Goal: Task Accomplishment & Management: Use online tool/utility

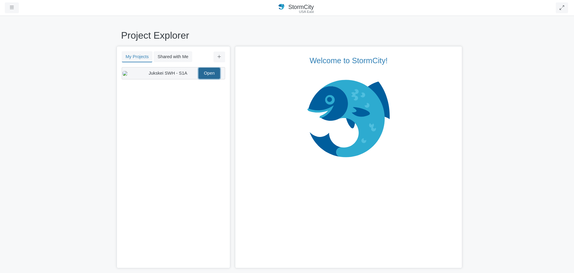
click at [211, 77] on link "Open" at bounding box center [210, 73] width 22 height 11
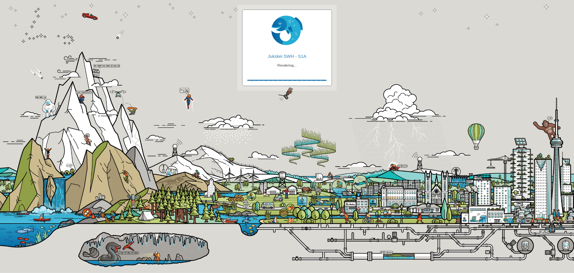
checkbox input "true"
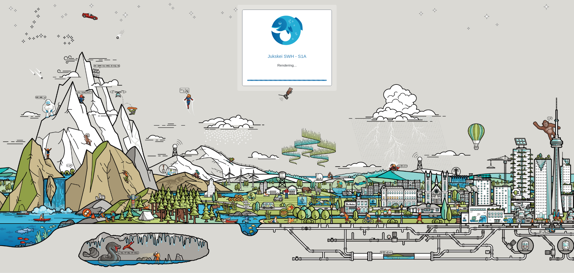
checkbox input "true"
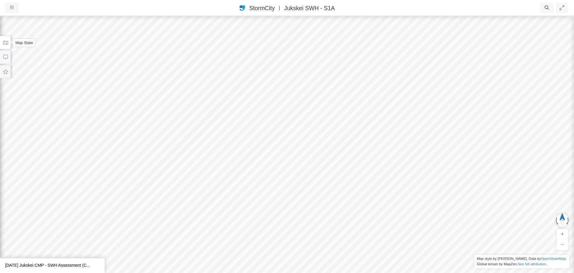
click at [4, 45] on button at bounding box center [5, 42] width 11 height 13
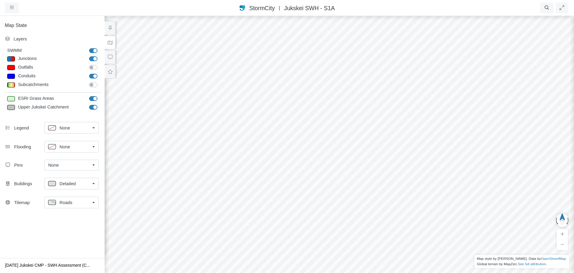
click at [100, 104] on label "Upper Jukskei Catchment" at bounding box center [100, 104] width 0 height 0
click at [92, 105] on input "Upper Jukskei Catchment" at bounding box center [91, 107] width 5 height 6
click at [100, 104] on label "Upper Jukskei Catchment" at bounding box center [100, 104] width 0 height 0
click at [92, 106] on input "Upper Jukskei Catchment" at bounding box center [91, 107] width 5 height 6
checkbox input "true"
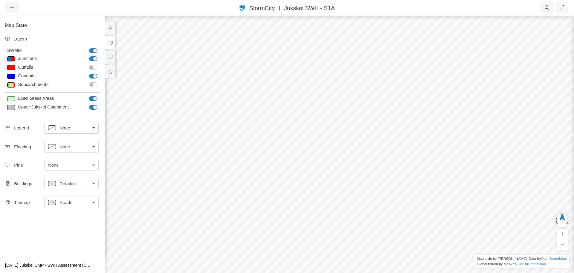
click at [12, 107] on div at bounding box center [11, 107] width 8 height 5
type input "Visible"
checkbox input "true"
type input "2"
type input "0"
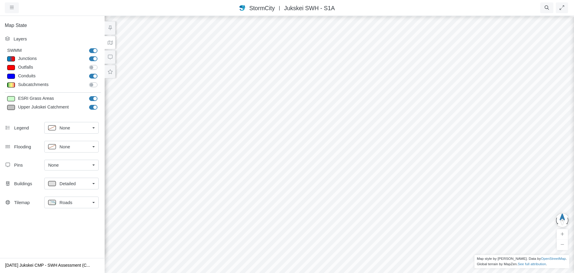
type input "2"
select select "None"
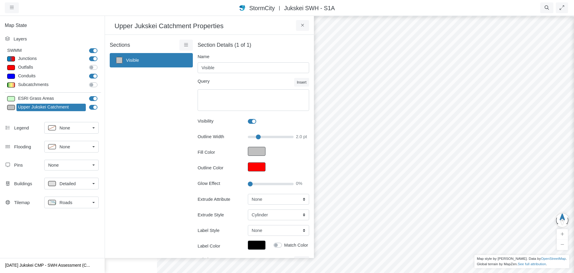
click at [235, 151] on label "Fill Color" at bounding box center [218, 152] width 50 height 11
click at [248, 151] on button "Fill Color" at bounding box center [257, 151] width 18 height 9
type input "#c0c0c0ff"
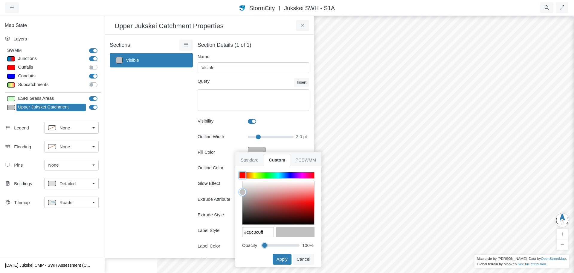
drag, startPoint x: 296, startPoint y: 244, endPoint x: 258, endPoint y: 247, distance: 38.1
type input "0"
click at [262, 247] on input "range" at bounding box center [280, 244] width 37 height 7
type input "#c0c0c000"
click at [283, 255] on button "Apply" at bounding box center [282, 258] width 19 height 11
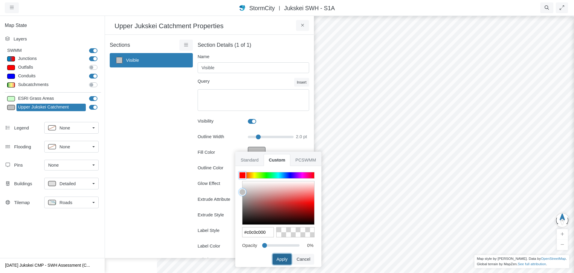
type input "2"
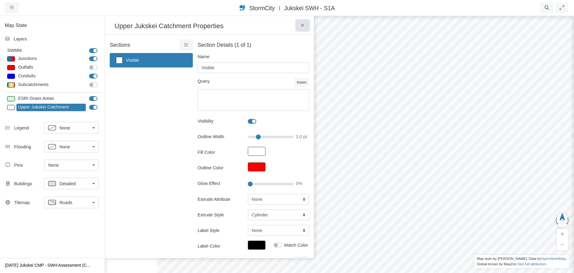
click at [301, 28] on icon at bounding box center [303, 25] width 6 height 4
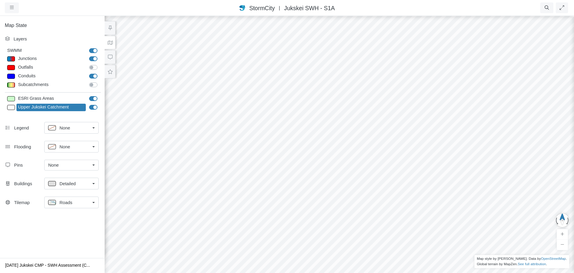
drag, startPoint x: 341, startPoint y: 187, endPoint x: 345, endPoint y: 197, distance: 10.8
drag, startPoint x: 338, startPoint y: 162, endPoint x: 338, endPoint y: 179, distance: 17.1
drag, startPoint x: 342, startPoint y: 184, endPoint x: 367, endPoint y: 118, distance: 70.5
click at [367, 118] on div at bounding box center [339, 143] width 574 height 257
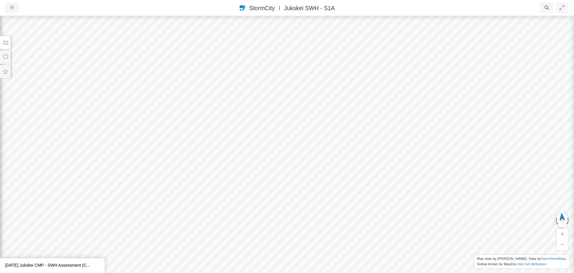
drag, startPoint x: 305, startPoint y: 199, endPoint x: 408, endPoint y: 151, distance: 113.0
click at [408, 151] on div at bounding box center [287, 143] width 574 height 257
click at [399, 175] on div at bounding box center [287, 143] width 574 height 257
drag, startPoint x: 356, startPoint y: 190, endPoint x: 345, endPoint y: 189, distance: 10.9
click at [345, 189] on div at bounding box center [287, 143] width 574 height 257
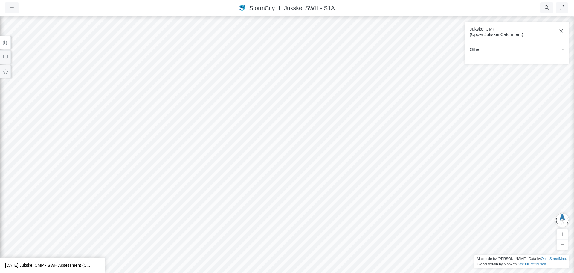
drag, startPoint x: 345, startPoint y: 190, endPoint x: 326, endPoint y: 189, distance: 18.6
click at [326, 189] on div at bounding box center [287, 143] width 574 height 257
drag, startPoint x: 340, startPoint y: 184, endPoint x: 303, endPoint y: 189, distance: 36.6
drag, startPoint x: 316, startPoint y: 183, endPoint x: 301, endPoint y: 194, distance: 18.8
click at [298, 199] on div at bounding box center [287, 143] width 574 height 257
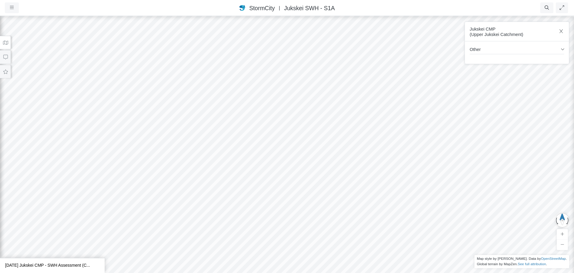
drag, startPoint x: 311, startPoint y: 123, endPoint x: 319, endPoint y: 192, distance: 69.8
click at [319, 192] on div at bounding box center [287, 143] width 574 height 257
drag, startPoint x: 314, startPoint y: 127, endPoint x: 314, endPoint y: 198, distance: 71.8
click at [314, 198] on div at bounding box center [287, 143] width 574 height 257
drag, startPoint x: 319, startPoint y: 217, endPoint x: 314, endPoint y: 137, distance: 80.9
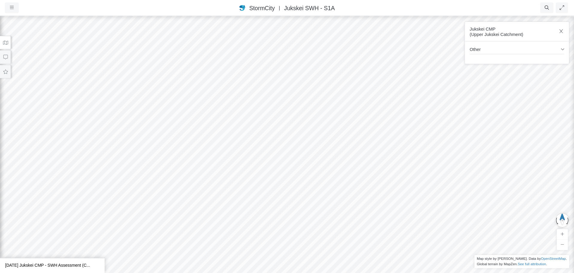
click at [314, 137] on div at bounding box center [287, 143] width 574 height 257
drag, startPoint x: 317, startPoint y: 191, endPoint x: 314, endPoint y: 133, distance: 58.1
click at [314, 133] on div at bounding box center [287, 143] width 574 height 257
drag, startPoint x: 310, startPoint y: 175, endPoint x: 324, endPoint y: 117, distance: 59.6
click at [324, 117] on div at bounding box center [287, 143] width 574 height 257
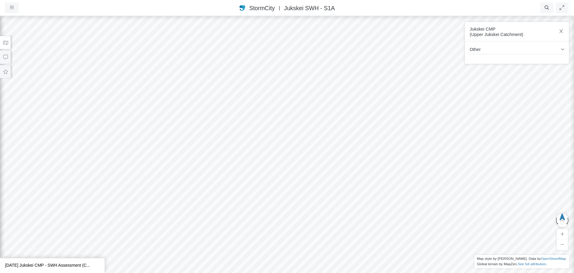
drag, startPoint x: 321, startPoint y: 141, endPoint x: 305, endPoint y: 139, distance: 16.3
click at [305, 139] on div at bounding box center [287, 143] width 574 height 257
click at [6, 40] on icon at bounding box center [6, 42] width 6 height 4
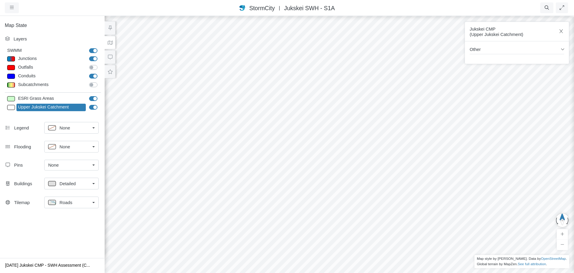
click at [100, 55] on label "Junctions" at bounding box center [100, 55] width 0 height 0
click at [90, 57] on input "Junctions" at bounding box center [91, 58] width 5 height 6
click at [100, 55] on label "Junctions" at bounding box center [100, 55] width 0 height 0
click at [94, 58] on input "Junctions" at bounding box center [91, 58] width 5 height 6
checkbox input "true"
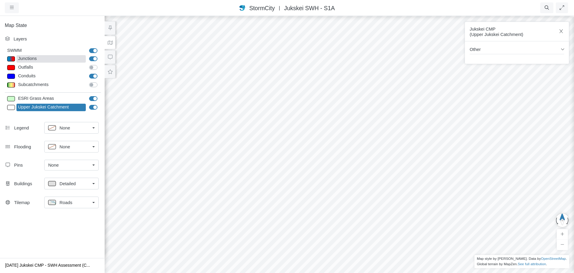
click at [37, 59] on div "Junctions" at bounding box center [50, 58] width 69 height 7
type input "Junctions"
select select "CIRCLE"
type input "4"
checkbox input "true"
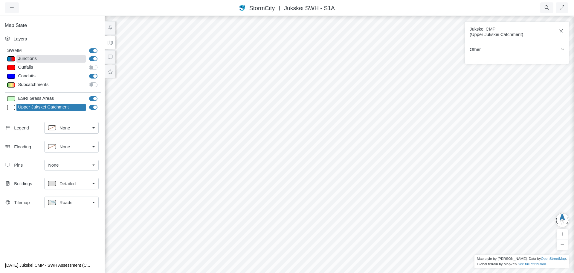
type input "4"
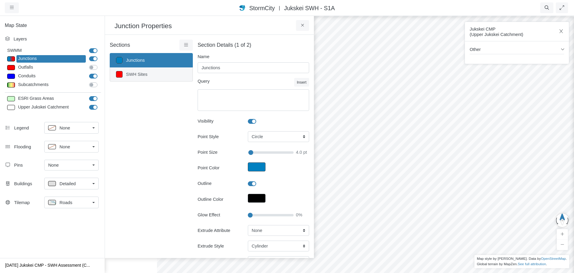
click at [139, 73] on link "SWH Sites" at bounding box center [151, 74] width 83 height 14
type input "SWH Sites"
type textarea "SWHRank > 0 AND SWHRank < 21"
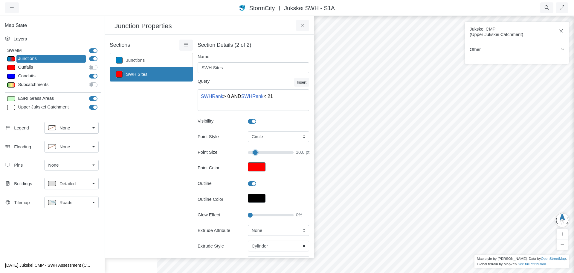
drag, startPoint x: 250, startPoint y: 153, endPoint x: 253, endPoint y: 154, distance: 3.3
click at [253, 154] on input "Point Size" at bounding box center [271, 152] width 46 height 7
type input "10"
click at [175, 188] on div "Sections [GEOGRAPHIC_DATA] SWH Sites Layer Details Refraction" at bounding box center [151, 183] width 83 height 289
click at [303, 25] on icon at bounding box center [303, 25] width 6 height 4
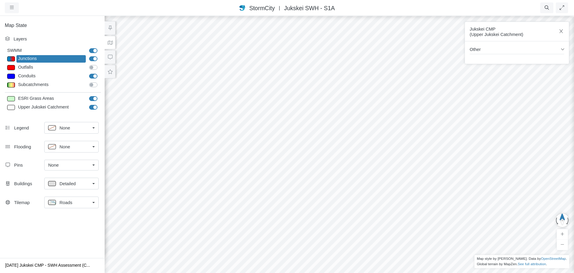
drag, startPoint x: 297, startPoint y: 137, endPoint x: 262, endPoint y: 135, distance: 35.4
click at [262, 135] on div at bounding box center [339, 143] width 574 height 257
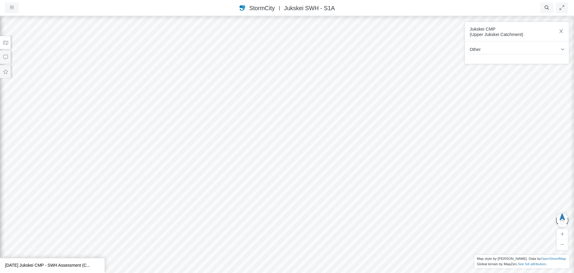
drag, startPoint x: 221, startPoint y: 138, endPoint x: 220, endPoint y: 131, distance: 6.9
click at [220, 131] on div at bounding box center [287, 143] width 574 height 257
click at [213, 136] on div at bounding box center [287, 143] width 574 height 257
click at [232, 170] on div at bounding box center [287, 143] width 574 height 257
click at [8, 42] on icon at bounding box center [6, 42] width 6 height 4
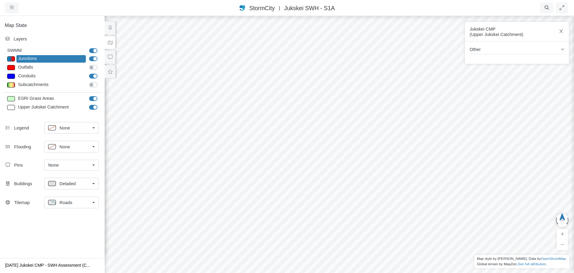
click at [90, 207] on link "Roads" at bounding box center [71, 202] width 54 height 12
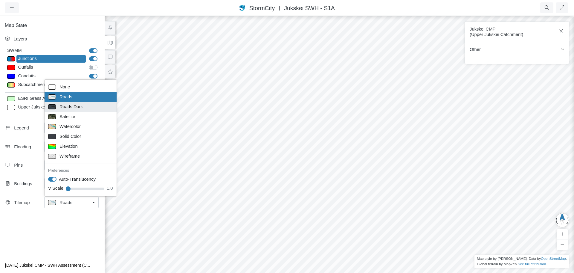
click at [75, 109] on span "Roads Dark" at bounding box center [71, 106] width 23 height 7
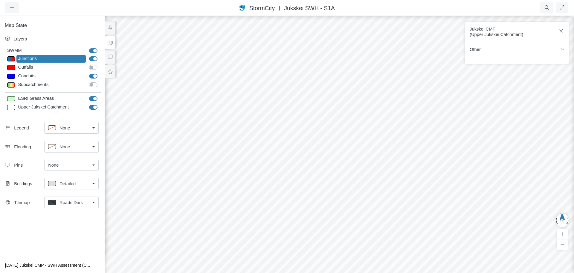
click at [100, 95] on label "ESRI Grass Areas" at bounding box center [100, 95] width 0 height 0
click at [91, 99] on input "ESRI Grass Areas" at bounding box center [91, 98] width 5 height 6
click at [100, 95] on label "ESRI Grass Areas" at bounding box center [100, 95] width 0 height 0
click at [94, 99] on input "ESRI Grass Areas" at bounding box center [91, 98] width 5 height 6
checkbox input "true"
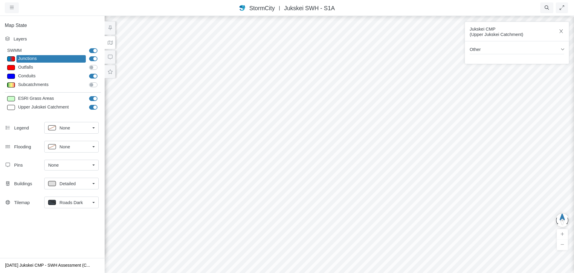
click at [96, 202] on link "Roads Dark" at bounding box center [71, 202] width 54 height 12
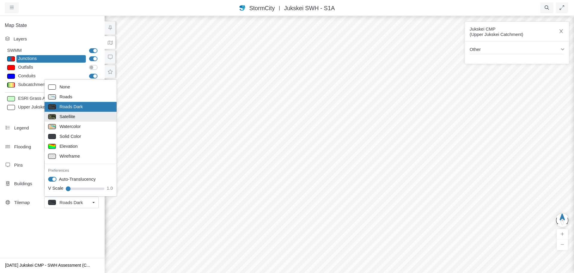
click at [87, 118] on div "Satellite" at bounding box center [80, 116] width 65 height 7
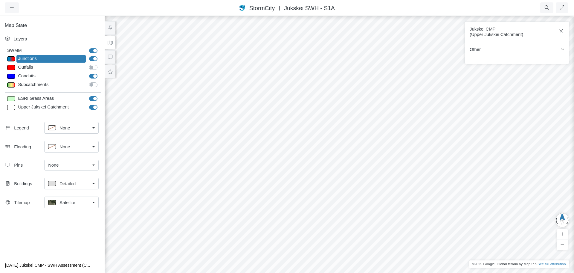
click at [111, 40] on button at bounding box center [110, 42] width 11 height 13
click at [110, 42] on icon at bounding box center [110, 42] width 6 height 4
click at [563, 32] on icon "button" at bounding box center [562, 31] width 6 height 4
click at [111, 42] on icon at bounding box center [110, 43] width 5 height 4
click at [100, 55] on label "Junctions" at bounding box center [100, 55] width 0 height 0
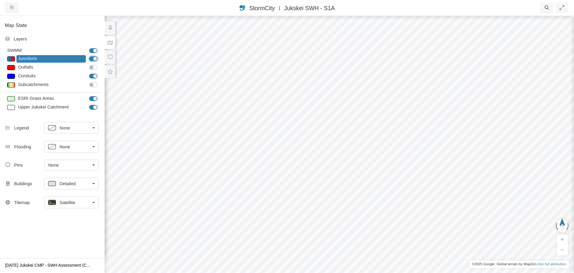
click at [91, 57] on input "Junctions" at bounding box center [91, 58] width 5 height 6
click at [100, 55] on label "Junctions" at bounding box center [100, 55] width 0 height 0
click at [94, 58] on input "Junctions" at bounding box center [91, 58] width 5 height 6
checkbox input "true"
click at [58, 225] on div "Map State Layers SWMM SWMM [GEOGRAPHIC_DATA] [GEOGRAPHIC_DATA] Outfalls Dividers" at bounding box center [52, 136] width 105 height 242
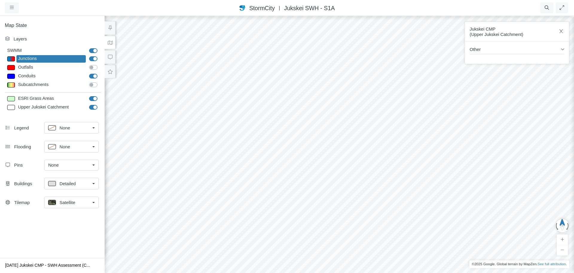
click at [110, 44] on icon at bounding box center [110, 42] width 6 height 4
click at [81, 40] on div "Layers" at bounding box center [55, 39] width 85 height 7
click at [91, 26] on h5 "Map State" at bounding box center [52, 25] width 105 height 6
click at [148, 31] on div at bounding box center [339, 143] width 574 height 257
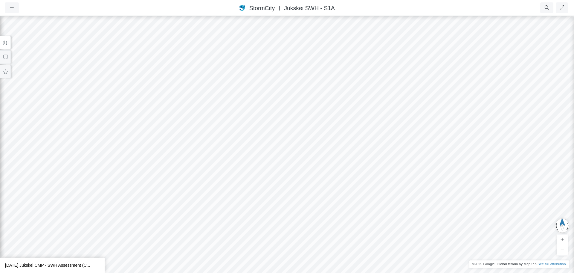
click at [238, 118] on div at bounding box center [287, 143] width 574 height 257
click at [219, 181] on div at bounding box center [287, 143] width 574 height 257
click at [8, 44] on icon at bounding box center [6, 42] width 6 height 4
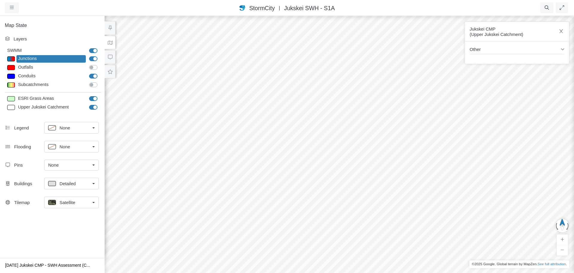
click at [82, 204] on div "Satellite" at bounding box center [69, 201] width 42 height 7
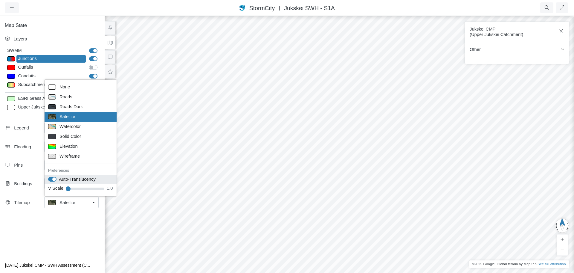
click at [59, 178] on label "Auto-Translucency" at bounding box center [77, 179] width 37 height 7
checkbox input "false"
type input "1.9"
drag, startPoint x: 67, startPoint y: 189, endPoint x: 97, endPoint y: 190, distance: 29.9
click at [97, 190] on input "V Scale" at bounding box center [85, 188] width 39 height 7
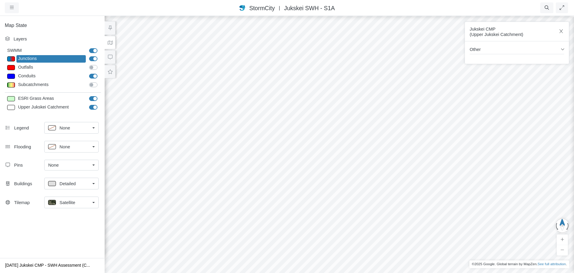
drag, startPoint x: 297, startPoint y: 191, endPoint x: 296, endPoint y: 183, distance: 8.7
drag, startPoint x: 300, startPoint y: 178, endPoint x: 297, endPoint y: 181, distance: 4.4
click at [297, 181] on div at bounding box center [339, 143] width 574 height 257
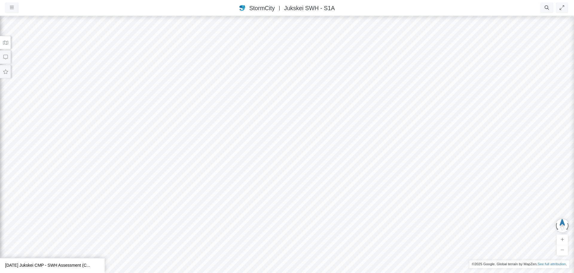
click at [232, 171] on div at bounding box center [287, 143] width 574 height 257
drag, startPoint x: 203, startPoint y: 151, endPoint x: 204, endPoint y: 154, distance: 3.1
click at [204, 154] on div at bounding box center [287, 143] width 574 height 257
click at [237, 169] on div at bounding box center [287, 143] width 574 height 257
click at [4, 42] on icon at bounding box center [5, 43] width 5 height 4
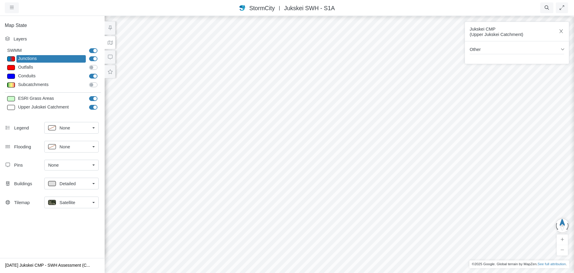
click at [82, 202] on div "Satellite" at bounding box center [69, 201] width 42 height 7
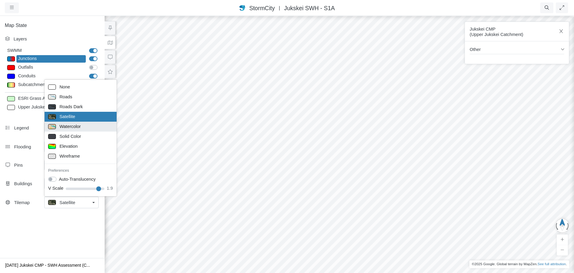
click at [73, 125] on span "Watercolor" at bounding box center [70, 126] width 21 height 7
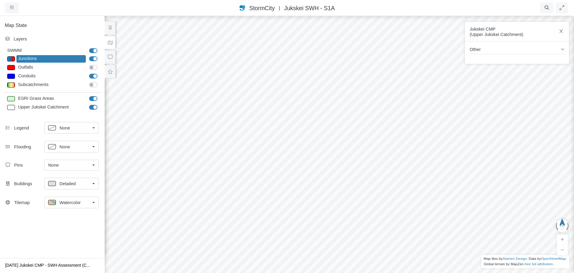
click at [83, 203] on div "Watercolor" at bounding box center [69, 201] width 42 height 7
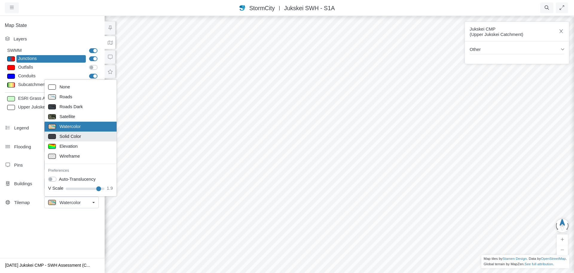
click at [77, 137] on span "Solid Color" at bounding box center [71, 136] width 22 height 7
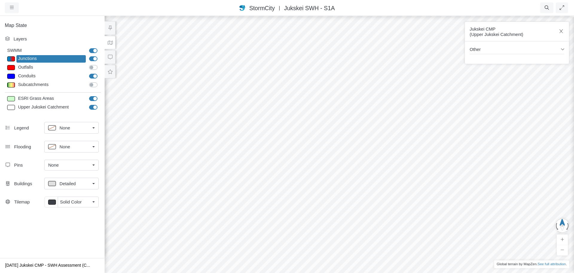
click at [85, 203] on div "Solid Color" at bounding box center [75, 201] width 30 height 7
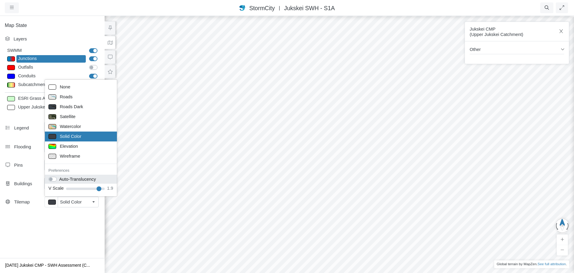
click at [59, 179] on label "Auto-Translucency" at bounding box center [77, 179] width 37 height 7
checkbox input "true"
click at [73, 148] on span "Elevation" at bounding box center [69, 146] width 18 height 7
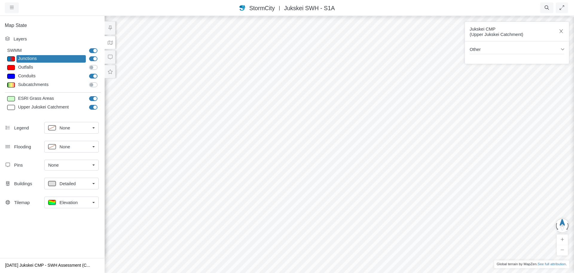
click at [85, 206] on div "Elevation" at bounding box center [69, 201] width 42 height 7
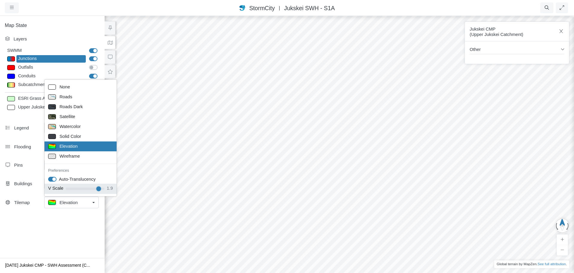
type input "2"
drag, startPoint x: 97, startPoint y: 188, endPoint x: 102, endPoint y: 189, distance: 5.2
click at [102, 189] on input "V Scale" at bounding box center [85, 188] width 39 height 7
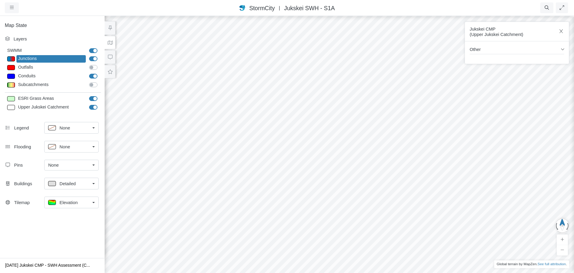
drag, startPoint x: 219, startPoint y: 190, endPoint x: 216, endPoint y: 189, distance: 3.6
click at [100, 81] on label "Subcatchments" at bounding box center [100, 81] width 0 height 0
click at [94, 85] on input "Subcatchments" at bounding box center [91, 84] width 5 height 6
click at [100, 81] on label "Subcatchments" at bounding box center [100, 81] width 0 height 0
click at [91, 85] on input "Subcatchments" at bounding box center [91, 84] width 5 height 6
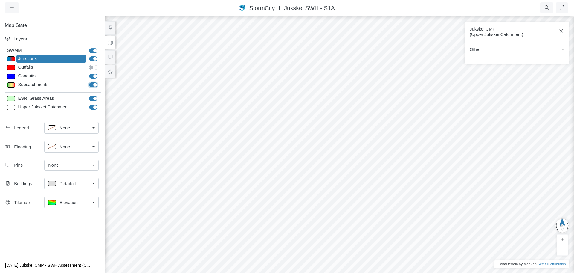
checkbox input "false"
click at [100, 95] on label "ESRI Grass Areas" at bounding box center [100, 95] width 0 height 0
click at [92, 99] on input "ESRI Grass Areas" at bounding box center [91, 98] width 5 height 6
click at [100, 95] on label "ESRI Grass Areas" at bounding box center [100, 95] width 0 height 0
click at [94, 99] on input "ESRI Grass Areas" at bounding box center [91, 98] width 5 height 6
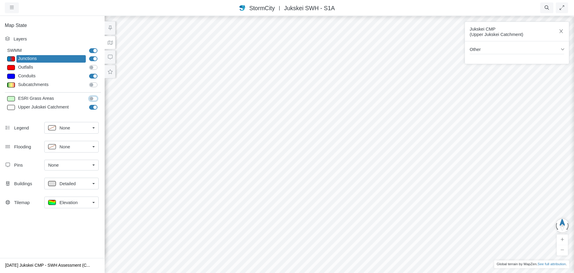
checkbox input "true"
click at [100, 73] on label "Conduits" at bounding box center [100, 73] width 0 height 0
click at [89, 76] on input "Conduits" at bounding box center [91, 76] width 5 height 6
click at [100, 73] on label "Conduits" at bounding box center [100, 73] width 0 height 0
click at [94, 75] on input "Conduits" at bounding box center [91, 76] width 5 height 6
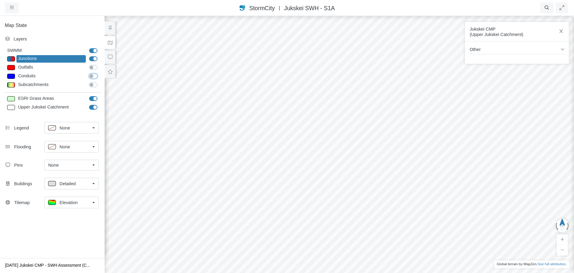
checkbox input "true"
click at [83, 201] on div "Elevation" at bounding box center [69, 201] width 42 height 7
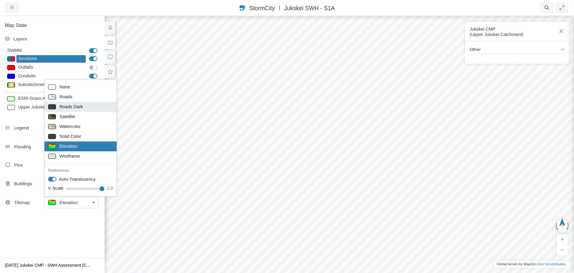
click at [74, 109] on span "Roads Dark" at bounding box center [71, 106] width 23 height 7
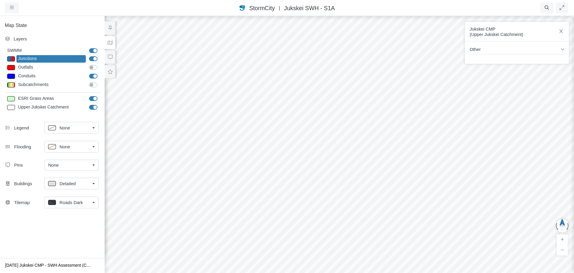
click at [80, 199] on span "Roads Dark" at bounding box center [71, 202] width 23 height 7
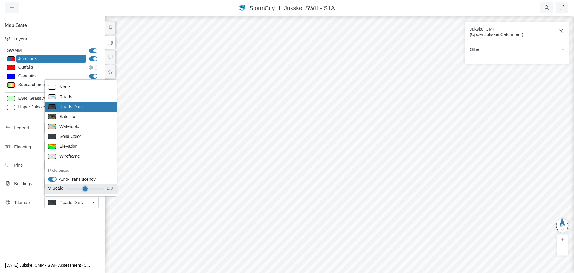
type input "1"
drag, startPoint x: 100, startPoint y: 189, endPoint x: 51, endPoint y: 191, distance: 49.1
click at [66, 191] on input "V Scale" at bounding box center [85, 188] width 39 height 7
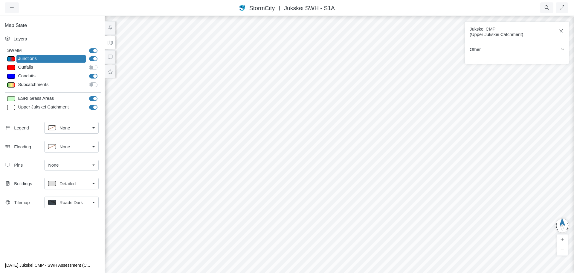
drag, startPoint x: 201, startPoint y: 138, endPoint x: 201, endPoint y: 162, distance: 23.9
click at [201, 162] on div at bounding box center [339, 143] width 574 height 257
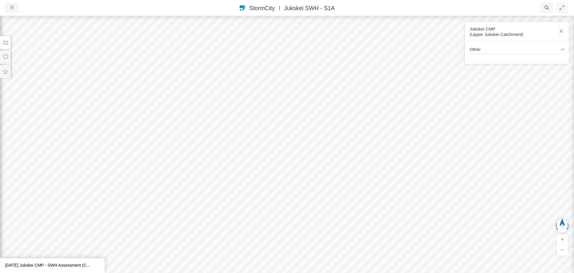
drag, startPoint x: 188, startPoint y: 150, endPoint x: 198, endPoint y: 155, distance: 11.1
click at [198, 155] on div at bounding box center [287, 143] width 574 height 257
drag, startPoint x: 209, startPoint y: 173, endPoint x: 205, endPoint y: 157, distance: 16.6
drag, startPoint x: 217, startPoint y: 179, endPoint x: 206, endPoint y: 257, distance: 78.0
click at [205, 259] on div at bounding box center [287, 143] width 574 height 257
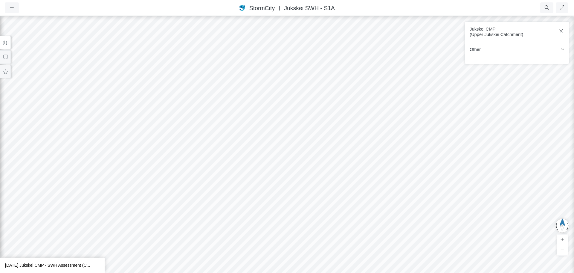
drag, startPoint x: 226, startPoint y: 191, endPoint x: 243, endPoint y: 174, distance: 23.7
click at [243, 174] on div at bounding box center [287, 143] width 574 height 257
drag, startPoint x: 283, startPoint y: 144, endPoint x: 258, endPoint y: 203, distance: 63.7
click at [258, 203] on div at bounding box center [287, 143] width 574 height 257
drag, startPoint x: 276, startPoint y: 137, endPoint x: 260, endPoint y: 180, distance: 45.3
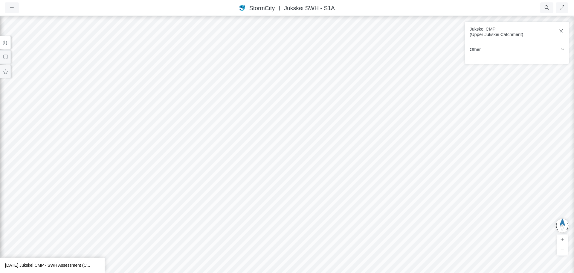
click at [219, 213] on div at bounding box center [287, 143] width 574 height 257
drag, startPoint x: 294, startPoint y: 173, endPoint x: 333, endPoint y: 167, distance: 39.6
click at [333, 167] on div at bounding box center [287, 143] width 574 height 257
drag, startPoint x: 282, startPoint y: 123, endPoint x: 334, endPoint y: 177, distance: 74.5
click at [334, 177] on div at bounding box center [287, 143] width 574 height 257
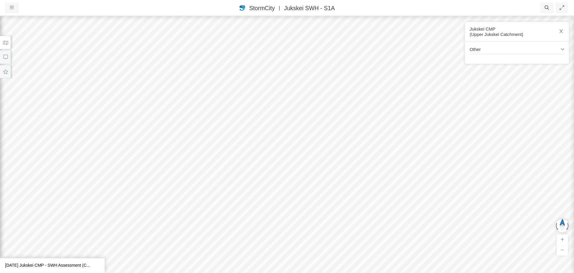
drag, startPoint x: 365, startPoint y: 197, endPoint x: 343, endPoint y: 162, distance: 40.4
click at [343, 162] on div at bounding box center [287, 143] width 574 height 257
click at [565, 47] on div "Other LAYER Unknown Area Type NAME Jukskei CMP AREA 13974824.20,8889206.39,5217…" at bounding box center [518, 51] width 97 height 10
drag, startPoint x: 438, startPoint y: 179, endPoint x: 408, endPoint y: 120, distance: 66.2
click at [408, 120] on div at bounding box center [287, 143] width 574 height 257
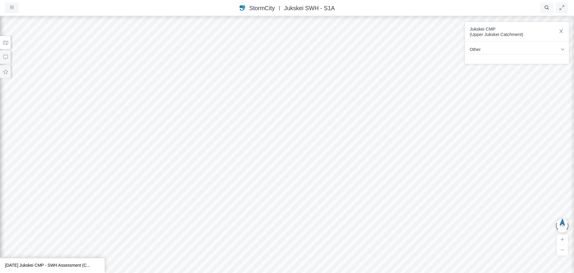
drag, startPoint x: 397, startPoint y: 198, endPoint x: 362, endPoint y: 114, distance: 90.8
click at [362, 115] on div at bounding box center [287, 143] width 574 height 257
drag, startPoint x: 361, startPoint y: 208, endPoint x: 354, endPoint y: 134, distance: 74.3
click at [354, 137] on div at bounding box center [287, 143] width 574 height 257
drag, startPoint x: 355, startPoint y: 207, endPoint x: 328, endPoint y: 140, distance: 71.9
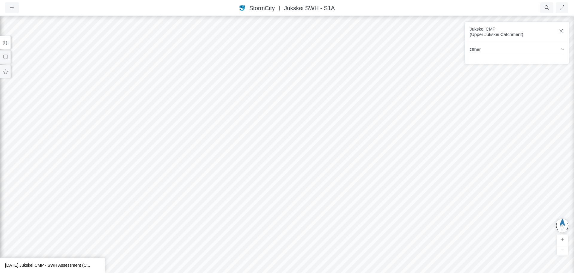
click at [328, 140] on div at bounding box center [287, 143] width 574 height 257
drag, startPoint x: 334, startPoint y: 231, endPoint x: 326, endPoint y: 133, distance: 98.4
click at [326, 133] on div at bounding box center [287, 143] width 574 height 257
drag, startPoint x: 339, startPoint y: 230, endPoint x: 351, endPoint y: 146, distance: 84.6
click at [351, 146] on div at bounding box center [287, 143] width 574 height 257
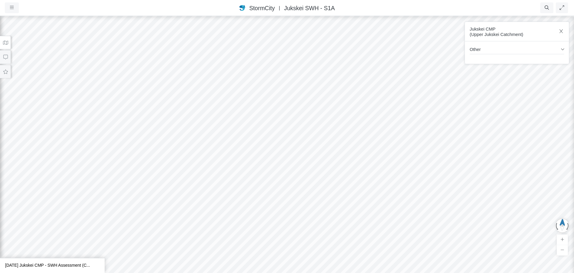
drag, startPoint x: 351, startPoint y: 219, endPoint x: 334, endPoint y: 153, distance: 68.4
click at [333, 153] on div at bounding box center [287, 143] width 574 height 257
drag, startPoint x: 332, startPoint y: 203, endPoint x: 345, endPoint y: 126, distance: 78.5
click at [345, 126] on div at bounding box center [287, 143] width 574 height 257
drag, startPoint x: 339, startPoint y: 185, endPoint x: 341, endPoint y: 130, distance: 55.1
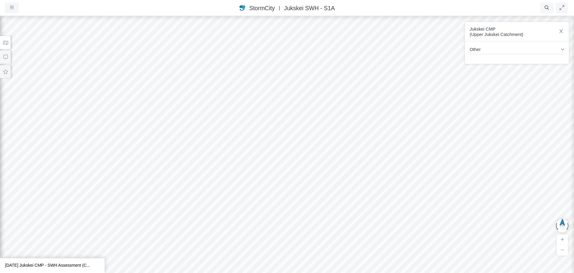
click at [341, 130] on div at bounding box center [287, 143] width 574 height 257
drag, startPoint x: 343, startPoint y: 188, endPoint x: 352, endPoint y: 121, distance: 67.4
click at [352, 121] on div at bounding box center [287, 143] width 574 height 257
drag, startPoint x: 329, startPoint y: 191, endPoint x: 383, endPoint y: 129, distance: 82.5
click at [383, 129] on div at bounding box center [287, 143] width 574 height 257
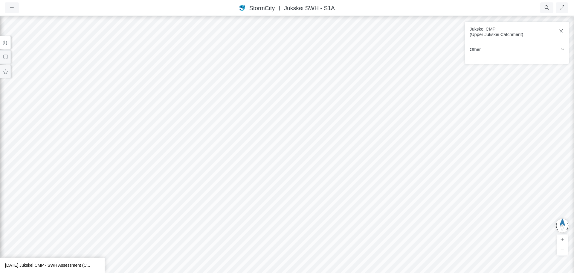
drag, startPoint x: 262, startPoint y: 156, endPoint x: 370, endPoint y: 132, distance: 110.4
click at [370, 132] on div at bounding box center [287, 143] width 574 height 257
drag, startPoint x: 211, startPoint y: 151, endPoint x: 324, endPoint y: 143, distance: 114.0
click at [324, 143] on div at bounding box center [287, 143] width 574 height 257
drag, startPoint x: 388, startPoint y: 140, endPoint x: 297, endPoint y: 162, distance: 93.2
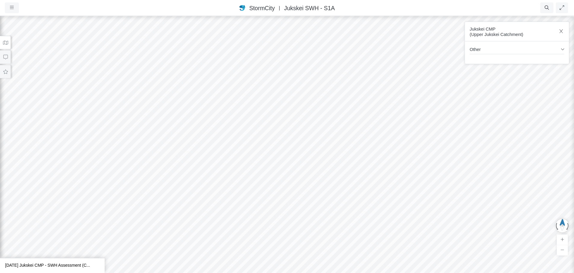
click at [297, 162] on div at bounding box center [287, 143] width 574 height 257
drag, startPoint x: 414, startPoint y: 134, endPoint x: 341, endPoint y: 180, distance: 86.8
click at [341, 180] on div at bounding box center [287, 143] width 574 height 257
click at [5, 40] on icon at bounding box center [6, 42] width 6 height 4
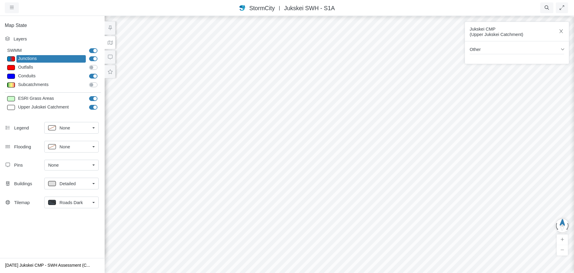
click at [85, 183] on div "Detailed" at bounding box center [69, 182] width 42 height 7
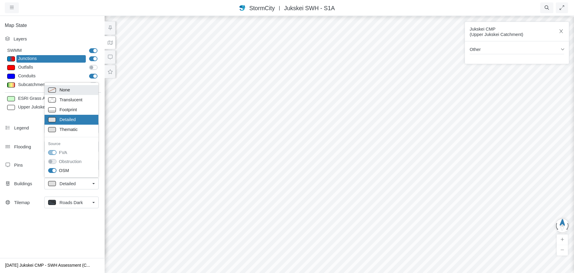
click at [65, 88] on span "None" at bounding box center [65, 89] width 10 height 7
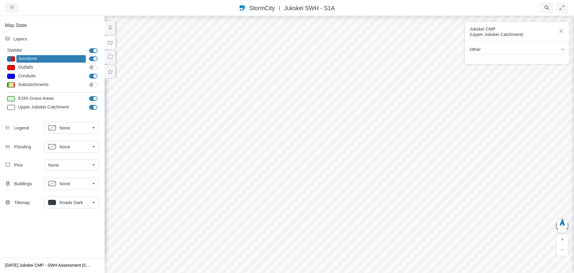
drag, startPoint x: 337, startPoint y: 184, endPoint x: 370, endPoint y: 188, distance: 33.1
click at [370, 188] on div at bounding box center [339, 143] width 574 height 257
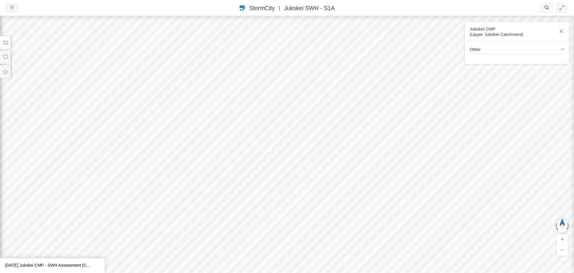
drag, startPoint x: 341, startPoint y: 185, endPoint x: 349, endPoint y: 161, distance: 25.4
click at [349, 161] on div at bounding box center [287, 143] width 574 height 257
drag, startPoint x: 351, startPoint y: 150, endPoint x: 328, endPoint y: 203, distance: 57.3
click at [328, 203] on div at bounding box center [287, 143] width 574 height 257
drag, startPoint x: 342, startPoint y: 168, endPoint x: 340, endPoint y: 131, distance: 37.1
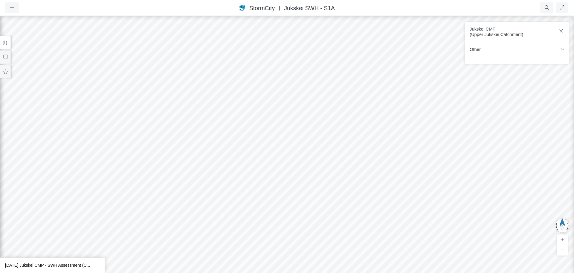
click at [340, 131] on div at bounding box center [287, 143] width 574 height 257
drag, startPoint x: 352, startPoint y: 138, endPoint x: 323, endPoint y: 142, distance: 29.0
click at [323, 142] on div at bounding box center [287, 143] width 574 height 257
drag, startPoint x: 329, startPoint y: 150, endPoint x: 326, endPoint y: 154, distance: 5.6
click at [326, 154] on div at bounding box center [287, 143] width 574 height 257
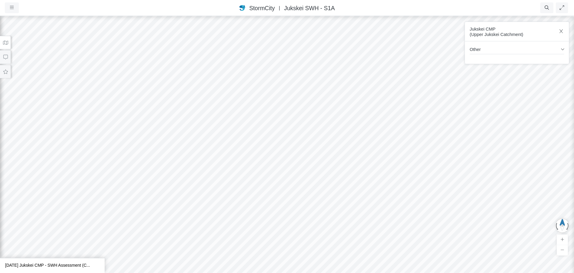
drag, startPoint x: 334, startPoint y: 168, endPoint x: 331, endPoint y: 166, distance: 3.8
click at [331, 166] on div at bounding box center [287, 143] width 574 height 257
click at [428, 173] on div at bounding box center [287, 143] width 574 height 257
click at [7, 44] on icon at bounding box center [5, 43] width 5 height 4
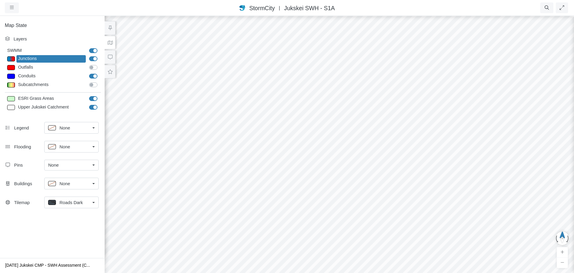
click at [77, 203] on span "Roads Dark" at bounding box center [71, 202] width 23 height 7
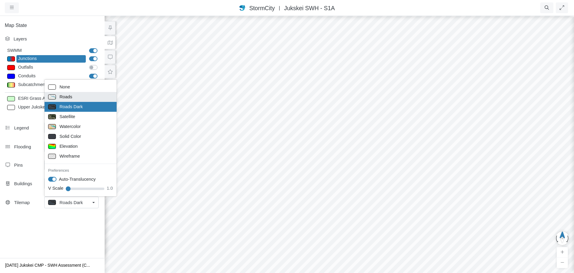
click at [81, 95] on div "Roads" at bounding box center [80, 96] width 65 height 7
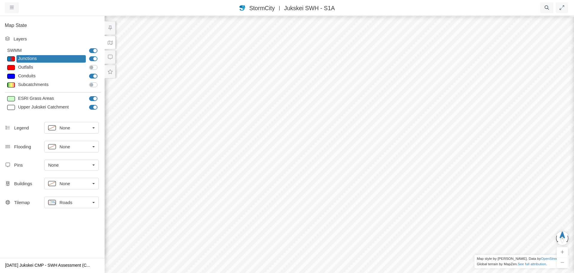
click at [81, 199] on div "Roads" at bounding box center [69, 201] width 42 height 7
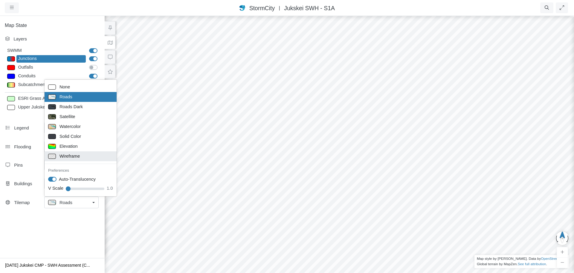
click at [75, 154] on span "Wireframe" at bounding box center [70, 156] width 20 height 7
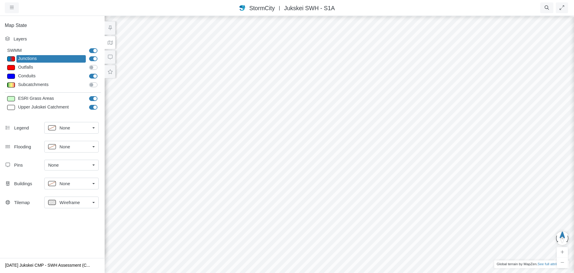
click at [80, 203] on div "Wireframe" at bounding box center [69, 201] width 42 height 7
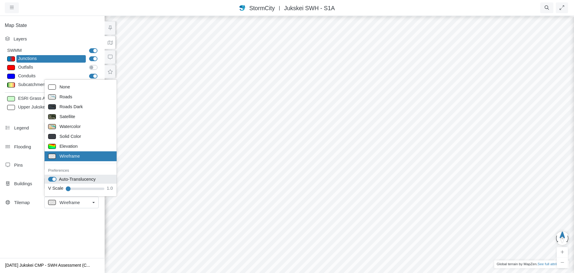
click at [59, 180] on label "Auto-Translucency" at bounding box center [77, 179] width 37 height 7
click at [59, 179] on label "Auto-Translucency" at bounding box center [77, 179] width 37 height 7
checkbox input "true"
click at [72, 147] on span "Elevation" at bounding box center [69, 146] width 18 height 7
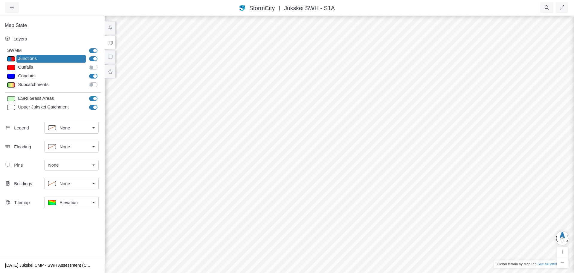
click at [80, 201] on div "Elevation" at bounding box center [69, 201] width 42 height 7
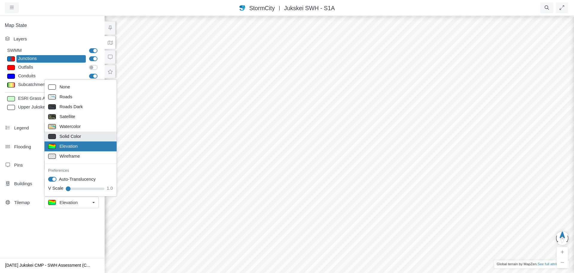
click at [75, 135] on span "Solid Color" at bounding box center [71, 136] width 22 height 7
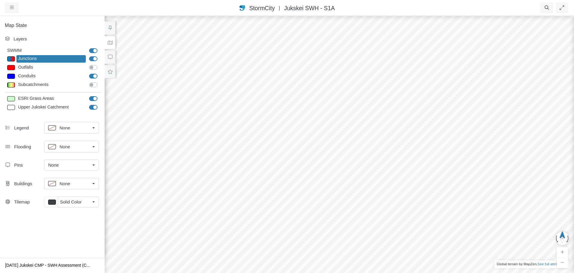
click at [77, 199] on span "Solid Color" at bounding box center [71, 201] width 22 height 7
click at [72, 199] on span "Solid Color" at bounding box center [71, 201] width 22 height 7
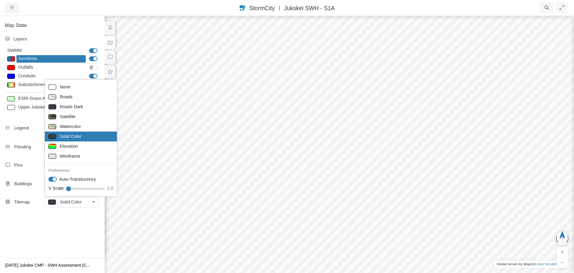
click at [53, 134] on p at bounding box center [52, 136] width 8 height 5
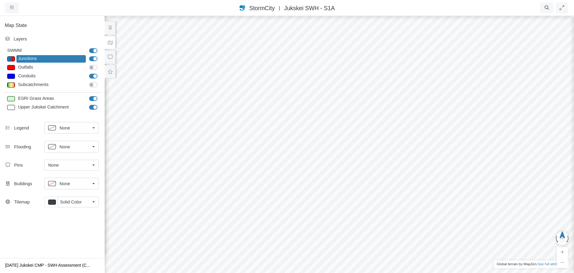
click at [75, 199] on span "Solid Color" at bounding box center [71, 201] width 22 height 7
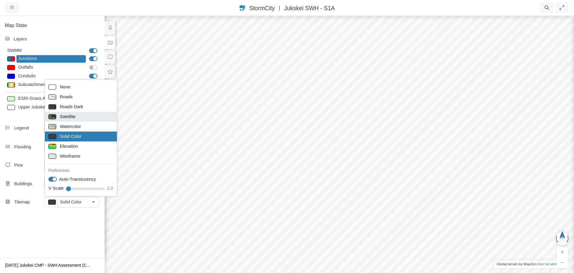
click at [73, 118] on span "Satellite" at bounding box center [68, 116] width 16 height 7
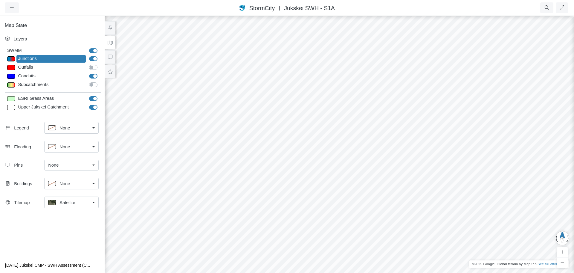
click at [75, 202] on span "Satellite" at bounding box center [68, 202] width 16 height 7
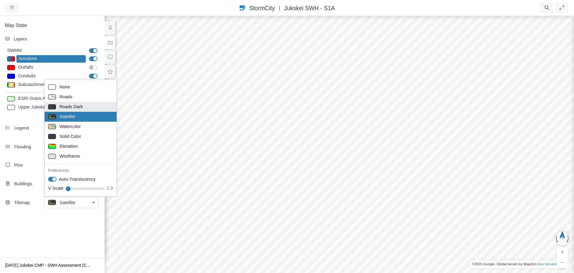
click at [74, 106] on span "Roads Dark" at bounding box center [71, 106] width 23 height 7
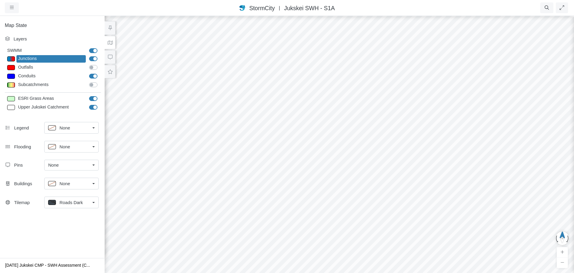
drag, startPoint x: 277, startPoint y: 148, endPoint x: 252, endPoint y: 139, distance: 26.1
click at [252, 139] on div at bounding box center [339, 143] width 574 height 257
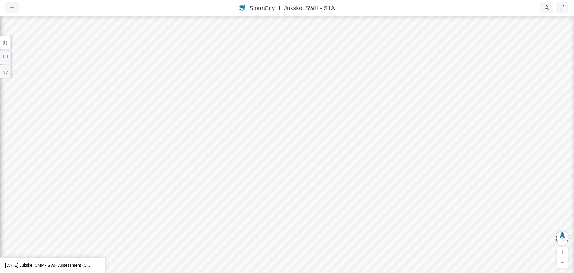
drag, startPoint x: 188, startPoint y: 179, endPoint x: 220, endPoint y: 95, distance: 88.8
click at [220, 95] on div at bounding box center [287, 143] width 574 height 257
drag, startPoint x: 227, startPoint y: 174, endPoint x: 245, endPoint y: 125, distance: 51.7
click at [245, 125] on div at bounding box center [287, 143] width 574 height 257
drag, startPoint x: 249, startPoint y: 176, endPoint x: 254, endPoint y: 120, distance: 56.1
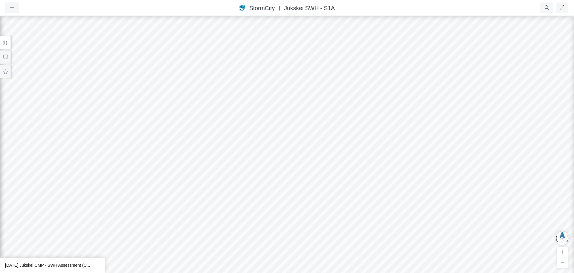
click at [254, 120] on div at bounding box center [287, 143] width 574 height 257
drag, startPoint x: 245, startPoint y: 184, endPoint x: 255, endPoint y: 134, distance: 50.7
click at [255, 134] on div at bounding box center [287, 143] width 574 height 257
drag, startPoint x: 272, startPoint y: 172, endPoint x: 282, endPoint y: 127, distance: 46.5
click at [282, 127] on div at bounding box center [287, 143] width 574 height 257
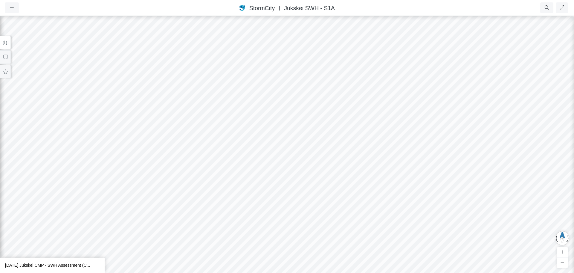
drag, startPoint x: 287, startPoint y: 101, endPoint x: 272, endPoint y: 206, distance: 106.2
click at [272, 206] on div at bounding box center [287, 143] width 574 height 257
drag, startPoint x: 287, startPoint y: 133, endPoint x: 276, endPoint y: 238, distance: 105.3
click at [276, 238] on div at bounding box center [287, 143] width 574 height 257
drag, startPoint x: 283, startPoint y: 157, endPoint x: 278, endPoint y: 252, distance: 95.3
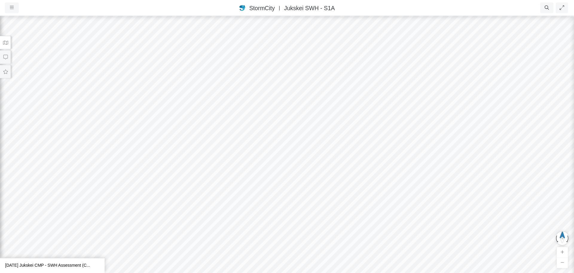
click at [278, 252] on div at bounding box center [287, 143] width 574 height 257
drag, startPoint x: 292, startPoint y: 214, endPoint x: 294, endPoint y: 217, distance: 3.8
click at [294, 217] on div at bounding box center [287, 143] width 574 height 257
drag, startPoint x: 285, startPoint y: 227, endPoint x: 289, endPoint y: 268, distance: 40.9
click at [289, 268] on div at bounding box center [287, 143] width 574 height 257
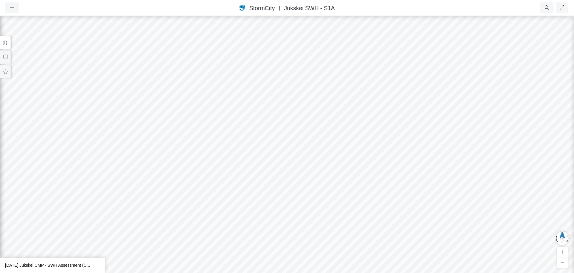
drag, startPoint x: 289, startPoint y: 200, endPoint x: 290, endPoint y: 245, distance: 45.2
click at [290, 245] on div at bounding box center [287, 143] width 574 height 257
drag, startPoint x: 296, startPoint y: 187, endPoint x: 140, endPoint y: 171, distance: 156.6
click at [141, 170] on div at bounding box center [287, 143] width 574 height 257
drag, startPoint x: 347, startPoint y: 187, endPoint x: 255, endPoint y: 185, distance: 91.6
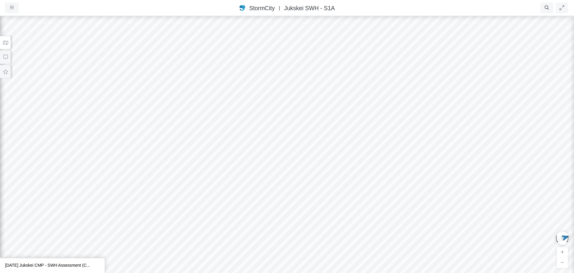
click at [173, 180] on div at bounding box center [287, 143] width 574 height 257
drag, startPoint x: 282, startPoint y: 190, endPoint x: 238, endPoint y: 162, distance: 52.7
click at [238, 162] on div at bounding box center [287, 143] width 574 height 257
drag, startPoint x: 218, startPoint y: 182, endPoint x: 164, endPoint y: 186, distance: 54.0
click at [164, 186] on div at bounding box center [287, 143] width 574 height 257
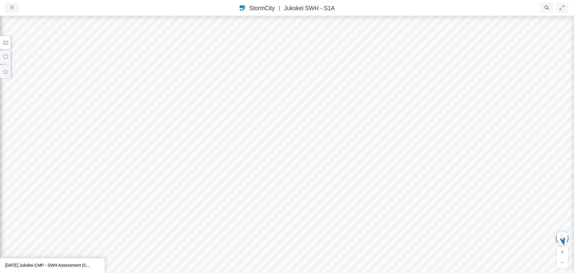
drag, startPoint x: 312, startPoint y: 205, endPoint x: 201, endPoint y: 189, distance: 111.8
click at [201, 189] on div at bounding box center [287, 143] width 574 height 257
drag, startPoint x: 256, startPoint y: 194, endPoint x: 242, endPoint y: 259, distance: 66.7
click at [230, 0] on html "Version 1.25.10835 [DATE] 2:00:00 AM Critical Infrastructure Chemical Commercia…" at bounding box center [287, 0] width 574 height 0
drag, startPoint x: 291, startPoint y: 195, endPoint x: 277, endPoint y: 221, distance: 29.6
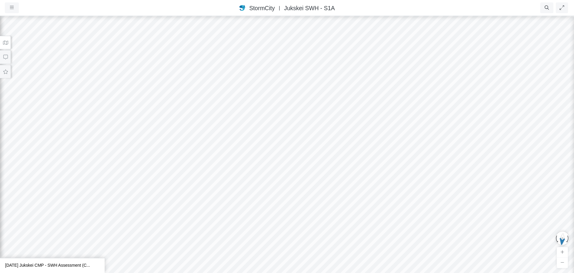
click at [277, 221] on div at bounding box center [287, 143] width 574 height 257
drag, startPoint x: 366, startPoint y: 200, endPoint x: 229, endPoint y: 187, distance: 137.3
click at [229, 187] on div at bounding box center [287, 143] width 574 height 257
drag, startPoint x: 369, startPoint y: 191, endPoint x: 226, endPoint y: 195, distance: 142.5
click at [226, 195] on div at bounding box center [287, 143] width 574 height 257
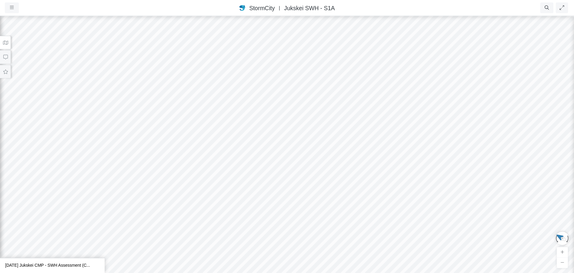
drag, startPoint x: 341, startPoint y: 160, endPoint x: 254, endPoint y: 181, distance: 89.5
click at [260, 196] on div at bounding box center [287, 143] width 574 height 257
drag, startPoint x: 356, startPoint y: 183, endPoint x: 309, endPoint y: 198, distance: 49.7
click at [309, 198] on div at bounding box center [287, 143] width 574 height 257
drag, startPoint x: 367, startPoint y: 137, endPoint x: 294, endPoint y: 178, distance: 83.6
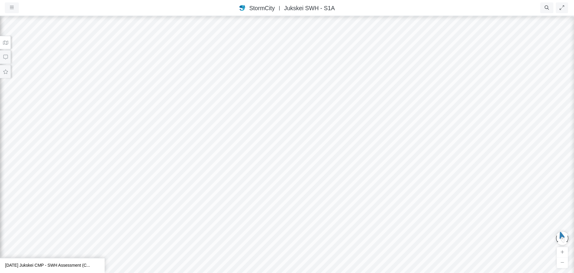
click at [294, 178] on div at bounding box center [287, 143] width 574 height 257
drag, startPoint x: 333, startPoint y: 159, endPoint x: 313, endPoint y: 175, distance: 25.7
click at [313, 175] on div at bounding box center [287, 143] width 574 height 257
drag, startPoint x: 257, startPoint y: 174, endPoint x: 452, endPoint y: 182, distance: 194.9
click at [452, 182] on div at bounding box center [287, 143] width 574 height 257
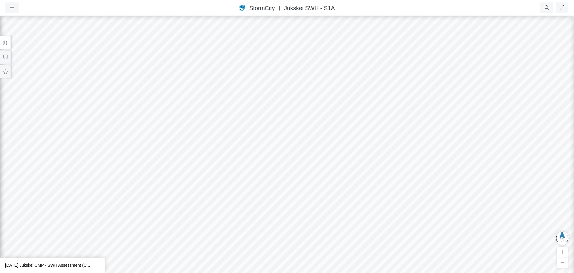
drag, startPoint x: 295, startPoint y: 181, endPoint x: 462, endPoint y: 177, distance: 166.7
click at [462, 177] on div at bounding box center [287, 143] width 574 height 257
drag, startPoint x: 236, startPoint y: 201, endPoint x: 421, endPoint y: 178, distance: 186.6
click at [421, 178] on div at bounding box center [287, 143] width 574 height 257
drag, startPoint x: 290, startPoint y: 186, endPoint x: 360, endPoint y: 173, distance: 71.9
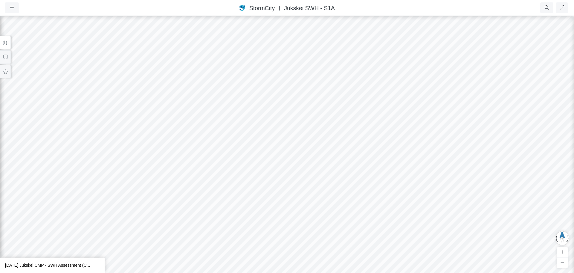
click at [360, 173] on div at bounding box center [287, 143] width 574 height 257
drag, startPoint x: 247, startPoint y: 188, endPoint x: 421, endPoint y: 179, distance: 174.4
click at [421, 179] on div at bounding box center [287, 143] width 574 height 257
drag
click at [458, 182] on div at bounding box center [287, 143] width 574 height 257
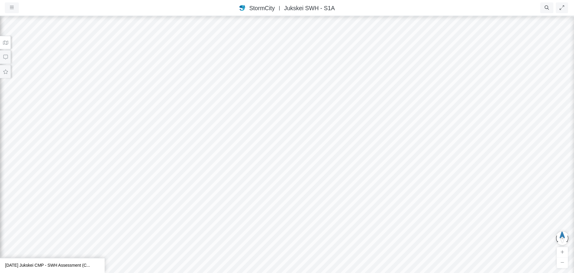
click at [335, 208] on div at bounding box center [287, 143] width 574 height 257
click at [401, 124] on div at bounding box center [287, 143] width 574 height 257
click at [395, 156] on div at bounding box center [287, 143] width 574 height 257
click at [382, 173] on div at bounding box center [287, 143] width 574 height 257
click at [381, 177] on div at bounding box center [287, 143] width 574 height 257
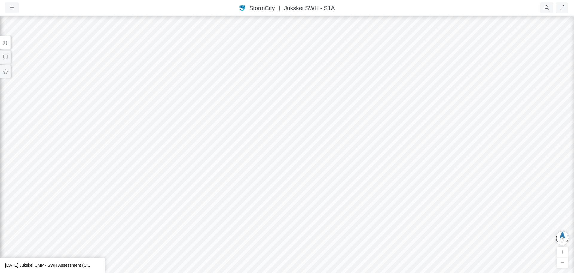
click at [397, 198] on div at bounding box center [287, 143] width 574 height 257
click at [397, 172] on div at bounding box center [287, 143] width 574 height 257
click at [408, 179] on div at bounding box center [287, 143] width 574 height 257
click at [404, 180] on div at bounding box center [287, 143] width 574 height 257
click at [382, 190] on div at bounding box center [287, 143] width 574 height 257
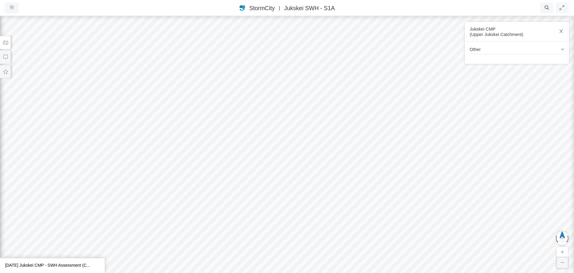
click at [564, 265] on button "button" at bounding box center [563, 262] width 12 height 11
click at [425, 223] on div at bounding box center [287, 143] width 574 height 257
click at [388, 173] on div at bounding box center [287, 143] width 574 height 257
click at [443, 197] on div at bounding box center [287, 143] width 574 height 257
click at [410, 211] on div at bounding box center [287, 143] width 574 height 257
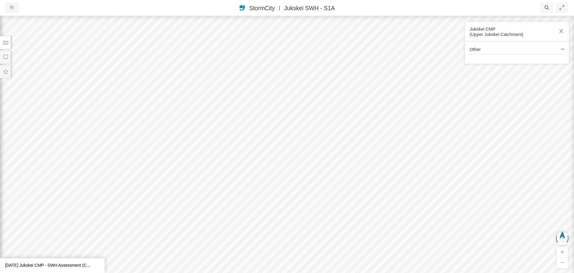
click at [387, 211] on div at bounding box center [287, 143] width 574 height 257
click at [390, 234] on div at bounding box center [287, 143] width 574 height 257
click at [378, 213] on div at bounding box center [287, 143] width 574 height 257
drag, startPoint x: 357, startPoint y: 162, endPoint x: 358, endPoint y: 176, distance: 14.7
click at [358, 176] on div at bounding box center [287, 143] width 574 height 257
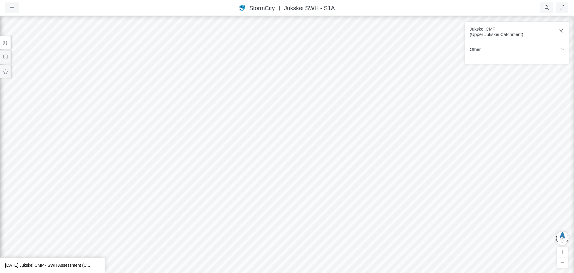
drag, startPoint x: 350, startPoint y: 134, endPoint x: 329, endPoint y: 153, distance: 28.2
click at [329, 153] on div at bounding box center [287, 143] width 574 height 257
drag, startPoint x: 327, startPoint y: 165, endPoint x: 337, endPoint y: 167, distance: 10.3
click at [337, 167] on div at bounding box center [287, 143] width 574 height 257
click at [266, 114] on div at bounding box center [287, 143] width 574 height 257
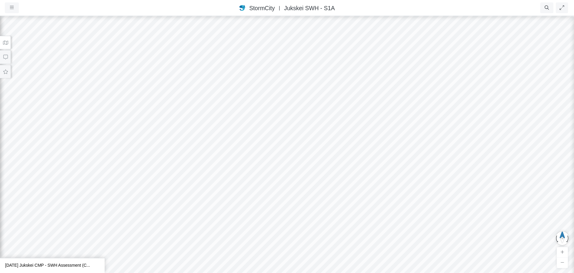
click at [259, 130] on div at bounding box center [287, 143] width 574 height 257
drag, startPoint x: 200, startPoint y: 141, endPoint x: 248, endPoint y: 141, distance: 48.5
click at [249, 141] on div at bounding box center [287, 143] width 574 height 257
click at [4, 37] on button at bounding box center [5, 42] width 11 height 13
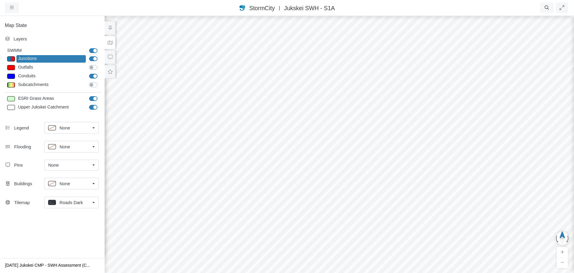
click at [76, 197] on link "Roads Dark" at bounding box center [71, 202] width 54 height 12
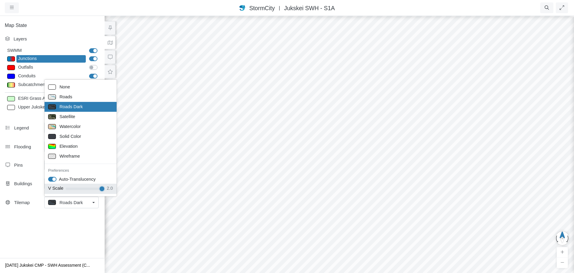
drag, startPoint x: 66, startPoint y: 188, endPoint x: 108, endPoint y: 189, distance: 41.9
type input "2"
click at [104, 189] on input "V Scale" at bounding box center [85, 188] width 39 height 7
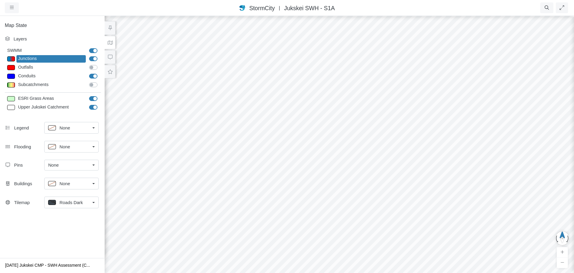
click at [93, 200] on link "Roads Dark" at bounding box center [71, 202] width 54 height 12
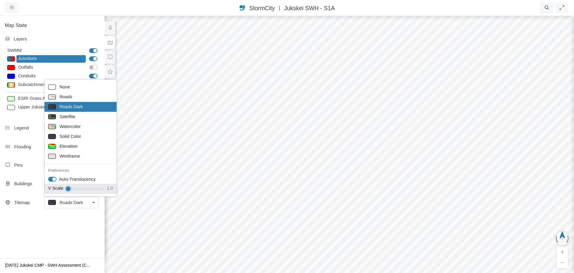
drag, startPoint x: 99, startPoint y: 187, endPoint x: 58, endPoint y: 192, distance: 41.5
type input "1"
click at [66, 192] on input "V Scale" at bounding box center [85, 188] width 39 height 7
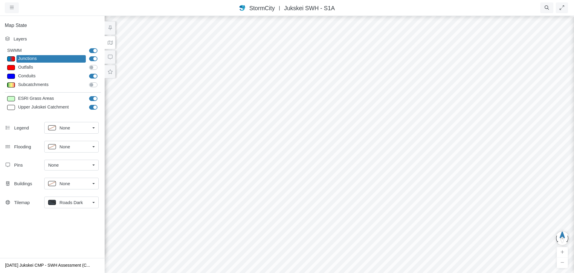
click at [91, 207] on link "Roads Dark" at bounding box center [71, 202] width 54 height 12
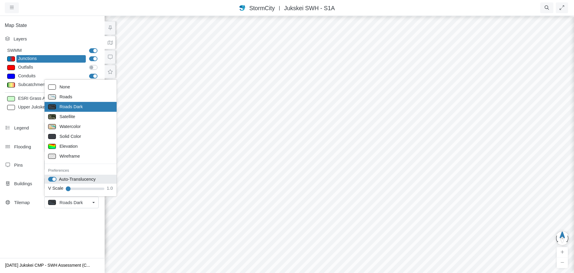
click at [59, 180] on label "Auto-Translucency" at bounding box center [77, 179] width 37 height 7
checkbox input "false"
click at [71, 140] on div "Solid Color" at bounding box center [80, 136] width 65 height 7
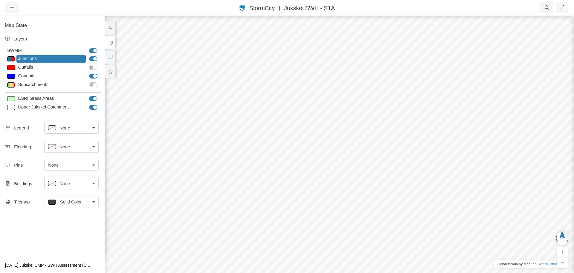
drag, startPoint x: 318, startPoint y: 140, endPoint x: 234, endPoint y: 152, distance: 85.2
click at [224, 150] on div at bounding box center [339, 143] width 574 height 257
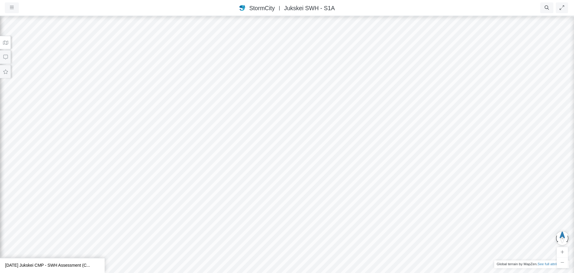
click at [241, 166] on div at bounding box center [287, 143] width 574 height 257
click at [10, 43] on button at bounding box center [5, 42] width 11 height 13
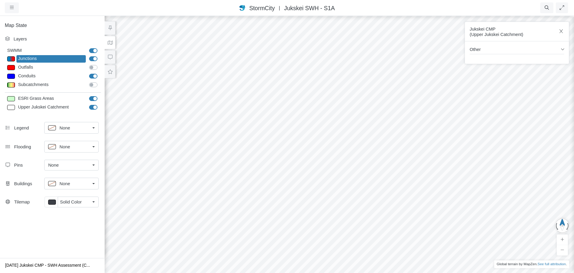
click at [89, 205] on div "Solid Color" at bounding box center [75, 201] width 30 height 7
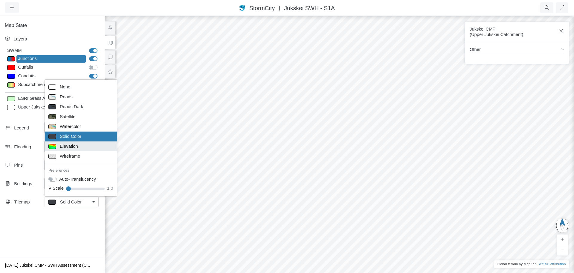
click at [82, 149] on div "Elevation" at bounding box center [80, 145] width 65 height 7
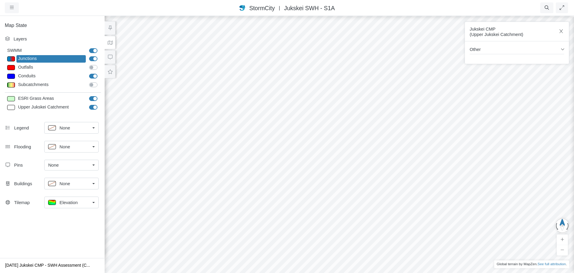
drag, startPoint x: 212, startPoint y: 186, endPoint x: 227, endPoint y: 169, distance: 22.4
drag, startPoint x: 231, startPoint y: 184, endPoint x: 246, endPoint y: 169, distance: 20.7
click at [246, 169] on div at bounding box center [339, 143] width 574 height 257
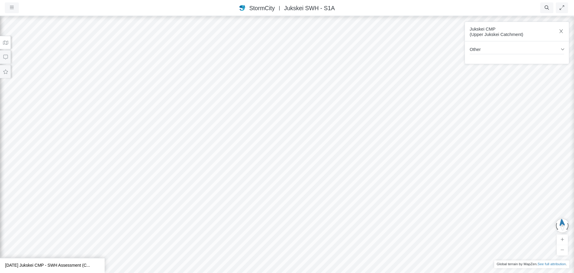
drag, startPoint x: 244, startPoint y: 179, endPoint x: 273, endPoint y: 162, distance: 33.1
click at [273, 162] on div at bounding box center [287, 143] width 574 height 257
drag, startPoint x: 273, startPoint y: 162, endPoint x: 349, endPoint y: 127, distance: 83.0
click at [349, 127] on div at bounding box center [287, 143] width 574 height 257
drag, startPoint x: 242, startPoint y: 195, endPoint x: 365, endPoint y: 211, distance: 124.0
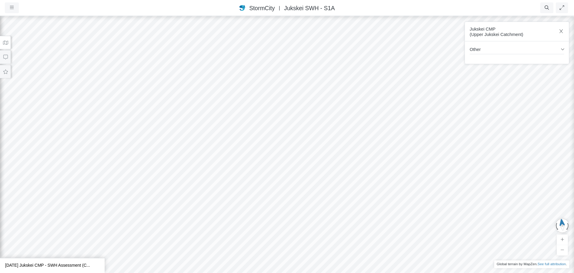
click at [365, 211] on div at bounding box center [287, 143] width 574 height 257
drag, startPoint x: 381, startPoint y: 196, endPoint x: 311, endPoint y: 212, distance: 71.5
click at [280, 213] on div at bounding box center [287, 143] width 574 height 257
drag, startPoint x: 386, startPoint y: 188, endPoint x: 353, endPoint y: 188, distance: 32.3
click at [353, 188] on div at bounding box center [287, 143] width 574 height 257
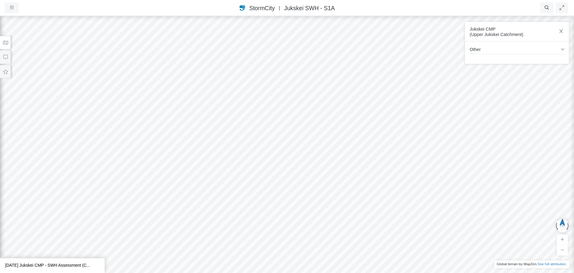
drag, startPoint x: 402, startPoint y: 177, endPoint x: 416, endPoint y: 158, distance: 23.1
click at [303, 196] on div at bounding box center [287, 143] width 574 height 257
drag, startPoint x: 390, startPoint y: 186, endPoint x: 285, endPoint y: 225, distance: 112.4
click at [285, 225] on div at bounding box center [287, 143] width 574 height 257
drag, startPoint x: 375, startPoint y: 105, endPoint x: 340, endPoint y: 91, distance: 37.3
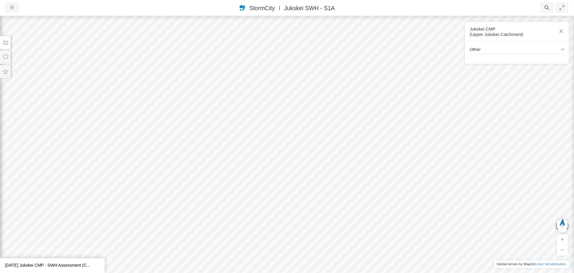
click at [340, 91] on div at bounding box center [287, 143] width 574 height 257
drag, startPoint x: 324, startPoint y: 104, endPoint x: 349, endPoint y: 123, distance: 31.7
click at [349, 123] on div at bounding box center [287, 143] width 574 height 257
drag, startPoint x: 353, startPoint y: 130, endPoint x: 378, endPoint y: 134, distance: 25.1
click at [378, 134] on div at bounding box center [287, 143] width 574 height 257
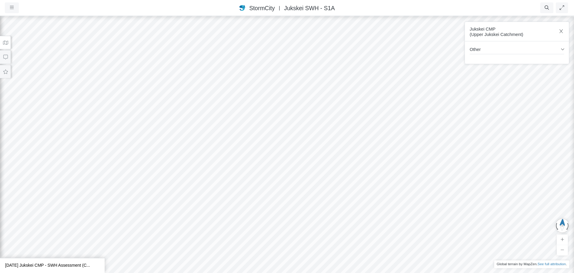
drag, startPoint x: 336, startPoint y: 131, endPoint x: 288, endPoint y: 153, distance: 53.0
click at [288, 153] on div at bounding box center [287, 143] width 574 height 257
drag, startPoint x: 302, startPoint y: 139, endPoint x: 307, endPoint y: 135, distance: 6.0
click at [307, 135] on div at bounding box center [287, 143] width 574 height 257
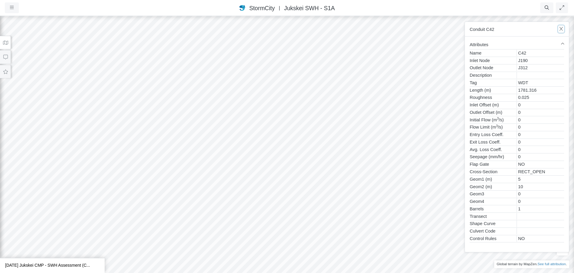
click at [562, 32] on button "button" at bounding box center [562, 28] width 6 height 7
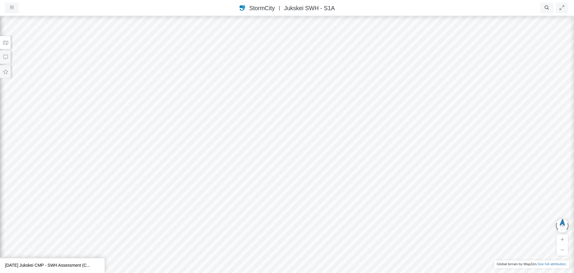
drag, startPoint x: 431, startPoint y: 131, endPoint x: 437, endPoint y: 139, distance: 9.6
click at [437, 139] on div at bounding box center [287, 143] width 574 height 257
drag, startPoint x: 378, startPoint y: 169, endPoint x: 384, endPoint y: 176, distance: 8.5
click at [384, 176] on div at bounding box center [287, 143] width 574 height 257
drag, startPoint x: 316, startPoint y: 184, endPoint x: 329, endPoint y: 192, distance: 15.4
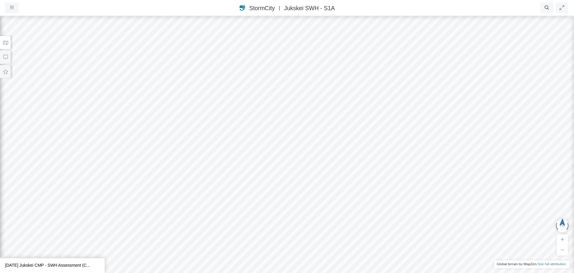
click at [339, 191] on div at bounding box center [287, 143] width 574 height 257
click at [4, 42] on icon at bounding box center [6, 42] width 6 height 4
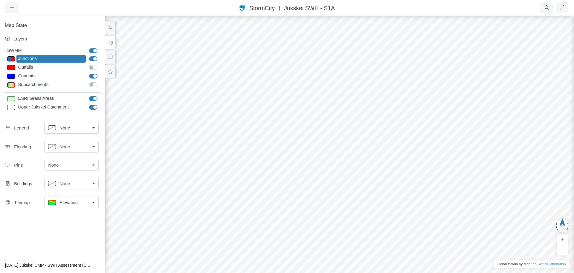
click at [85, 202] on div "Elevation" at bounding box center [69, 201] width 42 height 7
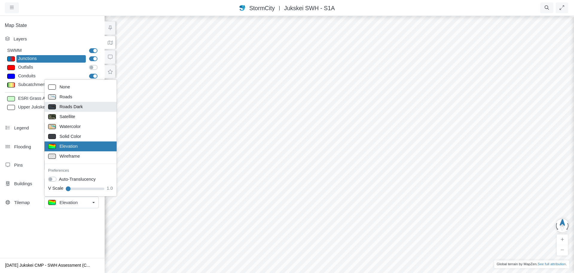
click at [80, 109] on span "Roads Dark" at bounding box center [71, 106] width 23 height 7
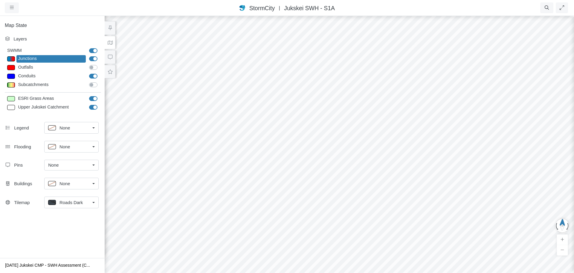
drag, startPoint x: 412, startPoint y: 153, endPoint x: 419, endPoint y: 148, distance: 8.3
click at [419, 148] on div at bounding box center [339, 143] width 574 height 257
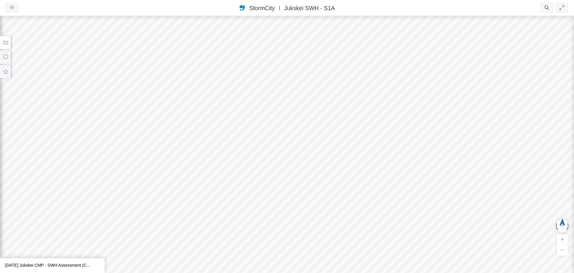
drag, startPoint x: 469, startPoint y: 140, endPoint x: 440, endPoint y: 186, distance: 54.1
click at [440, 186] on div at bounding box center [287, 143] width 574 height 257
drag, startPoint x: 357, startPoint y: 95, endPoint x: 385, endPoint y: 180, distance: 89.4
click at [385, 180] on div at bounding box center [287, 143] width 574 height 257
drag, startPoint x: 329, startPoint y: 167, endPoint x: 274, endPoint y: 164, distance: 54.5
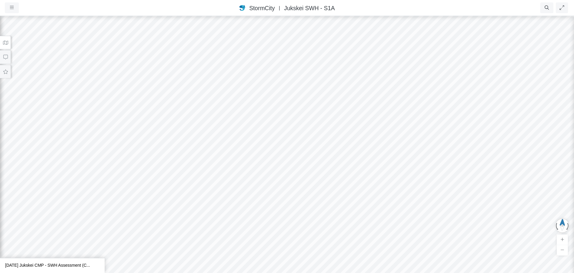
click at [275, 164] on div at bounding box center [287, 143] width 574 height 257
drag, startPoint x: 428, startPoint y: 177, endPoint x: 305, endPoint y: 169, distance: 122.7
click at [305, 169] on div at bounding box center [287, 143] width 574 height 257
drag, startPoint x: 290, startPoint y: 190, endPoint x: 436, endPoint y: 125, distance: 159.8
click at [434, 127] on div at bounding box center [287, 143] width 574 height 257
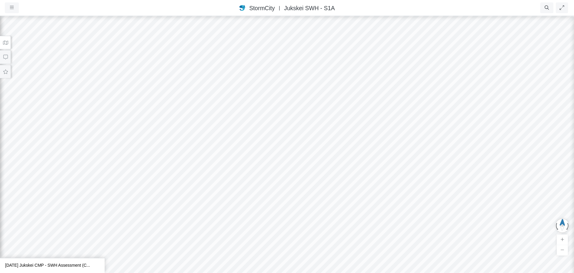
drag, startPoint x: 354, startPoint y: 155, endPoint x: 400, endPoint y: 111, distance: 63.3
click at [400, 111] on div at bounding box center [287, 143] width 574 height 257
drag, startPoint x: 384, startPoint y: 144, endPoint x: 417, endPoint y: 118, distance: 42.7
click at [417, 118] on div at bounding box center [287, 143] width 574 height 257
drag, startPoint x: 404, startPoint y: 133, endPoint x: 442, endPoint y: 104, distance: 47.5
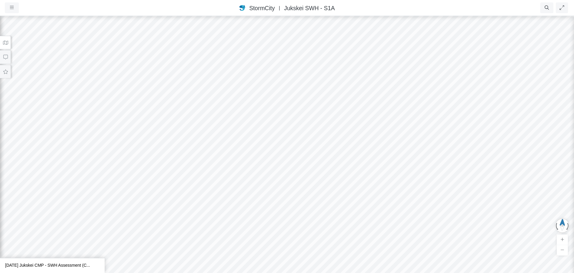
click at [442, 104] on div at bounding box center [287, 143] width 574 height 257
drag, startPoint x: 440, startPoint y: 126, endPoint x: 413, endPoint y: 110, distance: 31.8
click at [413, 110] on div at bounding box center [287, 143] width 574 height 257
drag, startPoint x: 384, startPoint y: 143, endPoint x: 390, endPoint y: 96, distance: 47.0
click at [391, 95] on div at bounding box center [287, 143] width 574 height 257
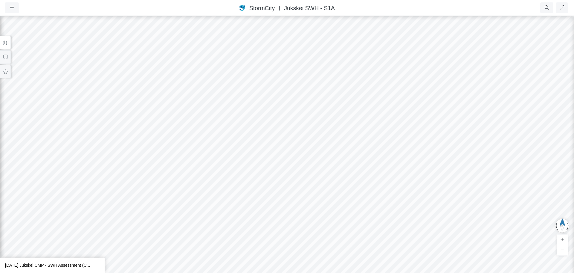
click at [363, 91] on div at bounding box center [287, 143] width 574 height 257
drag, startPoint x: 356, startPoint y: 139, endPoint x: 342, endPoint y: 96, distance: 44.7
click at [343, 94] on div at bounding box center [287, 143] width 574 height 257
drag, startPoint x: 337, startPoint y: 146, endPoint x: 325, endPoint y: 87, distance: 60.0
click at [325, 87] on div at bounding box center [287, 143] width 574 height 257
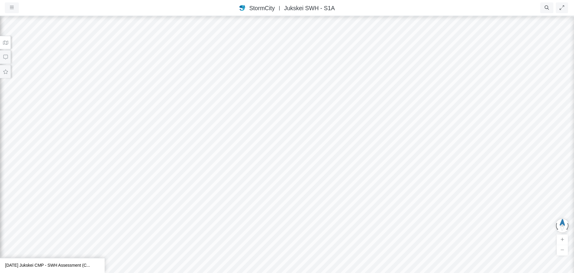
click at [320, 77] on div at bounding box center [287, 143] width 574 height 257
click at [317, 78] on div at bounding box center [287, 143] width 574 height 257
click at [315, 112] on div at bounding box center [287, 143] width 574 height 257
click at [318, 140] on div at bounding box center [287, 143] width 574 height 257
click at [323, 177] on div at bounding box center [287, 143] width 574 height 257
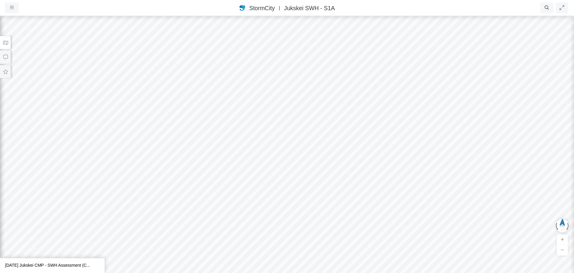
click at [327, 178] on div at bounding box center [287, 143] width 574 height 257
click at [306, 162] on div at bounding box center [287, 143] width 574 height 257
click at [312, 165] on div at bounding box center [287, 143] width 574 height 257
click at [336, 161] on div at bounding box center [287, 143] width 574 height 257
click at [303, 190] on div at bounding box center [287, 143] width 574 height 257
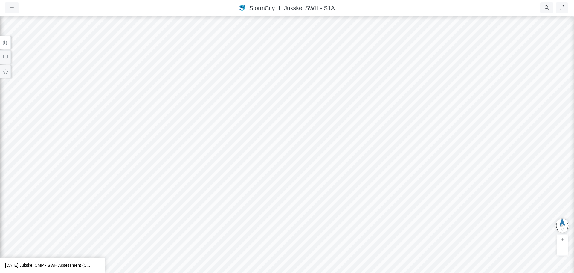
click at [305, 203] on div at bounding box center [287, 143] width 574 height 257
click at [309, 212] on div at bounding box center [287, 143] width 574 height 257
click at [306, 232] on div at bounding box center [287, 143] width 574 height 257
click at [311, 163] on div at bounding box center [287, 143] width 574 height 257
click at [308, 181] on div at bounding box center [287, 143] width 574 height 257
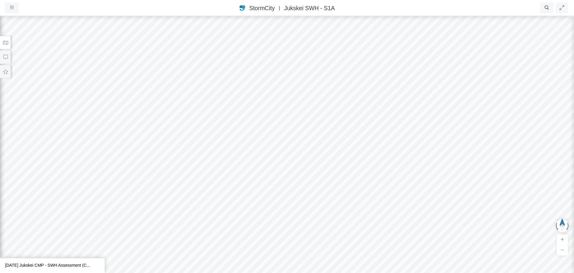
click at [323, 177] on div at bounding box center [287, 143] width 574 height 257
click at [303, 219] on div at bounding box center [287, 143] width 574 height 257
click at [354, 161] on div at bounding box center [287, 143] width 574 height 257
click at [266, 179] on div at bounding box center [287, 143] width 574 height 257
click at [412, 168] on div at bounding box center [287, 143] width 574 height 257
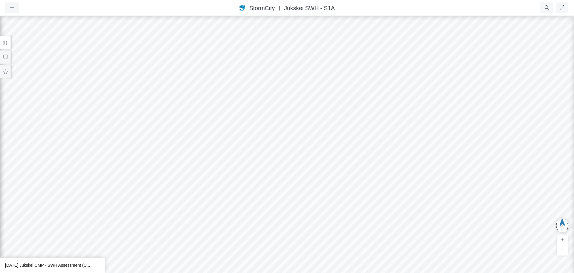
click at [419, 216] on div at bounding box center [287, 143] width 574 height 257
click at [353, 183] on div at bounding box center [287, 143] width 574 height 257
click at [347, 242] on div at bounding box center [287, 143] width 574 height 257
click at [355, 231] on div at bounding box center [287, 143] width 574 height 257
click at [296, 209] on div at bounding box center [287, 143] width 574 height 257
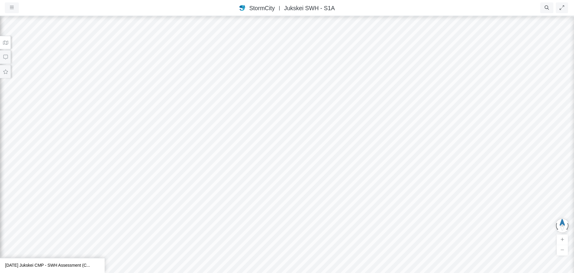
click at [323, 199] on div at bounding box center [287, 143] width 574 height 257
click at [262, 182] on div at bounding box center [287, 143] width 574 height 257
click at [250, 157] on div at bounding box center [287, 143] width 574 height 257
click at [259, 135] on div at bounding box center [287, 143] width 574 height 257
click at [235, 120] on div at bounding box center [287, 143] width 574 height 257
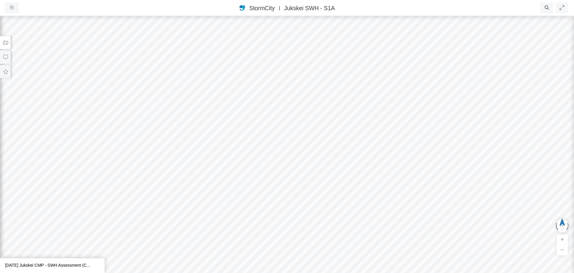
click at [314, 114] on div at bounding box center [287, 143] width 574 height 257
click at [395, 94] on div at bounding box center [287, 143] width 574 height 257
click at [370, 107] on div at bounding box center [287, 143] width 574 height 257
click at [384, 124] on div at bounding box center [287, 143] width 574 height 257
click at [355, 161] on div at bounding box center [287, 143] width 574 height 257
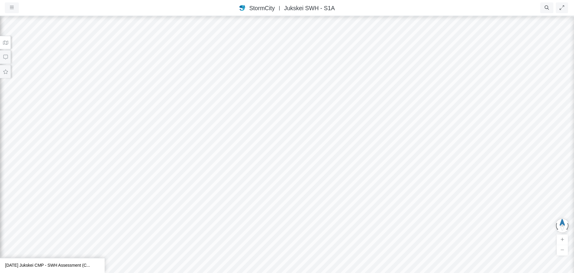
click at [326, 159] on div at bounding box center [287, 143] width 574 height 257
click at [385, 157] on div at bounding box center [287, 143] width 574 height 257
click at [310, 135] on div at bounding box center [287, 143] width 574 height 257
click at [436, 228] on div at bounding box center [287, 143] width 574 height 257
click at [322, 237] on div at bounding box center [287, 143] width 574 height 257
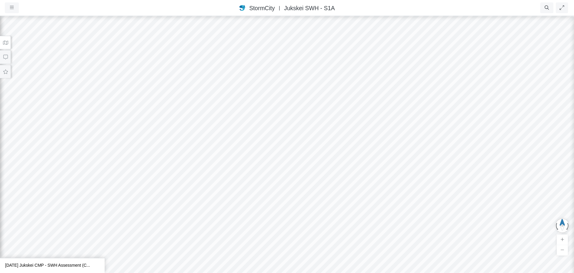
click at [342, 236] on div at bounding box center [287, 143] width 574 height 257
click at [325, 224] on div at bounding box center [287, 143] width 574 height 257
click at [375, 230] on div at bounding box center [287, 143] width 574 height 257
click at [354, 216] on div at bounding box center [287, 143] width 574 height 257
click at [320, 154] on div at bounding box center [287, 143] width 574 height 257
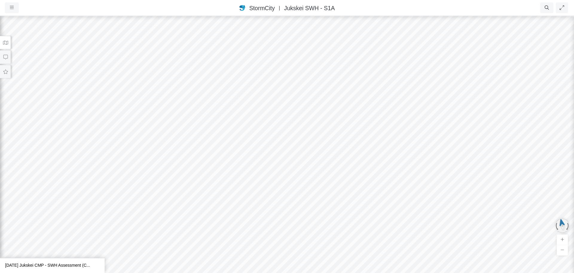
click at [562, 224] on button "button" at bounding box center [562, 225] width 17 height 18
click at [420, 201] on div at bounding box center [287, 143] width 574 height 257
click at [441, 202] on div at bounding box center [287, 143] width 574 height 257
click at [459, 202] on div at bounding box center [287, 143] width 574 height 257
drag, startPoint x: 470, startPoint y: 165, endPoint x: 386, endPoint y: 165, distance: 84.4
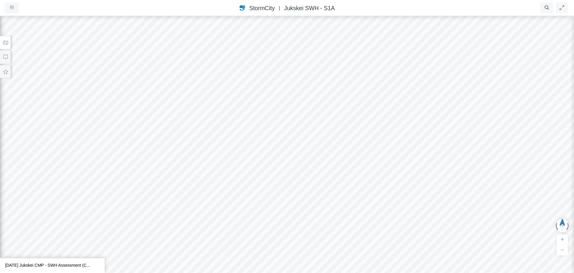
click at [386, 165] on div at bounding box center [287, 143] width 574 height 257
drag, startPoint x: 397, startPoint y: 176, endPoint x: 325, endPoint y: 205, distance: 78.0
click at [325, 205] on div at bounding box center [287, 143] width 574 height 257
drag, startPoint x: 400, startPoint y: 213, endPoint x: 308, endPoint y: 188, distance: 94.6
click at [308, 188] on div at bounding box center [287, 143] width 574 height 257
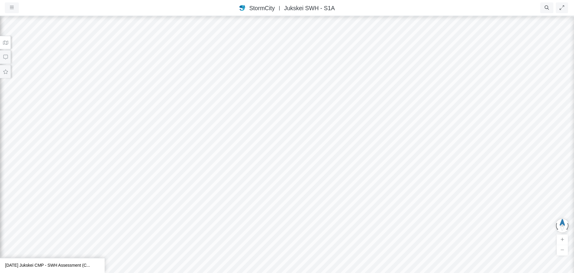
drag, startPoint x: 314, startPoint y: 197, endPoint x: 244, endPoint y: 172, distance: 74.6
click at [244, 172] on div at bounding box center [287, 143] width 574 height 257
drag, startPoint x: 275, startPoint y: 198, endPoint x: 200, endPoint y: 195, distance: 75.4
click at [200, 195] on div at bounding box center [287, 143] width 574 height 257
drag, startPoint x: 222, startPoint y: 192, endPoint x: 434, endPoint y: 181, distance: 212.7
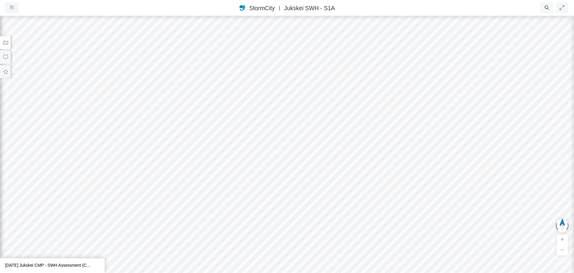
click at [434, 181] on div at bounding box center [287, 143] width 574 height 257
click at [459, 187] on div at bounding box center [287, 143] width 574 height 257
drag, startPoint x: 345, startPoint y: 183, endPoint x: 433, endPoint y: 188, distance: 88.7
click at [433, 188] on div at bounding box center [287, 143] width 574 height 257
drag, startPoint x: 376, startPoint y: 187, endPoint x: 455, endPoint y: 217, distance: 84.9
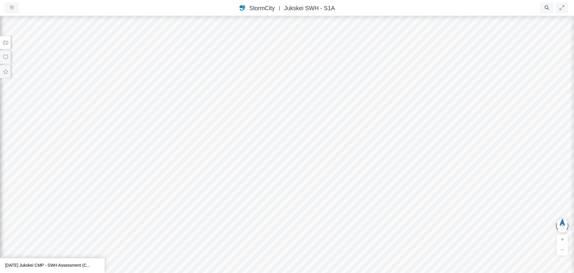
click at [467, 218] on div at bounding box center [287, 143] width 574 height 257
drag, startPoint x: 454, startPoint y: 206, endPoint x: 339, endPoint y: 201, distance: 114.7
click at [339, 201] on div at bounding box center [287, 143] width 574 height 257
drag, startPoint x: 339, startPoint y: 201, endPoint x: 362, endPoint y: 201, distance: 23.3
click at [362, 201] on div at bounding box center [287, 143] width 574 height 257
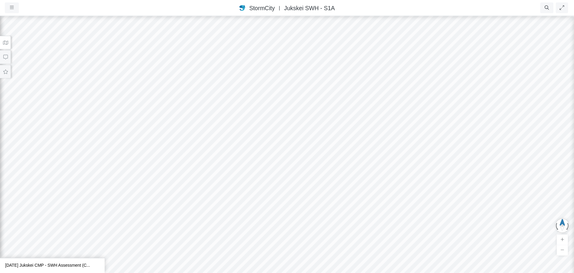
drag, startPoint x: 377, startPoint y: 201, endPoint x: 223, endPoint y: 231, distance: 157.4
click at [223, 231] on div at bounding box center [287, 143] width 574 height 257
drag, startPoint x: 430, startPoint y: 184, endPoint x: 356, endPoint y: 207, distance: 78.1
click at [356, 207] on div at bounding box center [287, 143] width 574 height 257
drag, startPoint x: 444, startPoint y: 185, endPoint x: 315, endPoint y: 220, distance: 133.4
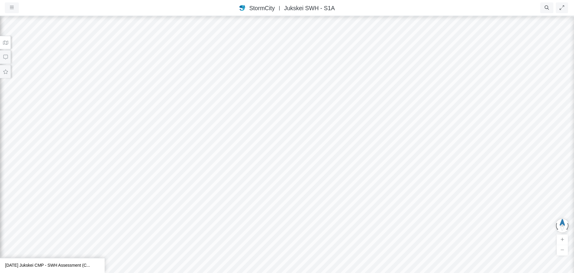
click at [315, 220] on div at bounding box center [287, 143] width 574 height 257
drag, startPoint x: 307, startPoint y: 192, endPoint x: 339, endPoint y: 238, distance: 55.4
click at [339, 238] on div at bounding box center [287, 143] width 574 height 257
drag, startPoint x: 320, startPoint y: 220, endPoint x: 318, endPoint y: 214, distance: 5.5
click at [320, 222] on div at bounding box center [287, 143] width 574 height 257
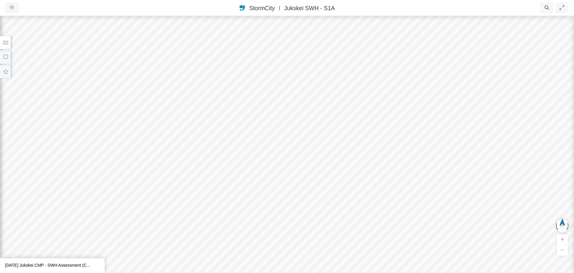
drag, startPoint x: 309, startPoint y: 187, endPoint x: 320, endPoint y: 210, distance: 25.7
click at [320, 210] on div at bounding box center [287, 143] width 574 height 257
drag, startPoint x: 291, startPoint y: 191, endPoint x: 300, endPoint y: 217, distance: 27.3
click at [300, 217] on div at bounding box center [287, 143] width 574 height 257
drag, startPoint x: 349, startPoint y: 180, endPoint x: 424, endPoint y: 140, distance: 84.8
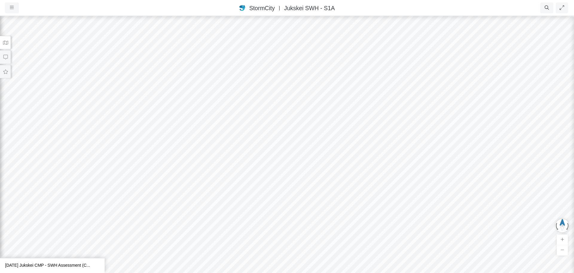
click at [424, 140] on div at bounding box center [287, 143] width 574 height 257
drag, startPoint x: 379, startPoint y: 180, endPoint x: 367, endPoint y: 150, distance: 32.4
click at [367, 150] on div at bounding box center [287, 143] width 574 height 257
drag, startPoint x: 363, startPoint y: 177, endPoint x: 370, endPoint y: 155, distance: 23.0
click at [370, 155] on div at bounding box center [287, 143] width 574 height 257
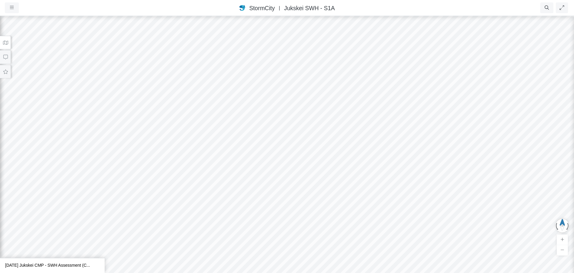
drag, startPoint x: 363, startPoint y: 175, endPoint x: 375, endPoint y: 156, distance: 22.0
click at [375, 156] on div at bounding box center [287, 143] width 574 height 257
drag, startPoint x: 369, startPoint y: 167, endPoint x: 377, endPoint y: 155, distance: 14.3
click at [377, 155] on div at bounding box center [287, 143] width 574 height 257
drag, startPoint x: 371, startPoint y: 162, endPoint x: 374, endPoint y: 159, distance: 3.6
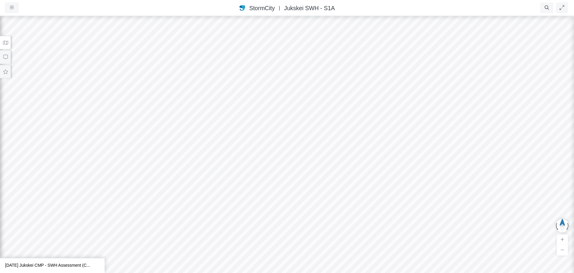
click at [374, 159] on div at bounding box center [287, 143] width 574 height 257
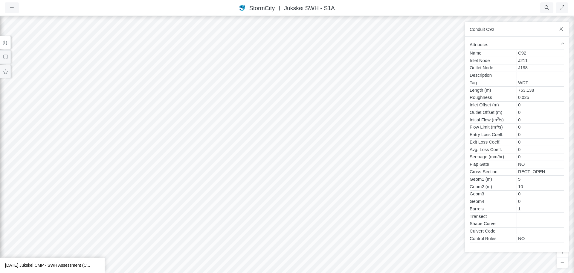
click at [226, 171] on div at bounding box center [287, 143] width 574 height 257
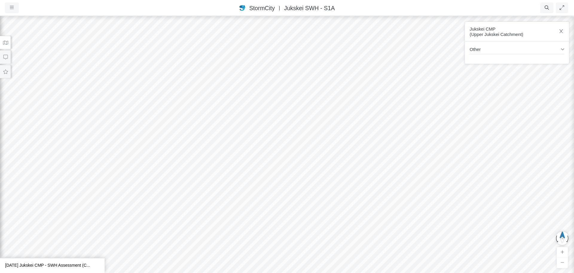
drag, startPoint x: 393, startPoint y: 228, endPoint x: 388, endPoint y: 221, distance: 8.3
click at [388, 221] on div at bounding box center [287, 143] width 574 height 257
drag, startPoint x: 392, startPoint y: 223, endPoint x: 390, endPoint y: 204, distance: 18.7
click at [390, 204] on div at bounding box center [287, 143] width 574 height 257
drag, startPoint x: 390, startPoint y: 204, endPoint x: 390, endPoint y: 220, distance: 15.6
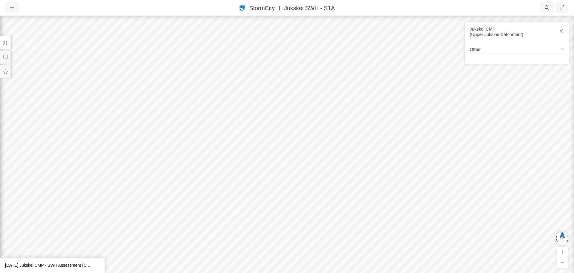
click at [390, 220] on div at bounding box center [287, 143] width 574 height 257
drag, startPoint x: 391, startPoint y: 193, endPoint x: 389, endPoint y: 211, distance: 18.7
click at [389, 211] on div at bounding box center [287, 143] width 574 height 257
drag, startPoint x: 403, startPoint y: 208, endPoint x: 422, endPoint y: 206, distance: 18.7
click at [422, 206] on div at bounding box center [287, 143] width 574 height 257
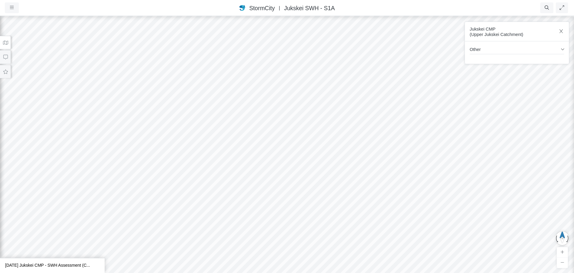
drag, startPoint x: 408, startPoint y: 212, endPoint x: 415, endPoint y: 214, distance: 6.7
click at [415, 214] on div at bounding box center [287, 143] width 574 height 257
drag, startPoint x: 358, startPoint y: 236, endPoint x: 455, endPoint y: 233, distance: 97.0
click at [455, 233] on div at bounding box center [287, 143] width 574 height 257
click at [352, 235] on div at bounding box center [287, 143] width 574 height 257
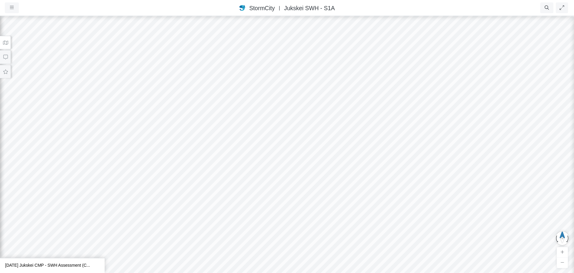
click at [297, 231] on div at bounding box center [287, 143] width 574 height 257
click at [273, 220] on div at bounding box center [287, 143] width 574 height 257
click at [267, 11] on span "StormCity" at bounding box center [261, 8] width 25 height 7
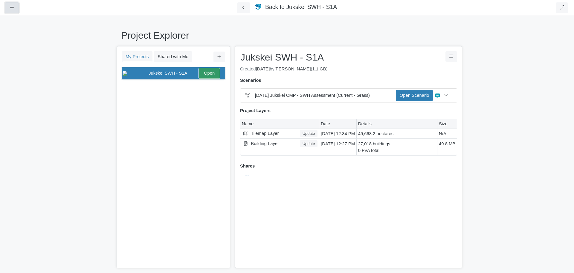
click at [12, 10] on icon "button" at bounding box center [12, 7] width 4 height 4
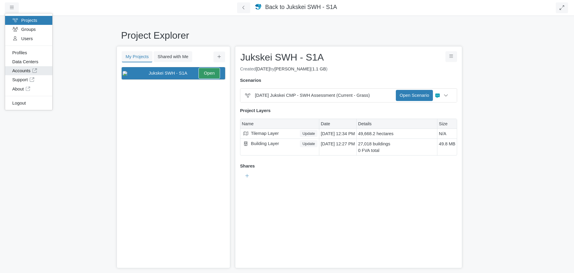
click at [27, 70] on link "Accounts" at bounding box center [28, 70] width 47 height 9
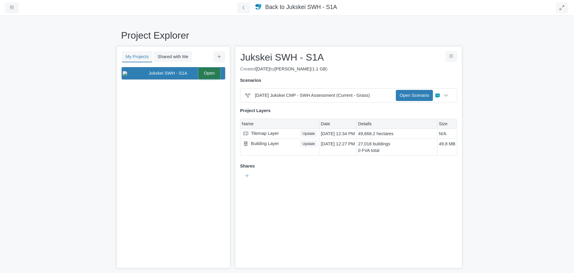
click at [214, 78] on link "Open" at bounding box center [210, 73] width 22 height 11
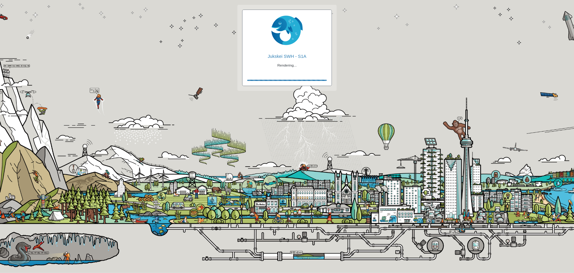
checkbox input "true"
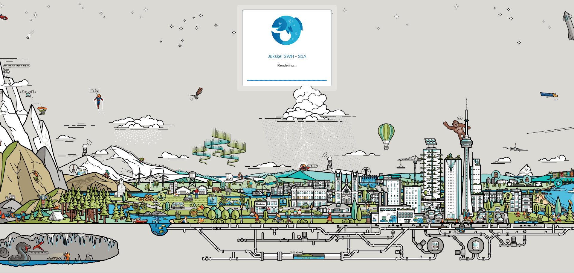
checkbox input "true"
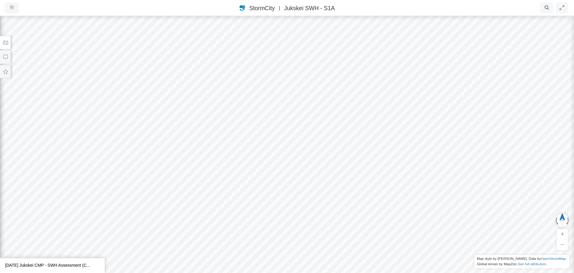
click at [9, 44] on button at bounding box center [5, 42] width 11 height 13
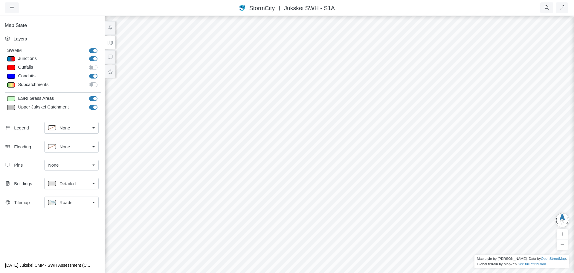
click at [81, 201] on div "Roads" at bounding box center [69, 201] width 42 height 7
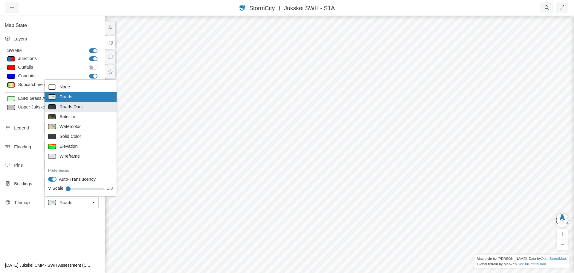
click at [75, 109] on span "Roads Dark" at bounding box center [71, 106] width 23 height 7
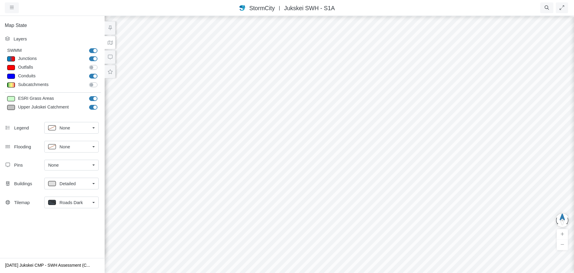
click at [89, 108] on div "Upper Jukskei Catchment" at bounding box center [95, 107] width 20 height 7
click at [12, 108] on div at bounding box center [11, 107] width 8 height 5
type input "Visible"
checkbox input "true"
type input "2"
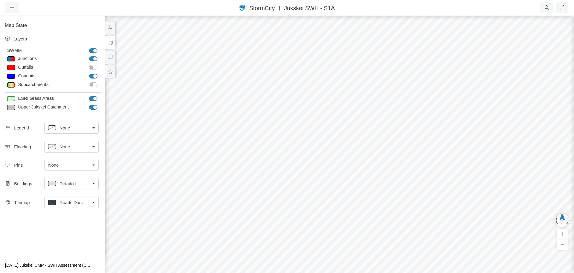
type input "0"
type input "2"
select select "None"
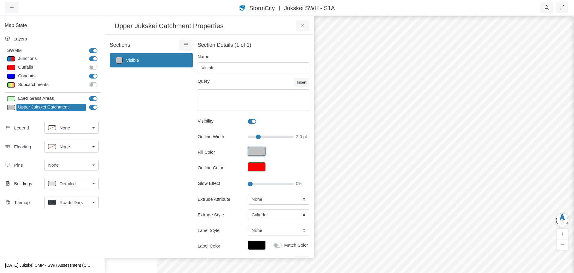
click at [255, 151] on button "Fill Color" at bounding box center [257, 151] width 18 height 9
type input "#c0c0c0ff"
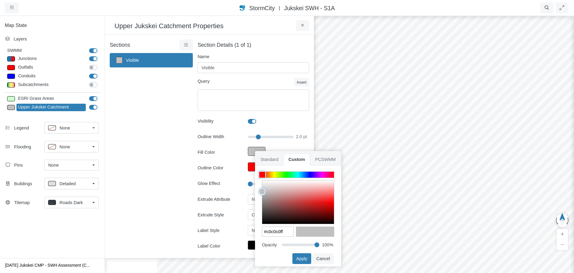
click at [281, 243] on div "Opacity 100%" at bounding box center [298, 246] width 75 height 14
type input "0"
click at [283, 245] on input "range" at bounding box center [300, 243] width 37 height 7
type input "#c0c0c000"
click at [305, 258] on button "Apply" at bounding box center [302, 258] width 19 height 11
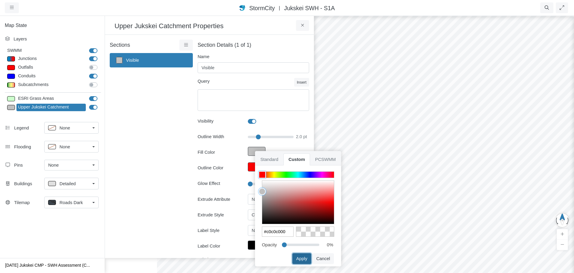
type input "2"
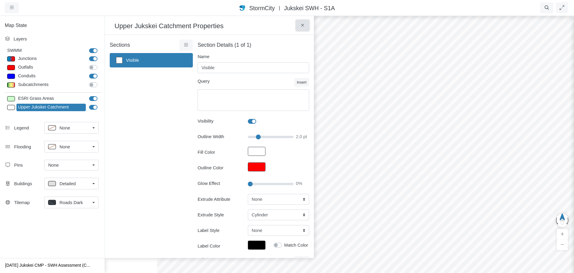
click at [302, 27] on icon at bounding box center [302, 25] width 3 height 3
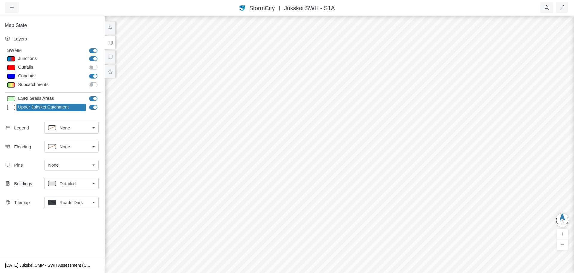
drag, startPoint x: 350, startPoint y: 185, endPoint x: 352, endPoint y: 129, distance: 56.3
click at [352, 129] on div at bounding box center [339, 143] width 574 height 257
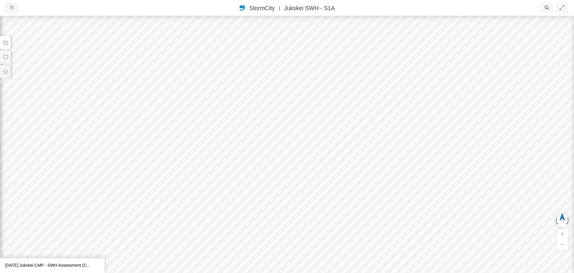
drag, startPoint x: 309, startPoint y: 139, endPoint x: 332, endPoint y: 133, distance: 23.6
click at [332, 133] on div at bounding box center [287, 143] width 574 height 257
click at [263, 158] on div at bounding box center [287, 143] width 574 height 257
click at [7, 37] on button at bounding box center [5, 42] width 11 height 13
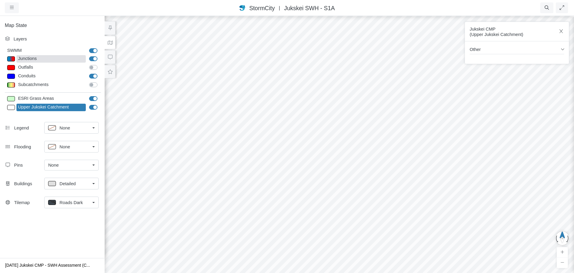
click at [56, 61] on div "Junctions" at bounding box center [50, 58] width 69 height 7
type input "Junctions"
select select "CIRCLE"
type input "4"
checkbox input "true"
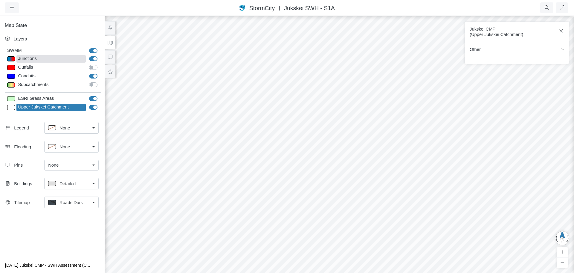
type input "4"
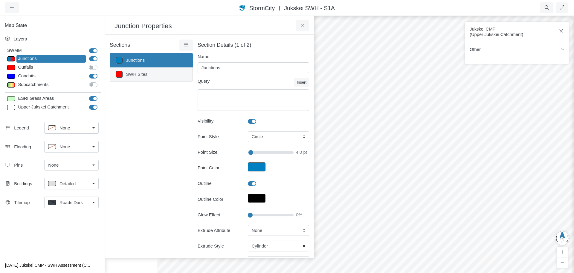
click at [147, 76] on link "SWH Sites" at bounding box center [151, 74] width 83 height 14
type input "SWH Sites"
type textarea "SWHRank > 0 AND SWHRank < 21"
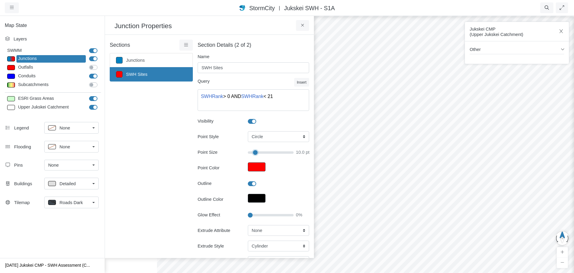
click at [253, 153] on input "Point Size" at bounding box center [271, 152] width 46 height 7
click at [252, 153] on input "Point Size" at bounding box center [271, 152] width 46 height 7
type input "8"
click at [303, 26] on icon at bounding box center [302, 25] width 3 height 3
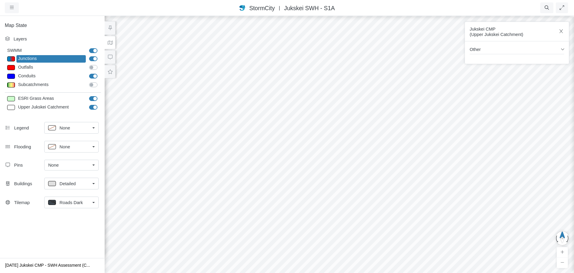
click at [76, 204] on span "Roads Dark" at bounding box center [71, 202] width 23 height 7
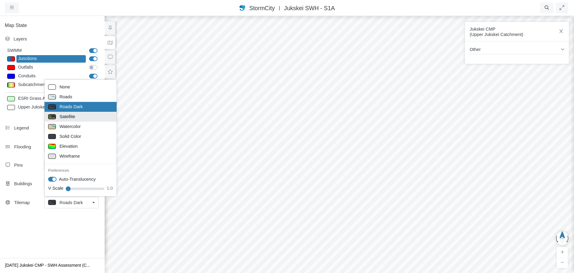
click at [78, 116] on div "Satellite" at bounding box center [80, 116] width 65 height 7
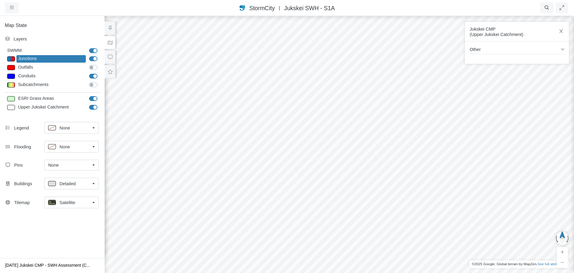
drag, startPoint x: 367, startPoint y: 152, endPoint x: 414, endPoint y: 129, distance: 52.6
click at [414, 129] on div at bounding box center [339, 143] width 574 height 257
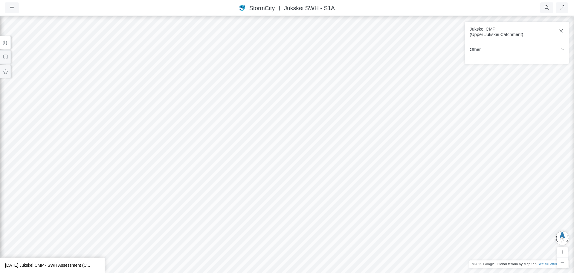
click at [9, 42] on button at bounding box center [5, 42] width 11 height 13
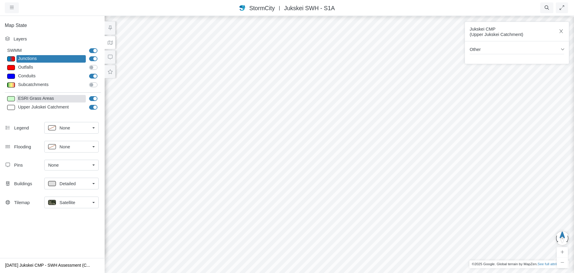
click at [42, 96] on div "ESRI Grass Areas" at bounding box center [50, 98] width 69 height 7
type input "Visible"
type input "0.5"
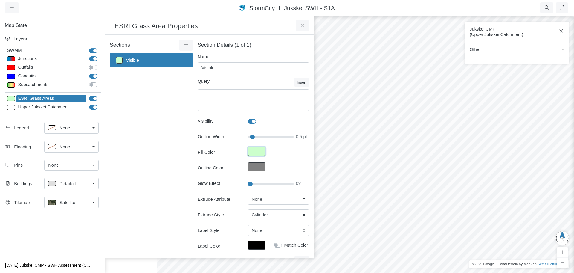
click at [257, 149] on button "Fill Color" at bounding box center [257, 151] width 18 height 9
type input "#99ff997f"
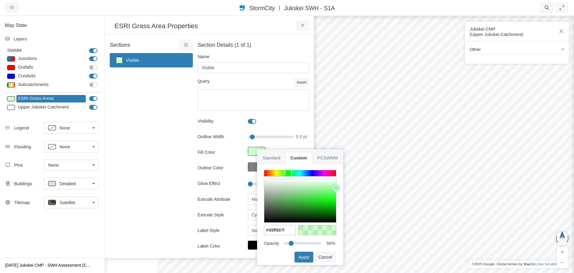
drag, startPoint x: 303, startPoint y: 243, endPoint x: 292, endPoint y: 244, distance: 11.1
type input "15"
click at [292, 244] on input "range" at bounding box center [302, 242] width 37 height 7
type input "#99ff9926"
click at [304, 257] on button "Apply" at bounding box center [304, 256] width 19 height 11
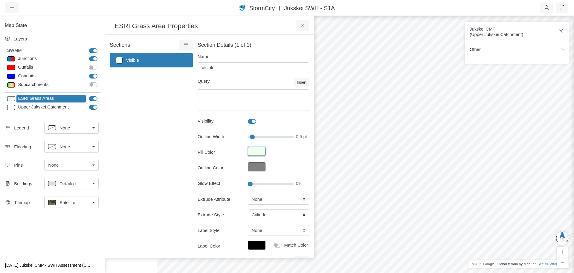
click at [253, 152] on button "Fill Color" at bounding box center [257, 151] width 18 height 9
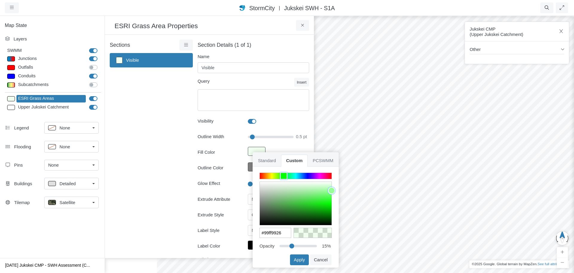
drag, startPoint x: 286, startPoint y: 245, endPoint x: 291, endPoint y: 247, distance: 5.5
type input "30"
click at [291, 247] on input "range" at bounding box center [298, 244] width 37 height 7
type input "#99ff994c"
click at [299, 258] on button "Apply" at bounding box center [299, 259] width 19 height 11
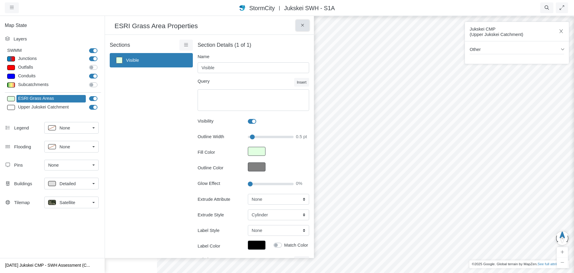
click at [303, 27] on icon at bounding box center [303, 25] width 6 height 4
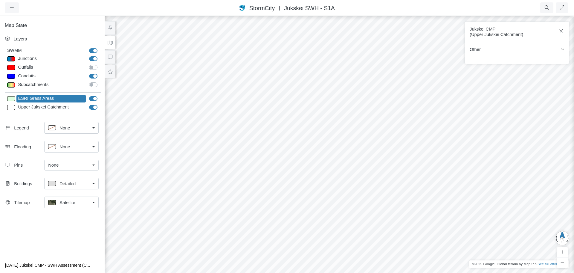
drag, startPoint x: 360, startPoint y: 197, endPoint x: 347, endPoint y: 160, distance: 39.2
click at [347, 160] on div at bounding box center [339, 143] width 574 height 257
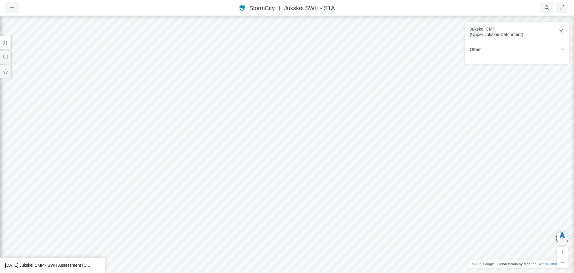
drag, startPoint x: 360, startPoint y: 109, endPoint x: 364, endPoint y: 223, distance: 113.8
click at [364, 223] on div at bounding box center [287, 143] width 574 height 257
drag, startPoint x: 353, startPoint y: 130, endPoint x: 356, endPoint y: 211, distance: 81.2
click at [356, 211] on div at bounding box center [287, 143] width 574 height 257
drag, startPoint x: 334, startPoint y: 131, endPoint x: 343, endPoint y: 188, distance: 58.4
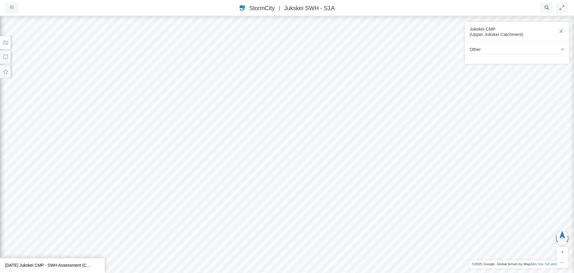
click at [343, 188] on div at bounding box center [287, 143] width 574 height 257
drag, startPoint x: 320, startPoint y: 104, endPoint x: 348, endPoint y: 175, distance: 76.3
click at [348, 175] on div at bounding box center [287, 143] width 574 height 257
drag, startPoint x: 317, startPoint y: 169, endPoint x: 401, endPoint y: 138, distance: 89.5
click at [401, 138] on div at bounding box center [287, 143] width 574 height 257
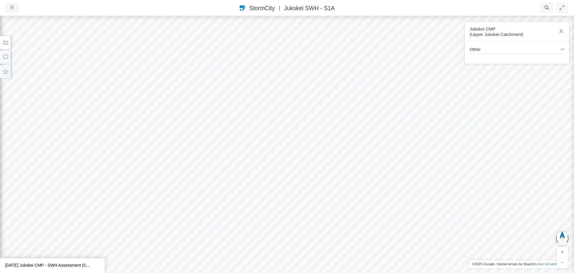
drag, startPoint x: 227, startPoint y: 141, endPoint x: 306, endPoint y: 209, distance: 104.4
click at [306, 209] on div at bounding box center [287, 143] width 574 height 257
drag, startPoint x: 258, startPoint y: 202, endPoint x: 378, endPoint y: 126, distance: 142.0
click at [376, 128] on div at bounding box center [287, 143] width 574 height 257
drag, startPoint x: 228, startPoint y: 213, endPoint x: 351, endPoint y: 122, distance: 152.7
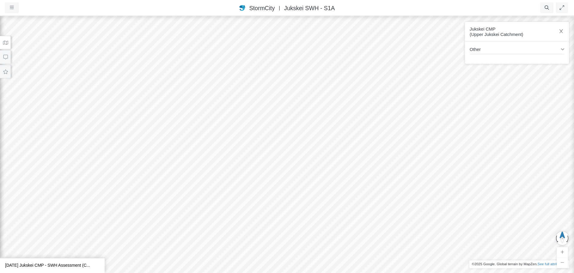
click at [350, 123] on div at bounding box center [287, 143] width 574 height 257
drag, startPoint x: 249, startPoint y: 193, endPoint x: 361, endPoint y: 138, distance: 125.5
click at [361, 138] on div at bounding box center [287, 143] width 574 height 257
drag, startPoint x: 301, startPoint y: 188, endPoint x: 339, endPoint y: 124, distance: 74.7
click at [339, 124] on div at bounding box center [287, 143] width 574 height 257
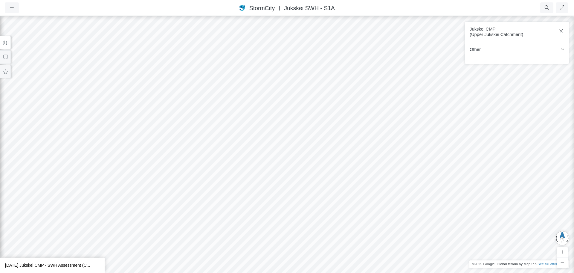
drag, startPoint x: 320, startPoint y: 93, endPoint x: 272, endPoint y: 179, distance: 98.9
click at [272, 179] on div at bounding box center [287, 143] width 574 height 257
drag, startPoint x: 328, startPoint y: 125, endPoint x: 278, endPoint y: 196, distance: 87.3
click at [278, 196] on div at bounding box center [287, 143] width 574 height 257
drag, startPoint x: 329, startPoint y: 147, endPoint x: 303, endPoint y: 191, distance: 50.4
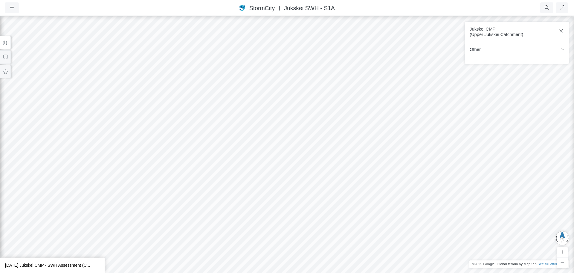
click at [303, 191] on div at bounding box center [287, 143] width 574 height 257
drag, startPoint x: 303, startPoint y: 164, endPoint x: 288, endPoint y: 181, distance: 22.5
click at [289, 180] on div at bounding box center [287, 143] width 574 height 257
drag, startPoint x: 281, startPoint y: 171, endPoint x: 245, endPoint y: 115, distance: 66.1
click at [253, 130] on div at bounding box center [287, 143] width 574 height 257
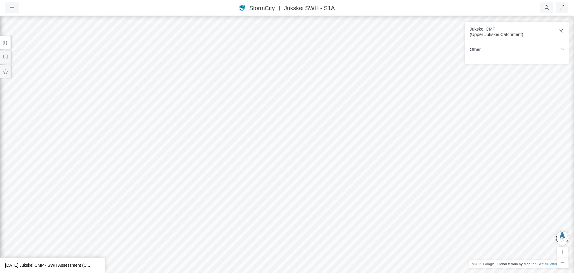
drag, startPoint x: 287, startPoint y: 178, endPoint x: 240, endPoint y: 186, distance: 48.1
click at [240, 186] on div at bounding box center [287, 143] width 574 height 257
drag, startPoint x: 278, startPoint y: 187, endPoint x: 272, endPoint y: 175, distance: 13.7
drag, startPoint x: 273, startPoint y: 179, endPoint x: 268, endPoint y: 176, distance: 6.5
click at [268, 176] on div at bounding box center [287, 143] width 574 height 257
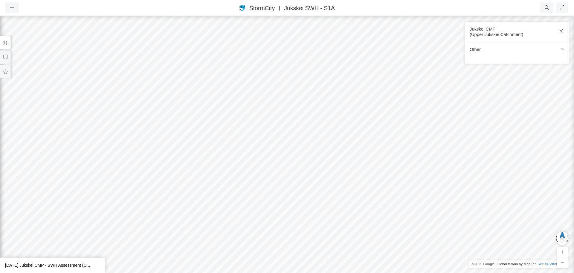
drag, startPoint x: 292, startPoint y: 166, endPoint x: 288, endPoint y: 153, distance: 12.9
click at [288, 153] on div at bounding box center [287, 143] width 574 height 257
click at [5, 39] on button at bounding box center [5, 42] width 11 height 13
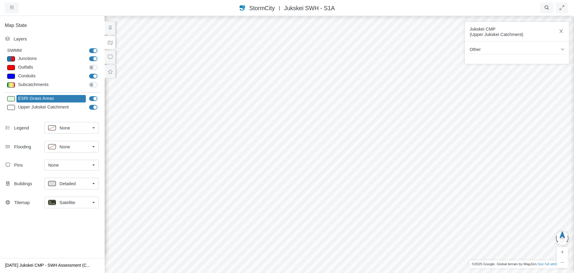
click at [89, 184] on div "Detailed" at bounding box center [69, 182] width 42 height 7
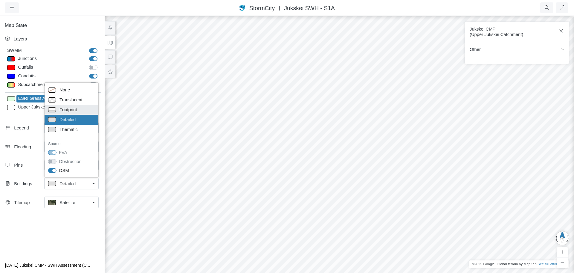
click at [51, 107] on p at bounding box center [52, 109] width 8 height 5
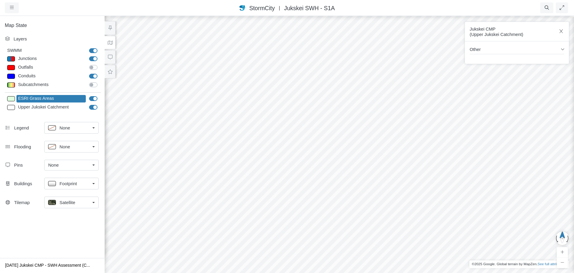
click at [65, 183] on span "Footprint" at bounding box center [68, 183] width 17 height 7
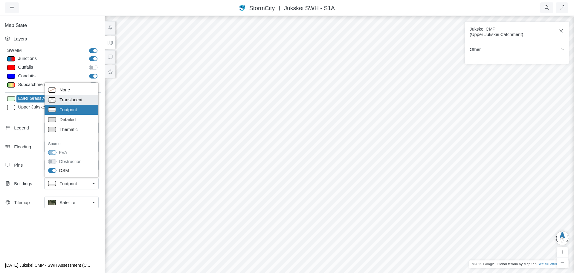
click at [63, 97] on span "Translucent" at bounding box center [71, 99] width 23 height 7
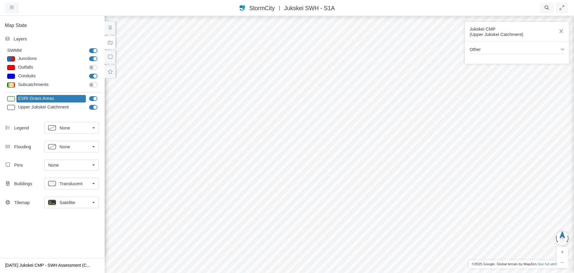
click at [63, 129] on span "None" at bounding box center [65, 127] width 10 height 7
click at [67, 146] on span "None" at bounding box center [65, 146] width 10 height 7
click at [67, 148] on span "None" at bounding box center [65, 146] width 10 height 7
click at [65, 168] on link "None" at bounding box center [71, 164] width 54 height 11
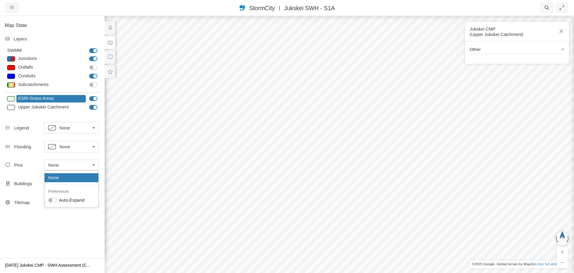
click at [65, 168] on link "None" at bounding box center [71, 164] width 54 height 11
click at [63, 182] on span "Translucent" at bounding box center [71, 183] width 23 height 7
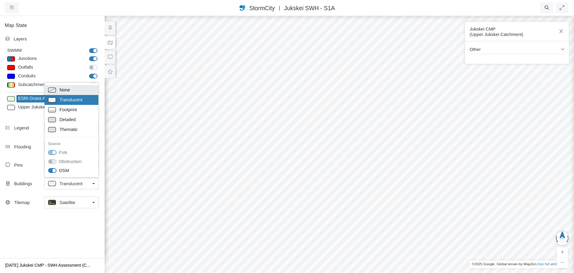
click at [64, 89] on span "None" at bounding box center [65, 89] width 10 height 7
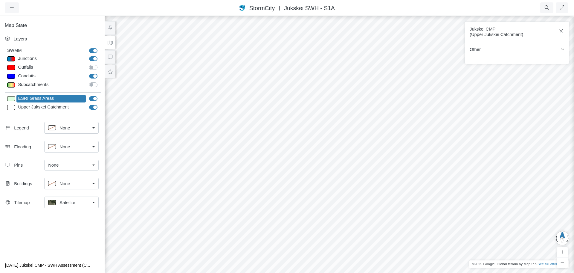
drag, startPoint x: 317, startPoint y: 175, endPoint x: 292, endPoint y: 163, distance: 27.7
click at [292, 163] on div at bounding box center [339, 143] width 574 height 257
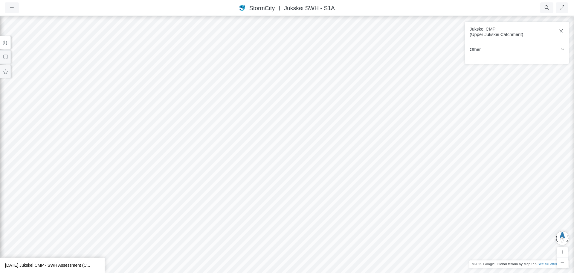
click at [7, 42] on icon at bounding box center [6, 42] width 6 height 4
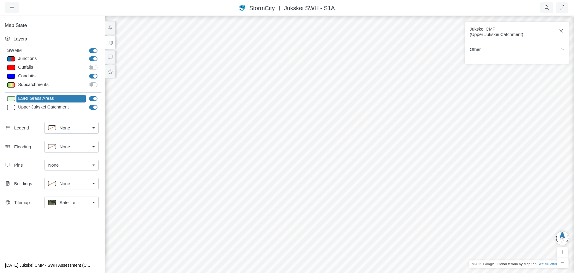
click at [88, 202] on div "Satellite" at bounding box center [69, 201] width 42 height 7
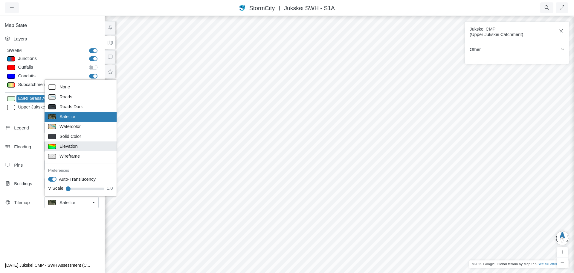
click at [83, 149] on div "Elevation" at bounding box center [80, 145] width 65 height 7
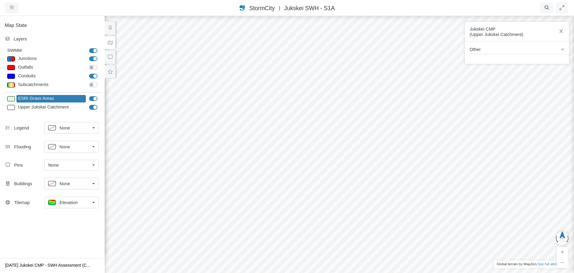
drag, startPoint x: 269, startPoint y: 158, endPoint x: 308, endPoint y: 174, distance: 42.6
click at [308, 174] on div at bounding box center [339, 143] width 574 height 257
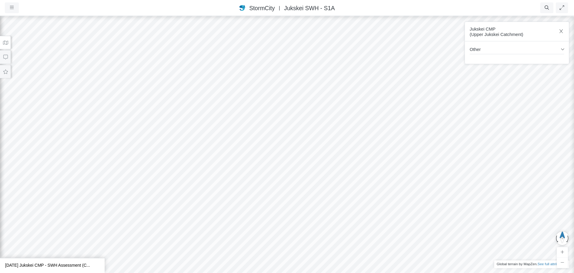
click at [8, 41] on icon at bounding box center [6, 42] width 6 height 4
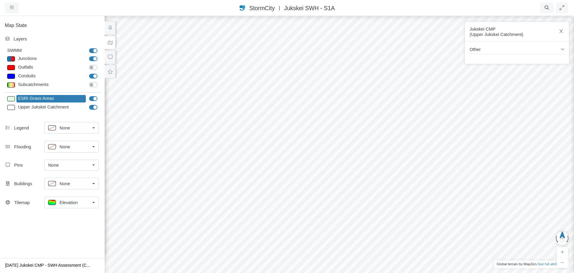
click at [84, 200] on div "Elevation" at bounding box center [69, 201] width 42 height 7
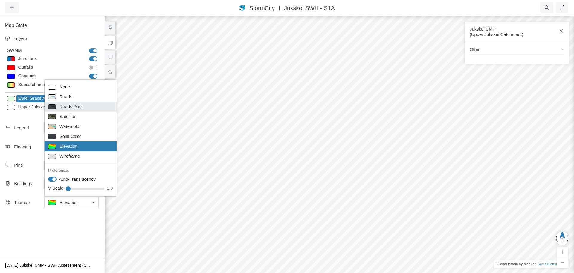
click at [79, 105] on span "Roads Dark" at bounding box center [71, 106] width 23 height 7
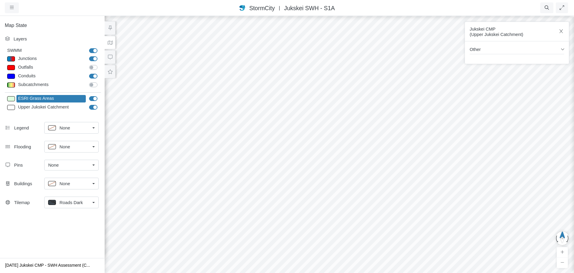
click at [90, 200] on div "Roads Dark" at bounding box center [69, 201] width 42 height 7
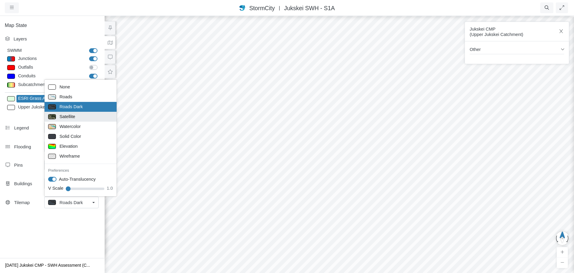
click at [81, 114] on div "Satellite" at bounding box center [80, 116] width 65 height 7
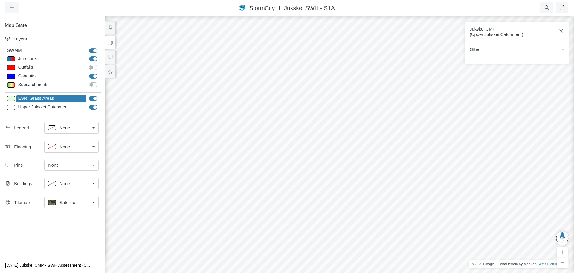
click at [425, 161] on div at bounding box center [339, 143] width 574 height 257
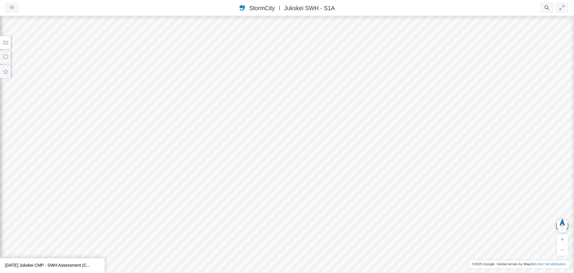
click at [7, 42] on icon at bounding box center [5, 43] width 5 height 4
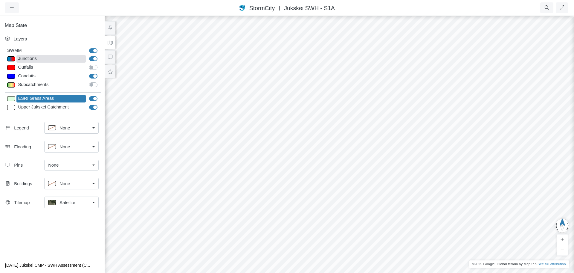
click at [44, 57] on div "Junctions" at bounding box center [50, 58] width 69 height 7
type input "Junctions"
select select "CIRCLE"
type input "4"
checkbox input "true"
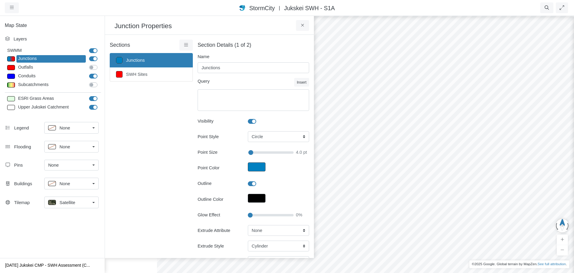
type input "4"
click at [155, 74] on link "SWH Sites" at bounding box center [151, 74] width 83 height 14
type input "SWH Sites"
type textarea "SWHRank > 0 AND SWHRank < 21"
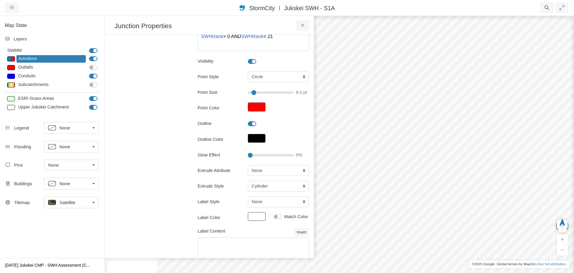
scroll to position [75, 0]
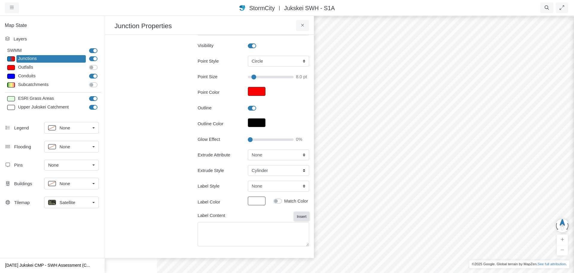
click at [300, 217] on button "Insert" at bounding box center [301, 216] width 15 height 9
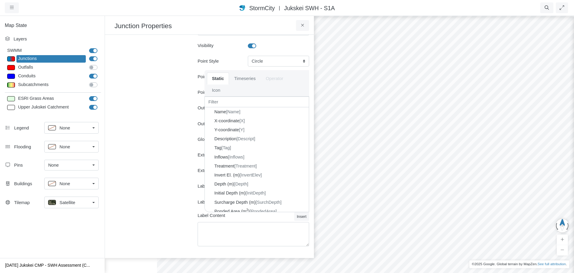
drag, startPoint x: 302, startPoint y: 123, endPoint x: 304, endPoint y: 142, distance: 18.9
click at [304, 142] on div "Critical Infrastructure Chemical Commercial Facilities Communications Critical …" at bounding box center [257, 159] width 105 height 105
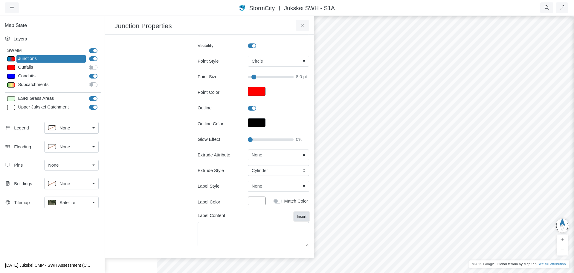
click at [299, 217] on button "Insert" at bounding box center [301, 216] width 15 height 9
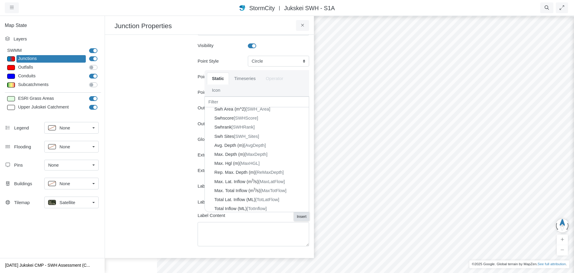
scroll to position [156, 0]
click at [239, 137] on span "[SWHRank]" at bounding box center [243, 135] width 23 height 5
type input "8"
type textarea "{SWHRank}"
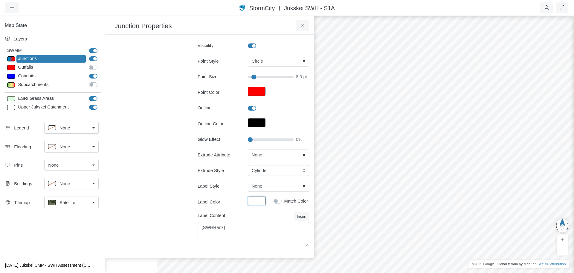
click at [252, 200] on button "Label Color" at bounding box center [257, 200] width 18 height 9
type input "100"
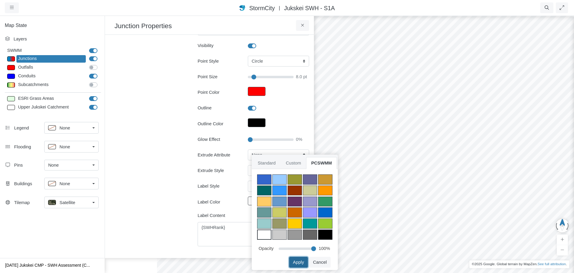
click at [304, 263] on button "Apply" at bounding box center [298, 261] width 19 height 11
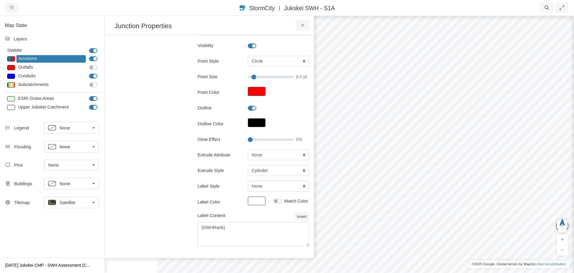
click at [486, 111] on div at bounding box center [444, 143] width 574 height 257
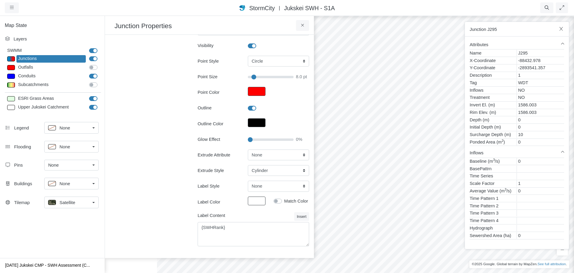
click at [450, 83] on div at bounding box center [444, 143] width 574 height 257
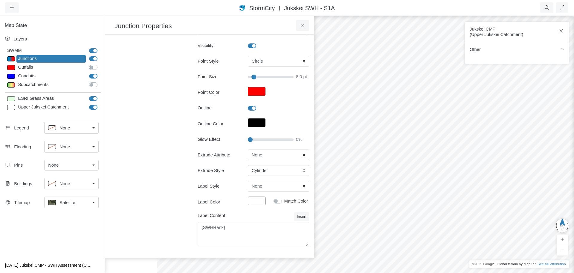
click at [506, 86] on div at bounding box center [444, 143] width 574 height 257
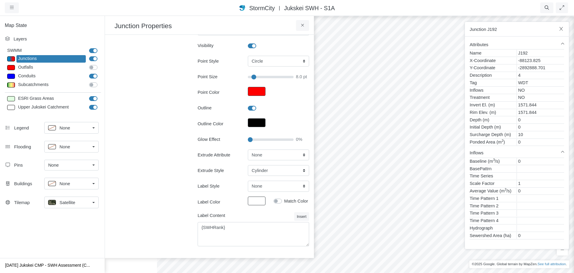
click at [422, 92] on div at bounding box center [444, 143] width 574 height 257
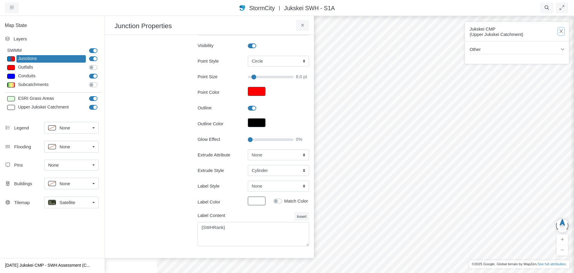
click at [562, 33] on icon "button" at bounding box center [562, 31] width 6 height 4
drag, startPoint x: 450, startPoint y: 153, endPoint x: 438, endPoint y: 158, distance: 12.6
click at [438, 158] on div at bounding box center [444, 143] width 574 height 257
click at [285, 201] on label "Match Color" at bounding box center [297, 200] width 24 height 7
click at [276, 201] on input "Match Color" at bounding box center [276, 200] width 5 height 6
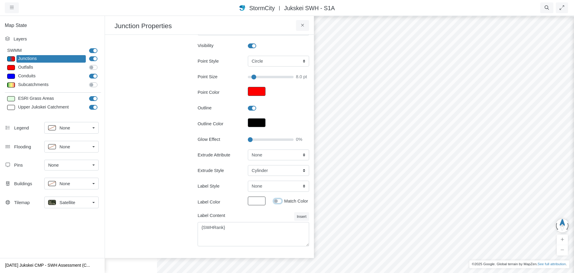
checkbox input "true"
type input "8"
drag, startPoint x: 412, startPoint y: 165, endPoint x: 390, endPoint y: 179, distance: 26.8
click at [390, 179] on div at bounding box center [444, 143] width 574 height 257
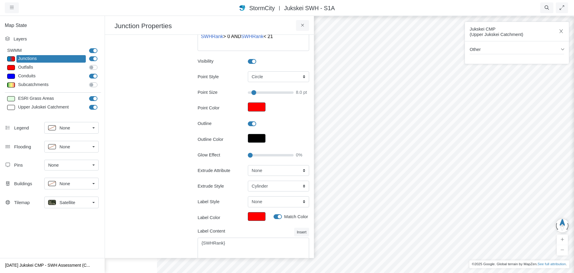
scroll to position [75, 0]
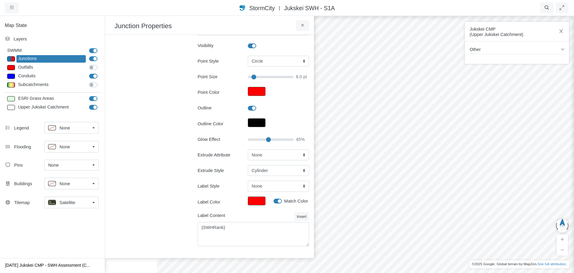
drag, startPoint x: 248, startPoint y: 140, endPoint x: 267, endPoint y: 140, distance: 18.6
type input "45"
click at [267, 140] on input "Glow Effect" at bounding box center [271, 139] width 46 height 7
type input "8"
drag, startPoint x: 265, startPoint y: 140, endPoint x: 254, endPoint y: 140, distance: 10.5
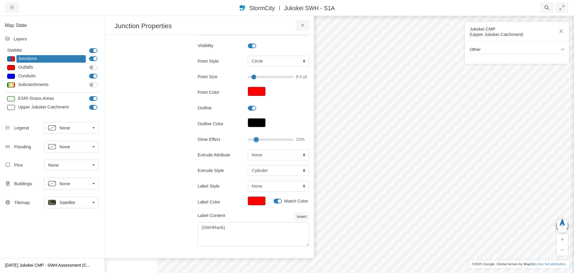
type input "15"
click at [254, 140] on input "Glow Effect" at bounding box center [271, 139] width 46 height 7
type input "8"
click at [255, 122] on button "Outline Color" at bounding box center [257, 122] width 18 height 9
type input "#010101ff"
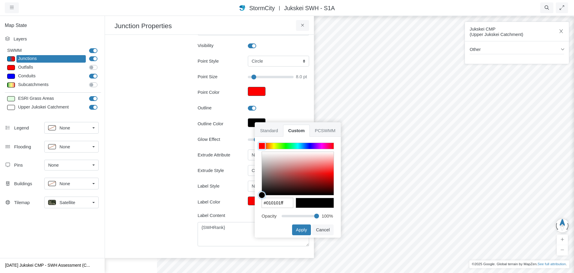
click at [255, 122] on ul "Standard Custom PCSWMM" at bounding box center [298, 129] width 86 height 14
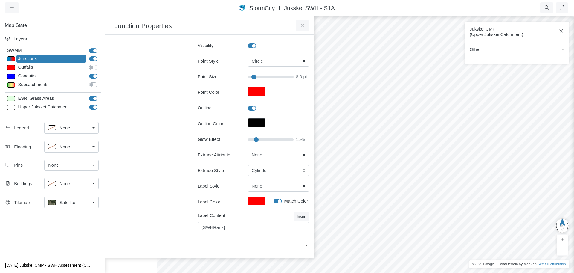
click at [280, 109] on div at bounding box center [278, 108] width 61 height 7
click at [293, 170] on select "Cylinder Hexagonal Prism Rectangular Prism Sphere" at bounding box center [278, 170] width 61 height 11
select select "SPH"
click at [248, 165] on select "Cylinder Hexagonal Prism Rectangular Prism Sphere" at bounding box center [278, 170] width 61 height 11
type input "8"
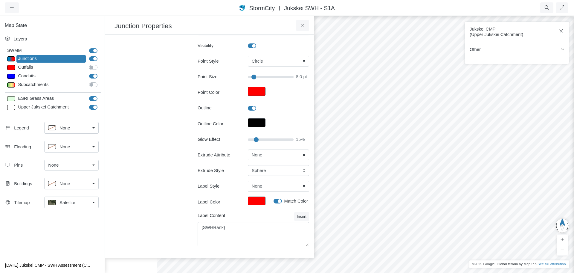
drag, startPoint x: 424, startPoint y: 115, endPoint x: 373, endPoint y: 126, distance: 52.3
click at [373, 126] on div at bounding box center [444, 143] width 574 height 257
drag, startPoint x: 438, startPoint y: 159, endPoint x: 463, endPoint y: 184, distance: 35.1
click at [463, 184] on div at bounding box center [444, 143] width 574 height 257
click at [299, 217] on button "Insert" at bounding box center [301, 216] width 15 height 9
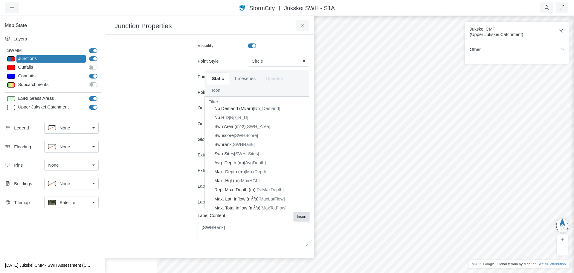
scroll to position [146, 0]
click at [234, 228] on textarea "{SWHRank}" at bounding box center [254, 234] width 112 height 24
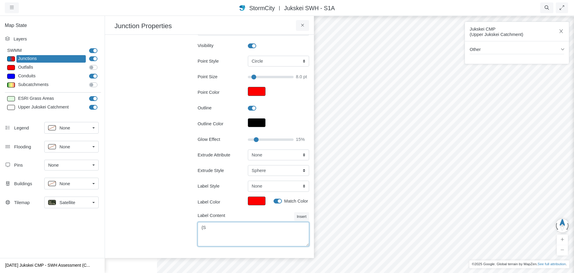
type textarea "{"
click at [299, 216] on button "Insert" at bounding box center [301, 216] width 15 height 9
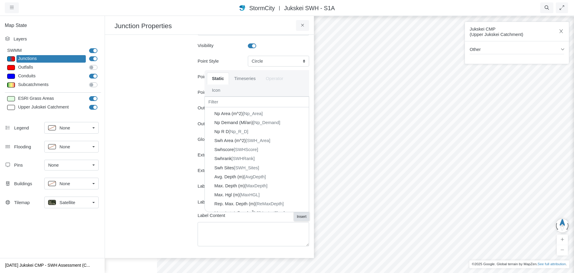
scroll to position [123, 0]
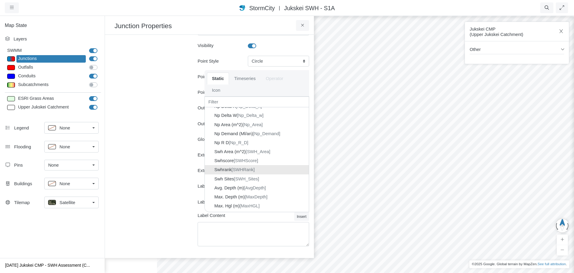
click at [232, 169] on span "[SWHRank]" at bounding box center [243, 169] width 23 height 5
type input "8"
type textarea "{SWHRank}"
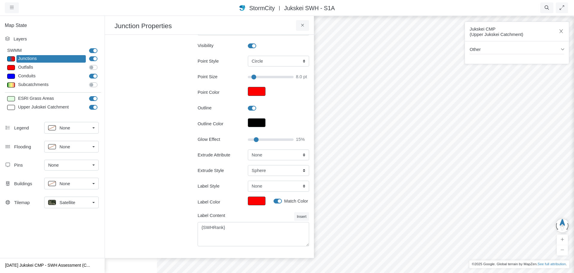
scroll to position [45, 0]
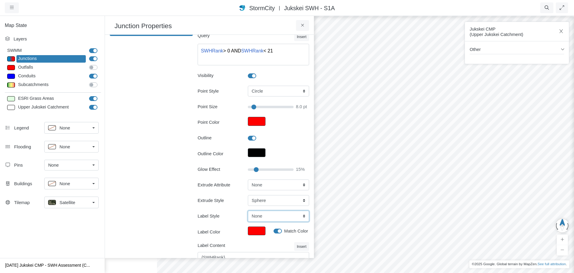
click at [280, 217] on select "None Center Above Right Line Pin" at bounding box center [278, 215] width 61 height 11
select select "Right"
click at [248, 210] on select "None Center Above Right Line Pin" at bounding box center [278, 215] width 61 height 11
type input "8"
click at [287, 203] on select "Cylinder Hexagonal Prism Rectangular Prism Sphere" at bounding box center [278, 200] width 61 height 11
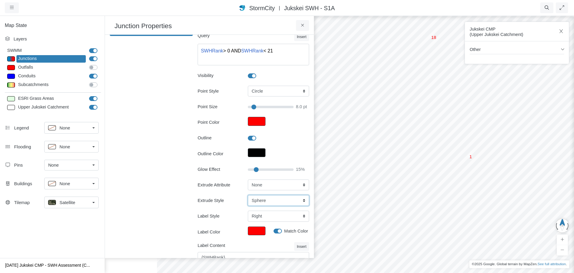
select select "CYL"
click at [248, 195] on select "Cylinder Hexagonal Prism Rectangular Prism Sphere" at bounding box center [278, 200] width 61 height 11
type input "8"
click at [285, 200] on select "Cylinder Hexagonal Prism Rectangular Prism Sphere" at bounding box center [278, 200] width 61 height 11
select select "SPH"
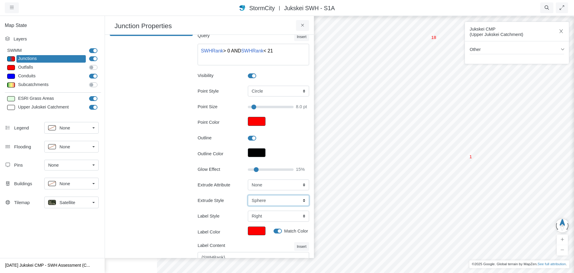
click at [248, 195] on select "Cylinder Hexagonal Prism Rectangular Prism Sphere" at bounding box center [278, 200] width 61 height 11
type input "8"
click at [282, 202] on select "Cylinder Hexagonal Prism Rectangular Prism Sphere" at bounding box center [278, 200] width 61 height 11
select select "CYL"
click at [248, 195] on select "Cylinder Hexagonal Prism Rectangular Prism Sphere" at bounding box center [278, 200] width 61 height 11
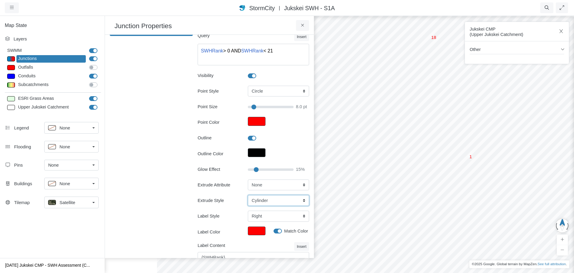
type input "8"
click at [276, 187] on select "None Fixed Height X-Coordinate Y-Coordinate Invert El. Depth Initial Depth Surc…" at bounding box center [278, 184] width 61 height 11
select select "SWH_Sites"
click at [248, 179] on select "None Fixed Height X-Coordinate Y-Coordinate Invert El. Depth Initial Depth Surc…" at bounding box center [278, 184] width 61 height 11
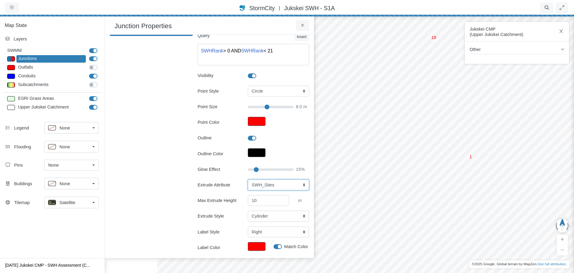
type input "8"
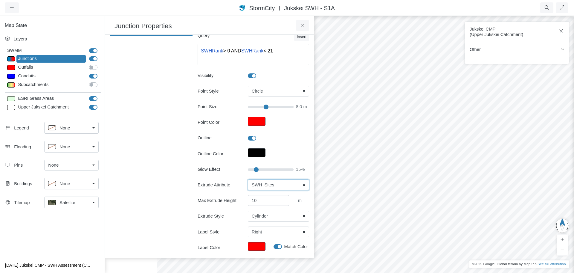
click at [281, 184] on select "None Fixed Height X-Coordinate Y-Coordinate Invert El. Depth Initial Depth Surc…" at bounding box center [278, 184] width 61 height 11
select select "SWHRank"
click at [248, 179] on select "None Fixed Height X-Coordinate Y-Coordinate Invert El. Depth Initial Depth Surc…" at bounding box center [278, 184] width 61 height 11
type input "8"
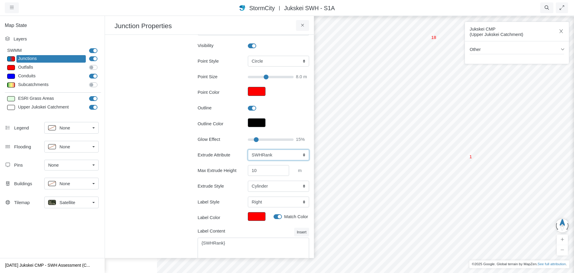
click at [283, 157] on select "None Fixed Height X-Coordinate Y-Coordinate Invert El. Depth Initial Depth Surc…" at bounding box center [278, 154] width 61 height 11
select select "None"
click at [248, 160] on select "None Fixed Height X-Coordinate Y-Coordinate Invert El. Depth Initial Depth Surc…" at bounding box center [278, 154] width 61 height 11
type input "8"
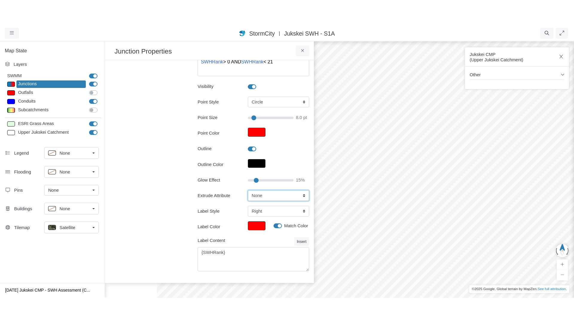
scroll to position [60, 0]
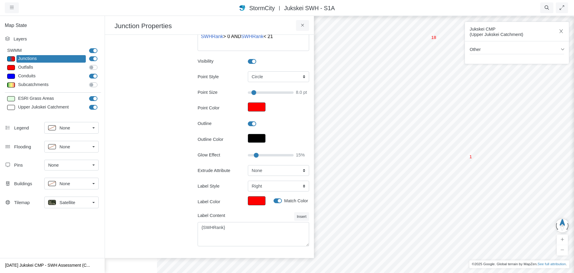
click at [285, 200] on label "Match Color" at bounding box center [297, 200] width 24 height 7
click at [274, 200] on input "Match Color" at bounding box center [276, 200] width 5 height 6
checkbox input "false"
type input "8"
click at [257, 201] on button "Label Color" at bounding box center [257, 200] width 18 height 9
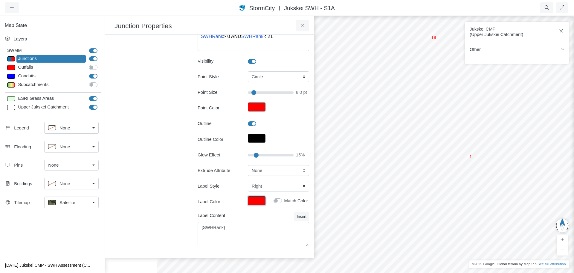
type input "#ff0000ff"
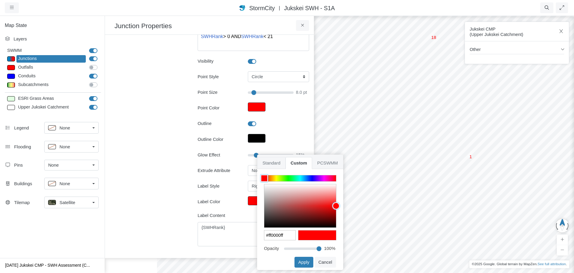
click at [273, 165] on span "Standard" at bounding box center [272, 163] width 28 height 12
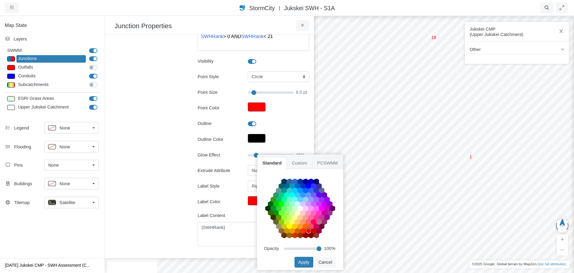
click at [322, 161] on span "PCSWMM" at bounding box center [327, 163] width 31 height 12
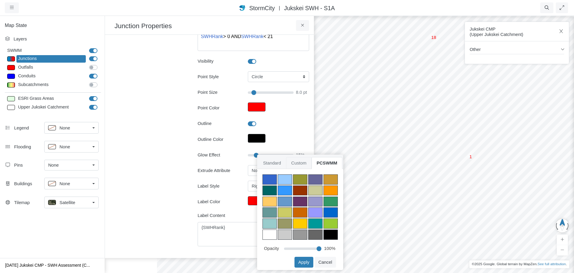
click at [300, 163] on span "Custom" at bounding box center [298, 163] width 25 height 12
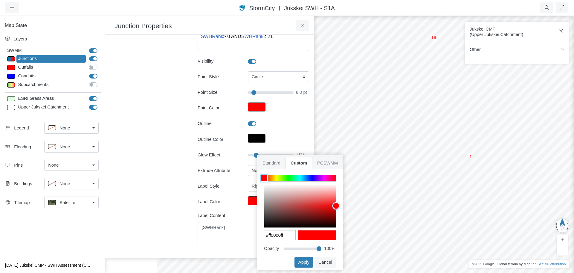
click at [321, 163] on span "PCSWMM" at bounding box center [327, 163] width 31 height 12
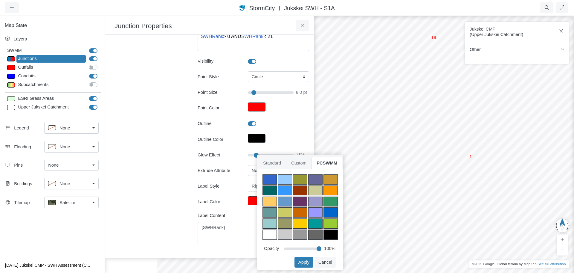
click at [331, 237] on div at bounding box center [331, 234] width 14 height 10
click at [311, 261] on button "Apply" at bounding box center [304, 261] width 19 height 11
type input "8"
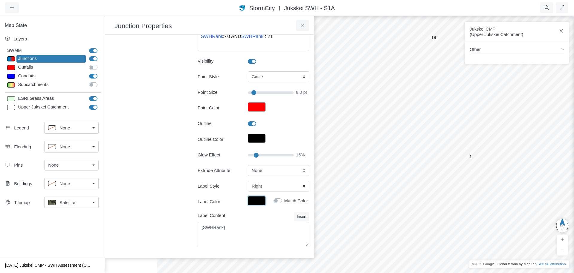
click at [258, 200] on button "Label Color" at bounding box center [257, 200] width 18 height 9
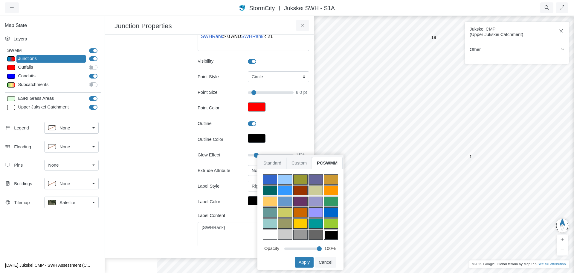
click at [297, 163] on span "Custom" at bounding box center [299, 163] width 25 height 12
type input "#000000ff"
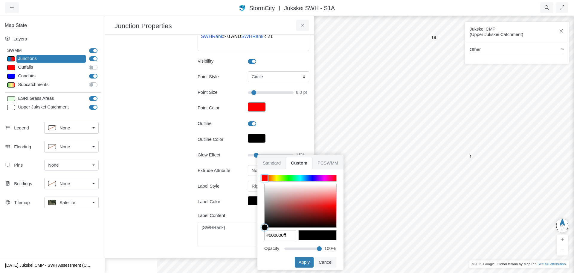
click at [272, 163] on span "Standard" at bounding box center [272, 163] width 28 height 12
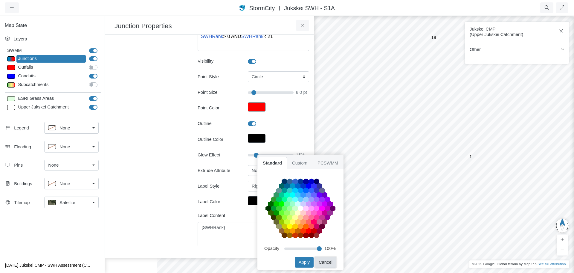
click at [331, 261] on button "Cancel" at bounding box center [326, 261] width 22 height 11
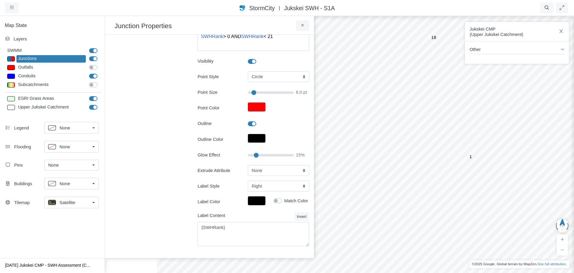
click at [280, 201] on div "Match Color" at bounding box center [292, 200] width 36 height 7
click at [285, 200] on label "Match Color" at bounding box center [297, 200] width 24 height 7
click at [277, 200] on input "Match Color" at bounding box center [276, 200] width 5 height 6
checkbox input "true"
type input "8"
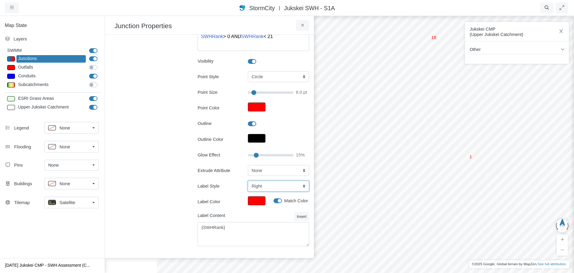
click at [294, 189] on select "None Center Above Right Line Pin" at bounding box center [278, 185] width 61 height 11
select select "Pin"
click at [248, 180] on select "None Center Above Right Line Pin" at bounding box center [278, 185] width 61 height 11
type input "8"
drag, startPoint x: 497, startPoint y: 166, endPoint x: 403, endPoint y: 165, distance: 94.2
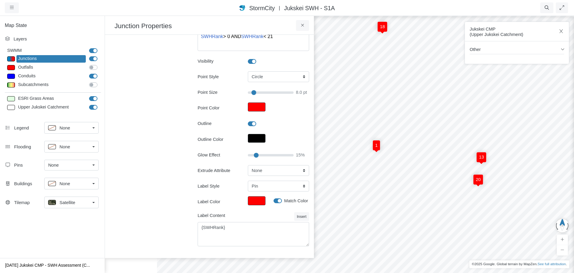
click at [403, 165] on div "1 4 9 20 13 18" at bounding box center [444, 143] width 574 height 257
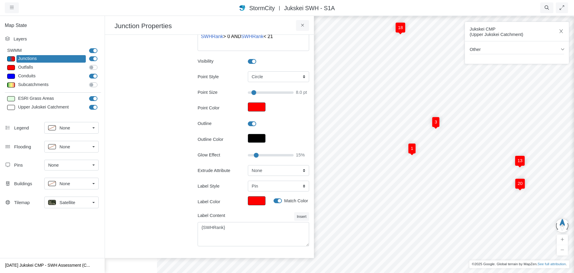
drag, startPoint x: 421, startPoint y: 160, endPoint x: 457, endPoint y: 163, distance: 36.3
click at [457, 163] on div "1 4 9 20 13 18 3" at bounding box center [444, 143] width 574 height 257
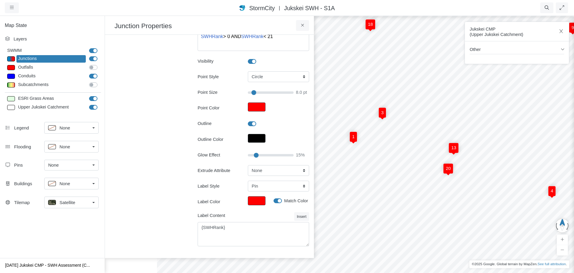
drag, startPoint x: 483, startPoint y: 173, endPoint x: 381, endPoint y: 154, distance: 104.1
click at [385, 155] on div "1 4 9 20 13 18 3 2" at bounding box center [444, 143] width 574 height 257
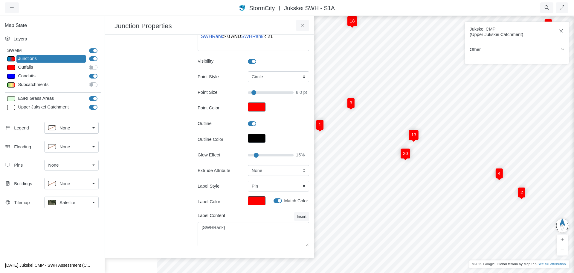
drag, startPoint x: 469, startPoint y: 181, endPoint x: 475, endPoint y: 172, distance: 11.6
click at [475, 172] on div "1 4 9 20 13 18 3 2 15" at bounding box center [444, 143] width 574 height 257
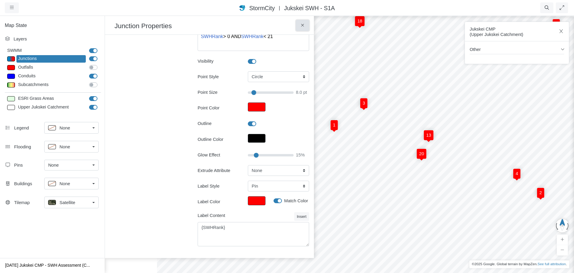
click at [304, 27] on icon at bounding box center [303, 25] width 6 height 4
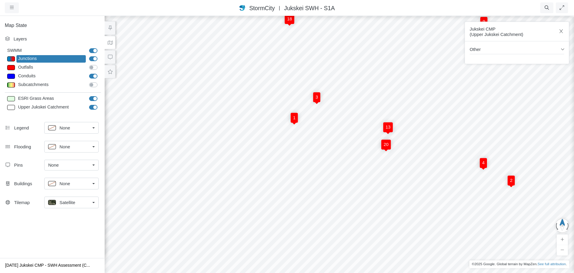
drag, startPoint x: 279, startPoint y: 192, endPoint x: 358, endPoint y: 180, distance: 79.5
click at [358, 180] on div "1 4 9 20 13 18 3 2 15" at bounding box center [339, 143] width 574 height 257
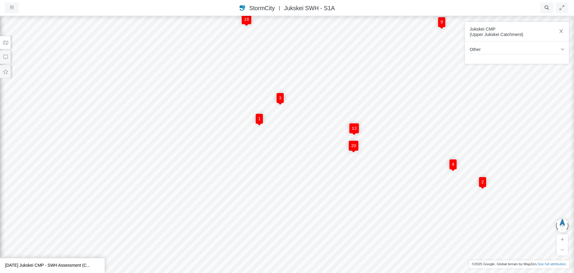
drag, startPoint x: 338, startPoint y: 188, endPoint x: 360, endPoint y: 190, distance: 22.8
click at [360, 190] on div "1 4 9 20 13 18 3 2 15" at bounding box center [287, 143] width 574 height 257
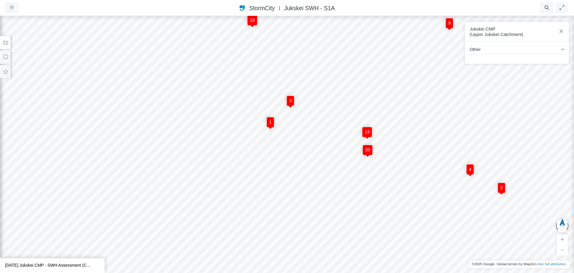
drag, startPoint x: 353, startPoint y: 190, endPoint x: 369, endPoint y: 196, distance: 17.1
click at [369, 196] on div "1 4 9 20 13 18 3 2 15" at bounding box center [287, 143] width 574 height 257
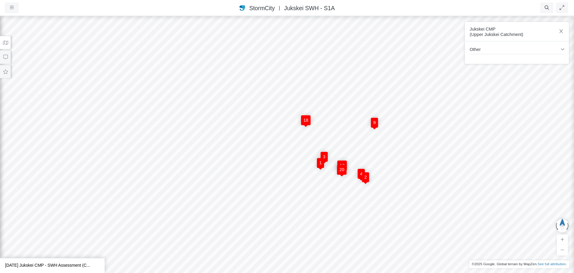
click at [327, 202] on div "1 4 9 20 13 18 3 2 15 19 14 11 16 10" at bounding box center [287, 143] width 574 height 257
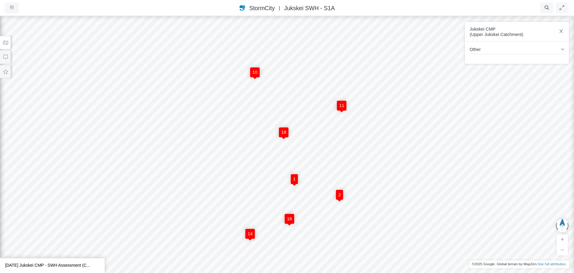
drag, startPoint x: 390, startPoint y: 189, endPoint x: 366, endPoint y: 206, distance: 29.0
click at [366, 206] on div "1 4 9 20 13 18 3 2 15 19 14 11 16 10" at bounding box center [287, 143] width 574 height 257
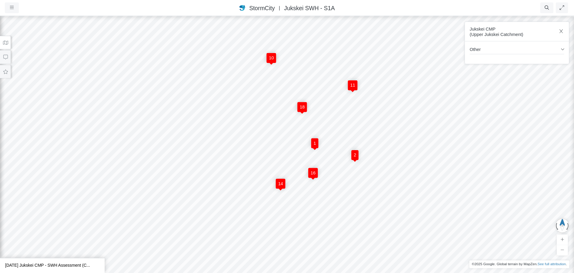
drag, startPoint x: 300, startPoint y: 165, endPoint x: 319, endPoint y: 136, distance: 34.3
click at [319, 136] on div "1 4 9 20 13 18 3 2 15 19 14 11 16 10" at bounding box center [287, 143] width 574 height 257
click at [6, 56] on icon at bounding box center [6, 57] width 6 height 4
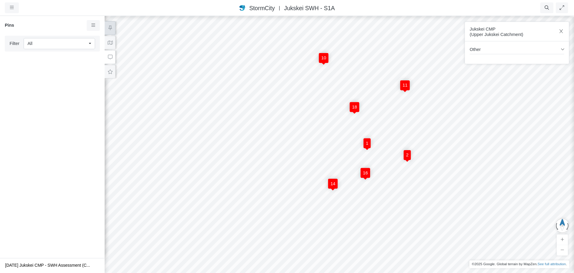
click at [113, 31] on button at bounding box center [110, 27] width 11 height 13
click at [111, 30] on icon at bounding box center [110, 28] width 6 height 4
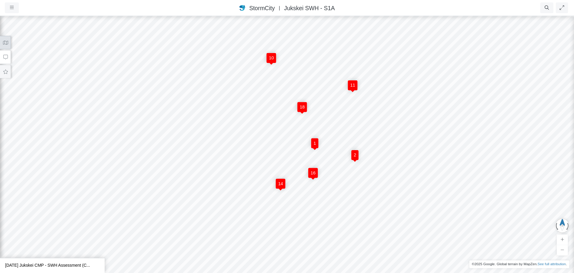
click at [8, 44] on button at bounding box center [5, 42] width 11 height 13
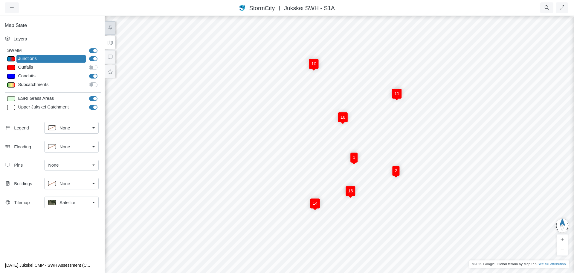
drag, startPoint x: 415, startPoint y: 130, endPoint x: 406, endPoint y: 142, distance: 14.3
click at [406, 142] on div "1 4 9 20 13 18 3 2 15 19 14 11 16 10" at bounding box center [339, 143] width 574 height 257
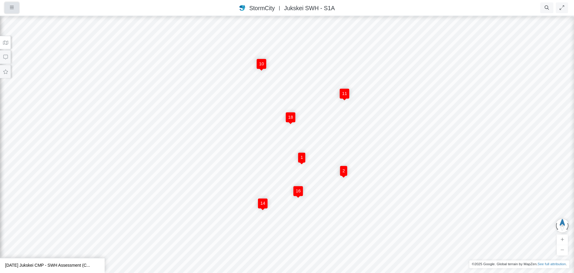
click at [13, 7] on icon "button" at bounding box center [12, 7] width 4 height 4
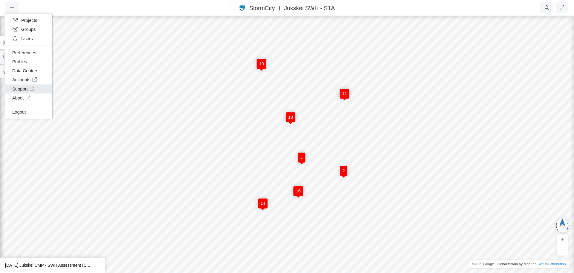
click at [24, 89] on link "Support" at bounding box center [28, 88] width 47 height 9
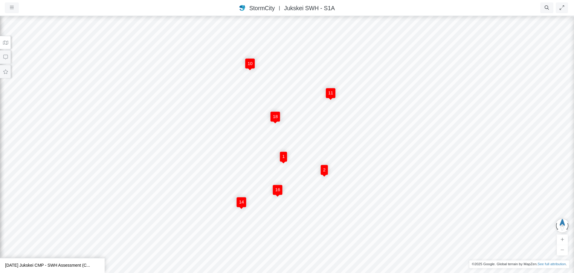
drag, startPoint x: 330, startPoint y: 208, endPoint x: 309, endPoint y: 207, distance: 21.3
click at [309, 207] on div "1 4 9 20 13 18 3 2 15 19 14 11 16 10" at bounding box center [287, 143] width 574 height 257
click at [4, 46] on button at bounding box center [5, 42] width 11 height 13
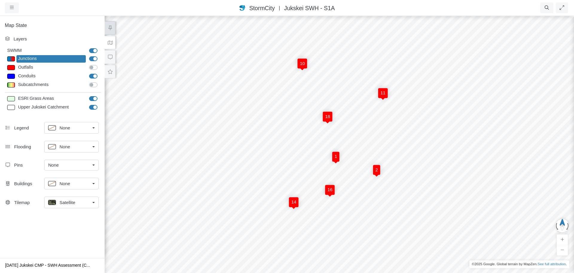
click at [40, 60] on div "Junctions" at bounding box center [50, 58] width 69 height 7
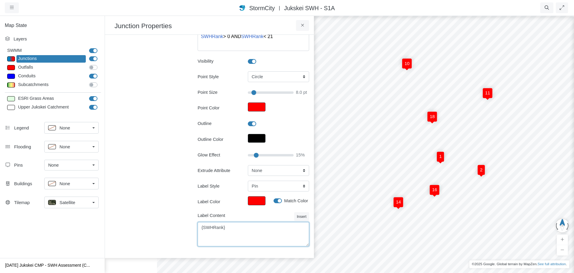
click at [232, 230] on textarea "{SWHRank}" at bounding box center [254, 234] width 112 height 24
drag, startPoint x: 236, startPoint y: 228, endPoint x: 189, endPoint y: 226, distance: 47.0
click at [189, 226] on div "Sections Junctions SWH Sites Layer Details Refraction Section Details (2 of 2) …" at bounding box center [210, 116] width 200 height 273
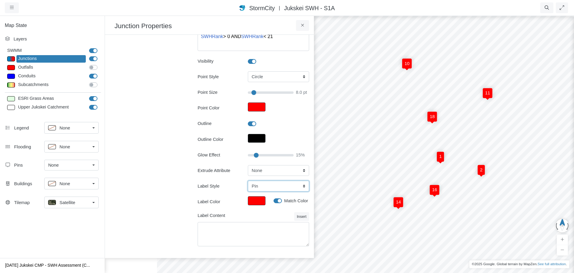
click at [271, 183] on select "None Center Above Right Line Pin" at bounding box center [278, 185] width 61 height 11
type input "8"
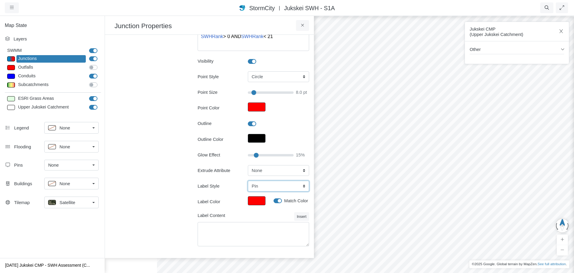
select select "None"
click at [248, 180] on select "None Center Above Right Line Pin" at bounding box center [278, 185] width 61 height 11
type input "8"
click at [561, 30] on icon "button" at bounding box center [562, 31] width 6 height 4
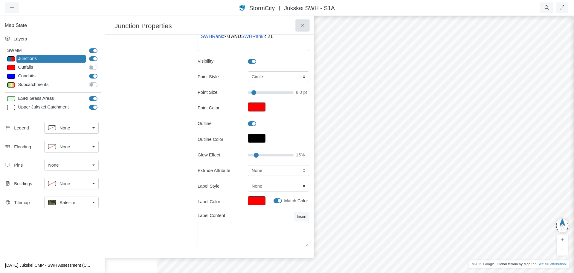
click at [301, 24] on icon at bounding box center [303, 25] width 6 height 4
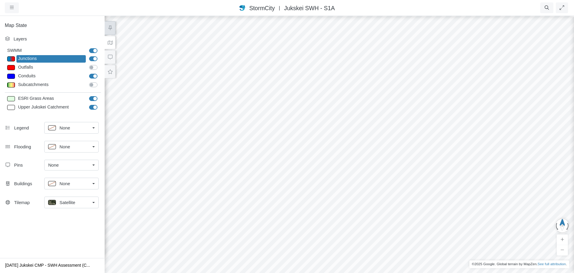
drag, startPoint x: 327, startPoint y: 173, endPoint x: 320, endPoint y: 177, distance: 8.1
click at [320, 177] on div at bounding box center [339, 143] width 574 height 257
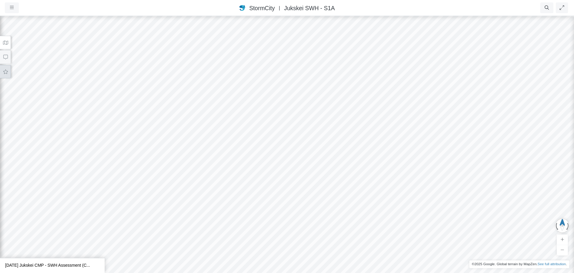
click at [7, 71] on icon at bounding box center [6, 71] width 6 height 4
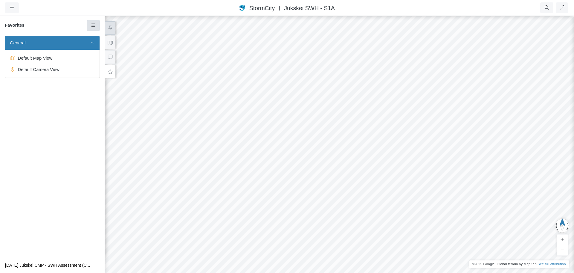
click at [94, 25] on icon at bounding box center [94, 25] width 6 height 4
click at [98, 34] on link "Add Favorite" at bounding box center [113, 36] width 51 height 9
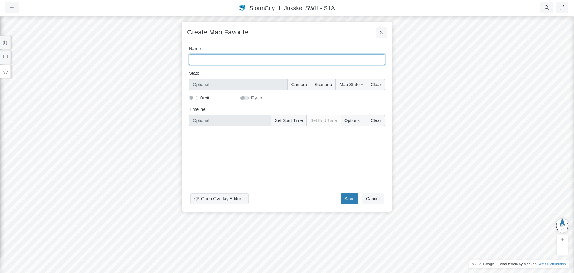
click at [217, 61] on input "Name" at bounding box center [287, 59] width 196 height 11
type input "Jukskei"
click at [360, 85] on button "Map State" at bounding box center [351, 84] width 31 height 11
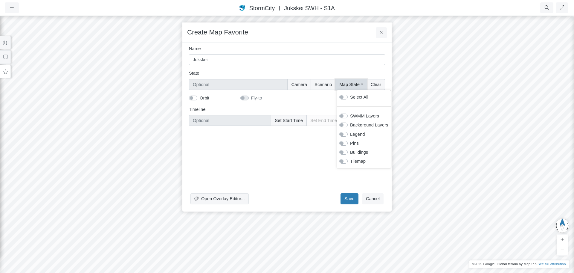
click at [360, 85] on button "Map State" at bounding box center [351, 84] width 31 height 11
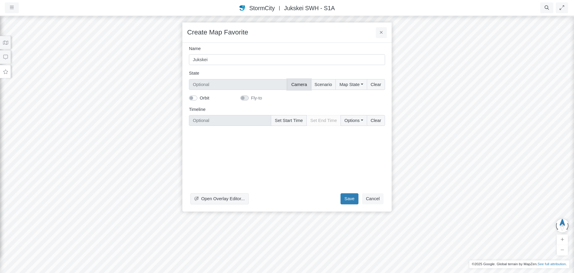
click at [307, 86] on button "Camera" at bounding box center [299, 84] width 24 height 11
type input "Camera"
checkbox input "true"
click at [200, 98] on label "Orbit" at bounding box center [205, 98] width 10 height 7
click at [194, 98] on input "Orbit" at bounding box center [191, 98] width 5 height 6
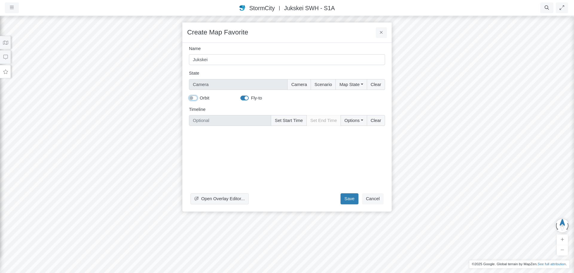
checkbox input "true"
click at [300, 83] on button "Camera" at bounding box center [299, 84] width 24 height 11
click at [331, 87] on button "Scenario" at bounding box center [323, 84] width 25 height 11
type input "Camera + Scenario"
click at [251, 99] on label "Fly-to" at bounding box center [256, 98] width 11 height 7
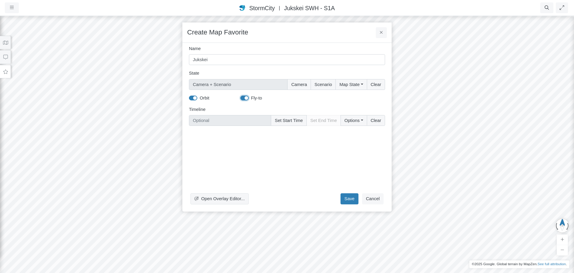
click at [243, 99] on input "Fly-to" at bounding box center [243, 98] width 5 height 6
checkbox input "false"
click at [242, 194] on button "Open Overlay Editor..." at bounding box center [220, 198] width 58 height 11
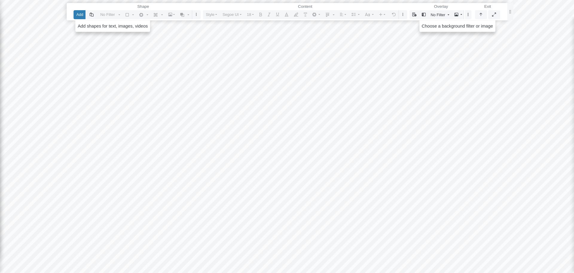
click at [488, 7] on legend "Exit" at bounding box center [487, 6] width 25 height 7
click at [464, 91] on div at bounding box center [287, 136] width 575 height 273
click at [454, 28] on span "Choose a background filter or image" at bounding box center [457, 26] width 71 height 5
click at [459, 14] on icon "button" at bounding box center [457, 15] width 4 height 4
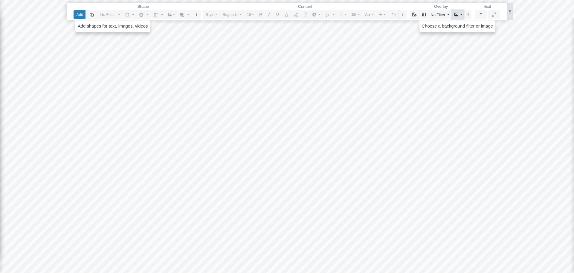
click at [508, 11] on button "button" at bounding box center [511, 11] width 6 height 17
drag, startPoint x: 509, startPoint y: 12, endPoint x: 505, endPoint y: 10, distance: 4.7
click at [505, 10] on icon "button" at bounding box center [506, 9] width 2 height 4
click at [115, 2] on legend "Shape" at bounding box center [139, 4] width 115 height 7
click at [322, 147] on div at bounding box center [287, 136] width 575 height 273
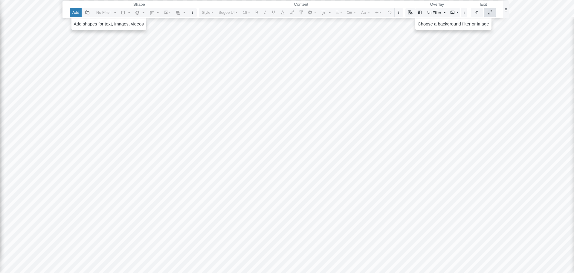
drag, startPoint x: 488, startPoint y: 15, endPoint x: 488, endPoint y: 51, distance: 36.2
click at [488, 51] on div "Projects Groups Users Preferences Profiles Data Centers Accounts Support About …" at bounding box center [287, 136] width 574 height 273
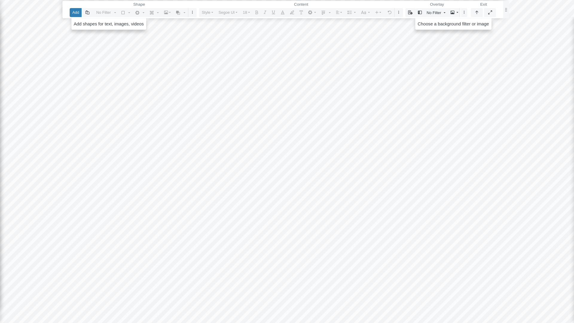
drag, startPoint x: 492, startPoint y: 15, endPoint x: 492, endPoint y: -21, distance: 36.2
click at [492, 0] on html "Version 1.25.10835 [DATE] 2:00:00 AM Critical Infrastructure Chemical Commercia…" at bounding box center [287, 0] width 574 height 0
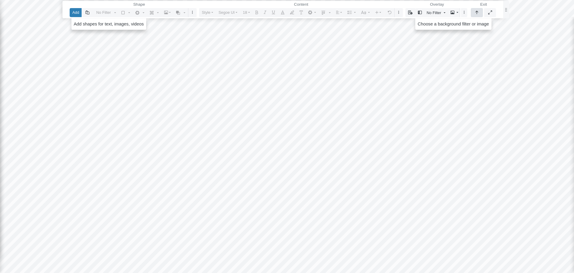
click at [480, 12] on button "button" at bounding box center [477, 12] width 12 height 9
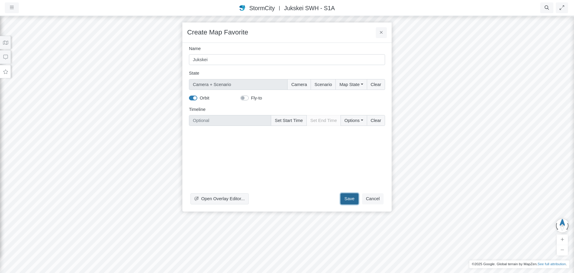
click at [345, 197] on button "Save" at bounding box center [350, 198] width 18 height 11
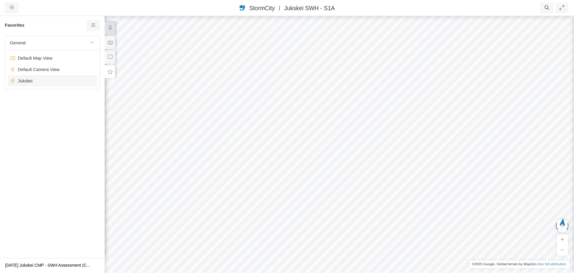
click at [27, 78] on span "Jukskei" at bounding box center [53, 80] width 75 height 7
type input "8"
click at [108, 44] on icon at bounding box center [110, 42] width 6 height 4
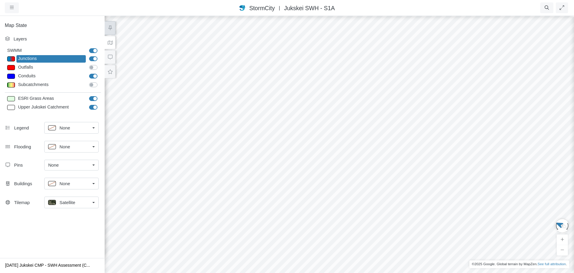
click at [70, 201] on span "Satellite" at bounding box center [68, 202] width 16 height 7
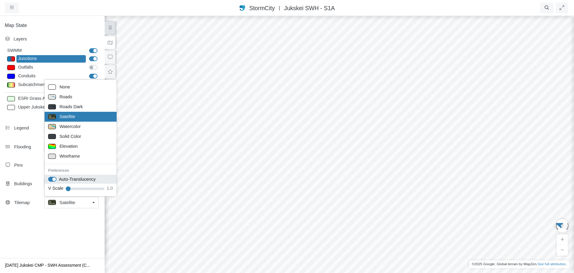
click at [59, 180] on label "Auto-Translucency" at bounding box center [77, 179] width 37 height 7
checkbox input "true"
click at [72, 117] on span "Satellite" at bounding box center [68, 116] width 16 height 7
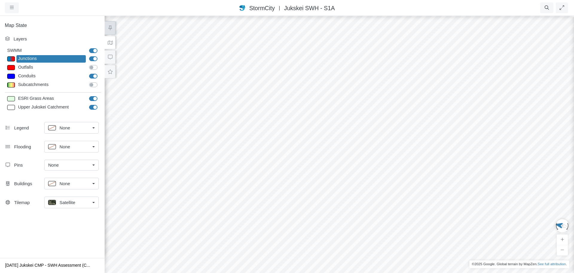
click at [84, 200] on div "Satellite" at bounding box center [69, 201] width 42 height 7
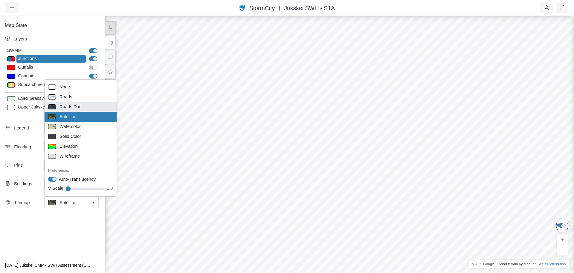
click at [74, 107] on span "Roads Dark" at bounding box center [71, 106] width 23 height 7
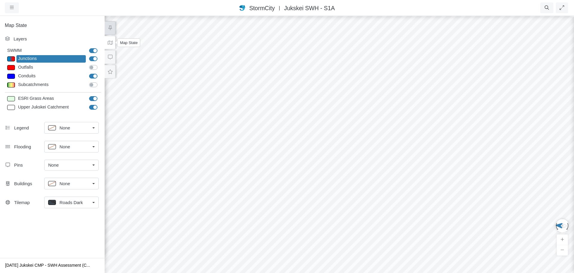
click at [108, 43] on icon at bounding box center [110, 42] width 6 height 4
click at [86, 24] on h5 "Map State" at bounding box center [52, 25] width 105 height 6
click at [127, 19] on div at bounding box center [339, 143] width 574 height 257
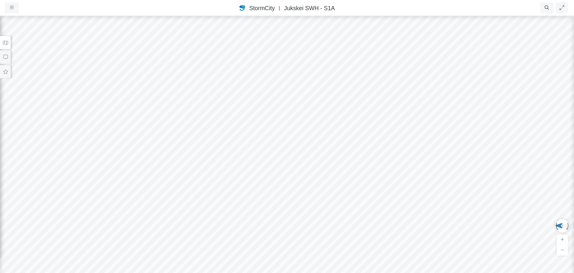
drag, startPoint x: 220, startPoint y: 162, endPoint x: 205, endPoint y: 158, distance: 15.2
click at [205, 158] on div at bounding box center [287, 143] width 574 height 257
drag, startPoint x: 315, startPoint y: 178, endPoint x: 284, endPoint y: 171, distance: 32.1
click at [284, 171] on div at bounding box center [287, 143] width 574 height 257
drag, startPoint x: 297, startPoint y: 170, endPoint x: 59, endPoint y: 182, distance: 238.7
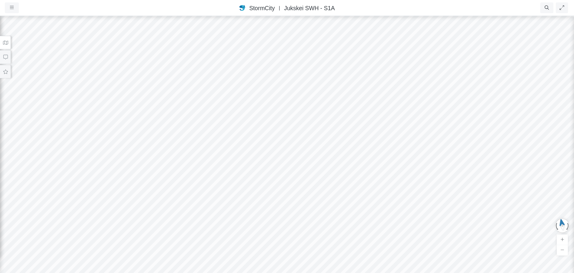
click at [59, 182] on div at bounding box center [287, 143] width 574 height 257
drag, startPoint x: 208, startPoint y: 174, endPoint x: 155, endPoint y: 173, distance: 53.6
click at [155, 173] on div at bounding box center [287, 143] width 574 height 257
drag, startPoint x: 256, startPoint y: 157, endPoint x: 261, endPoint y: 143, distance: 15.2
click at [261, 143] on div at bounding box center [287, 143] width 574 height 257
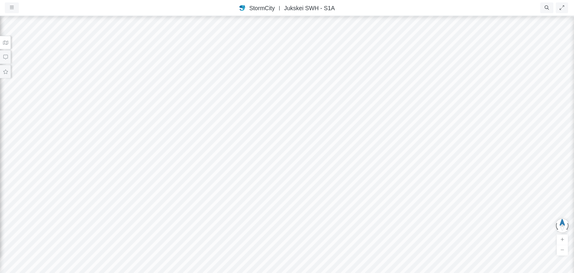
drag, startPoint x: 258, startPoint y: 147, endPoint x: 270, endPoint y: 146, distance: 12.3
click at [270, 146] on div at bounding box center [287, 143] width 574 height 257
click at [241, 169] on div at bounding box center [287, 143] width 574 height 257
drag, startPoint x: 248, startPoint y: 185, endPoint x: 250, endPoint y: 172, distance: 13.4
click at [250, 172] on div at bounding box center [287, 143] width 574 height 257
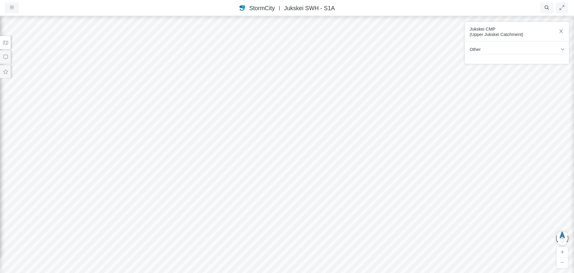
drag, startPoint x: 262, startPoint y: 167, endPoint x: 264, endPoint y: 183, distance: 16.3
click at [264, 183] on div at bounding box center [287, 143] width 574 height 257
drag, startPoint x: 267, startPoint y: 192, endPoint x: 267, endPoint y: 184, distance: 7.8
click at [267, 184] on div at bounding box center [287, 143] width 574 height 257
click at [562, 261] on icon "button" at bounding box center [563, 262] width 4 height 4
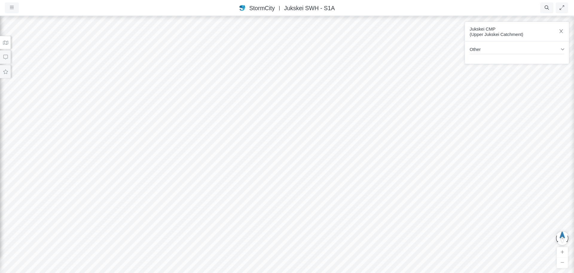
drag, startPoint x: 295, startPoint y: 174, endPoint x: 317, endPoint y: 183, distance: 23.6
click at [317, 183] on div at bounding box center [287, 143] width 574 height 257
drag, startPoint x: 316, startPoint y: 185, endPoint x: 312, endPoint y: 185, distance: 3.6
drag, startPoint x: 316, startPoint y: 199, endPoint x: 313, endPoint y: 199, distance: 3.1
click at [313, 199] on div at bounding box center [287, 143] width 574 height 257
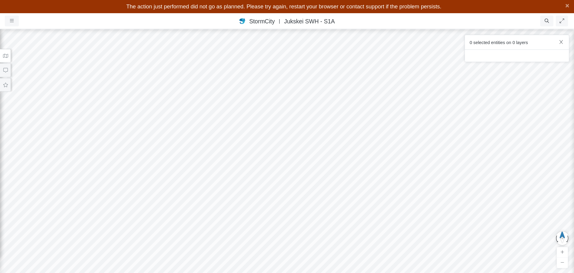
drag, startPoint x: 324, startPoint y: 179, endPoint x: 328, endPoint y: 213, distance: 34.1
click at [328, 213] on div at bounding box center [287, 143] width 574 height 257
drag, startPoint x: 309, startPoint y: 162, endPoint x: 312, endPoint y: 216, distance: 53.9
click at [312, 216] on div at bounding box center [287, 143] width 574 height 257
click at [567, 3] on span "×" at bounding box center [568, 5] width 4 height 7
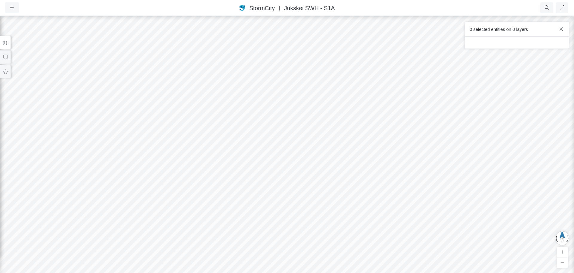
drag, startPoint x: 288, startPoint y: 193, endPoint x: 341, endPoint y: 128, distance: 84.1
click at [341, 128] on div at bounding box center [287, 143] width 574 height 257
drag, startPoint x: 336, startPoint y: 170, endPoint x: 312, endPoint y: 147, distance: 33.0
click at [312, 147] on div at bounding box center [287, 143] width 574 height 257
click at [337, 204] on div at bounding box center [287, 143] width 574 height 257
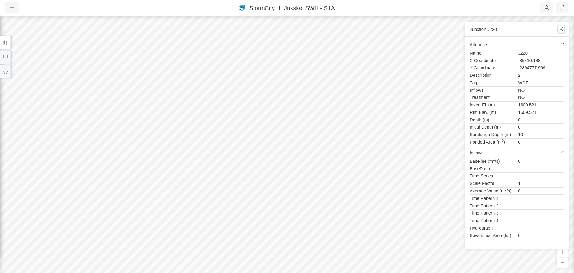
click at [562, 29] on icon "button" at bounding box center [562, 29] width 6 height 4
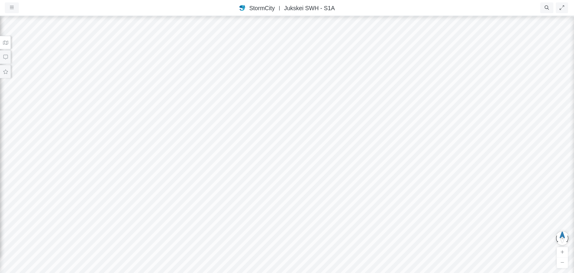
drag, startPoint x: 362, startPoint y: 190, endPoint x: 355, endPoint y: 185, distance: 8.6
click at [355, 185] on div at bounding box center [287, 143] width 574 height 257
drag, startPoint x: 342, startPoint y: 188, endPoint x: 343, endPoint y: 176, distance: 12.9
click at [343, 176] on div at bounding box center [287, 143] width 574 height 257
drag, startPoint x: 262, startPoint y: 141, endPoint x: 259, endPoint y: 193, distance: 51.6
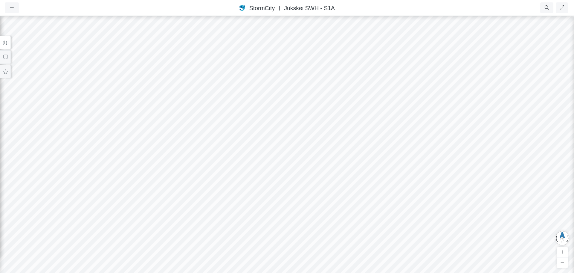
click at [259, 193] on div at bounding box center [287, 143] width 574 height 257
drag, startPoint x: 257, startPoint y: 198, endPoint x: 258, endPoint y: 237, distance: 39.2
click at [259, 239] on div at bounding box center [287, 143] width 574 height 257
drag, startPoint x: 247, startPoint y: 176, endPoint x: 246, endPoint y: 229, distance: 53.3
click at [246, 229] on div at bounding box center [287, 143] width 574 height 257
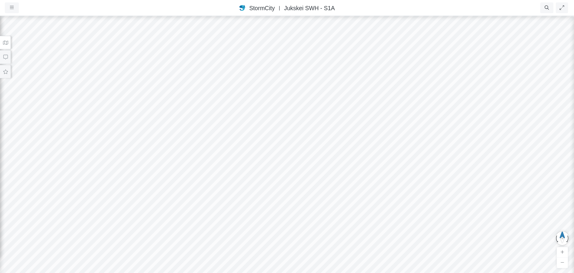
drag, startPoint x: 354, startPoint y: 180, endPoint x: 335, endPoint y: 182, distance: 18.7
click at [335, 182] on div at bounding box center [287, 143] width 574 height 257
drag, startPoint x: 351, startPoint y: 178, endPoint x: 336, endPoint y: 214, distance: 38.3
click at [336, 214] on div at bounding box center [287, 143] width 574 height 257
drag, startPoint x: 310, startPoint y: 183, endPoint x: 330, endPoint y: 238, distance: 58.6
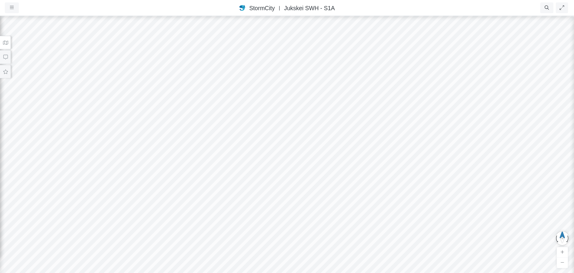
click at [330, 238] on div at bounding box center [287, 143] width 574 height 257
drag, startPoint x: 236, startPoint y: 218, endPoint x: 327, endPoint y: 252, distance: 96.7
click at [327, 252] on div at bounding box center [287, 143] width 574 height 257
drag, startPoint x: 244, startPoint y: 229, endPoint x: 330, endPoint y: 223, distance: 86.4
click at [330, 223] on div at bounding box center [287, 143] width 574 height 257
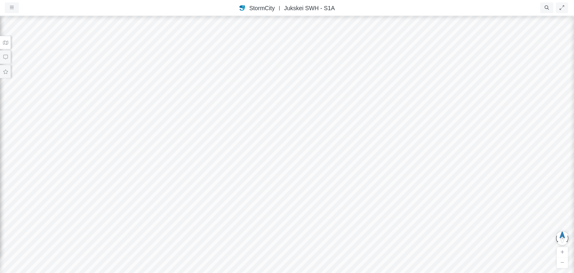
drag, startPoint x: 319, startPoint y: 229, endPoint x: 319, endPoint y: 257, distance: 27.5
click at [319, 257] on div at bounding box center [287, 143] width 574 height 257
drag, startPoint x: 324, startPoint y: 244, endPoint x: 229, endPoint y: 206, distance: 102.7
click at [229, 206] on div at bounding box center [287, 143] width 574 height 257
drag, startPoint x: 347, startPoint y: 219, endPoint x: 210, endPoint y: 206, distance: 138.2
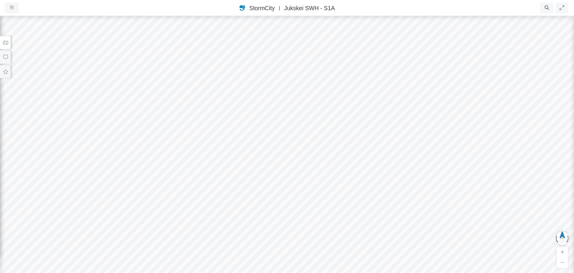
click at [211, 207] on div at bounding box center [287, 143] width 574 height 257
drag, startPoint x: 308, startPoint y: 220, endPoint x: 218, endPoint y: 157, distance: 109.9
click at [218, 157] on div at bounding box center [287, 143] width 574 height 257
drag, startPoint x: 269, startPoint y: 194, endPoint x: 260, endPoint y: 122, distance: 72.0
click at [260, 122] on div at bounding box center [287, 143] width 574 height 257
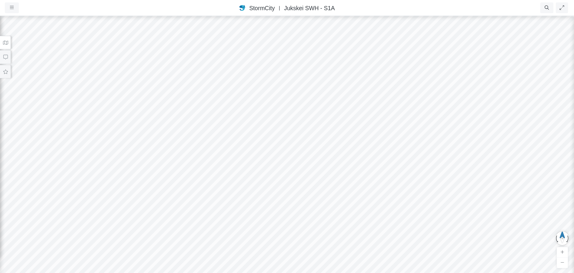
drag, startPoint x: 258, startPoint y: 205, endPoint x: 278, endPoint y: 124, distance: 83.2
click at [278, 124] on div at bounding box center [287, 143] width 574 height 257
drag, startPoint x: 277, startPoint y: 174, endPoint x: 363, endPoint y: 164, distance: 86.5
click at [363, 164] on div at bounding box center [287, 143] width 574 height 257
drag, startPoint x: 307, startPoint y: 155, endPoint x: 362, endPoint y: 161, distance: 55.7
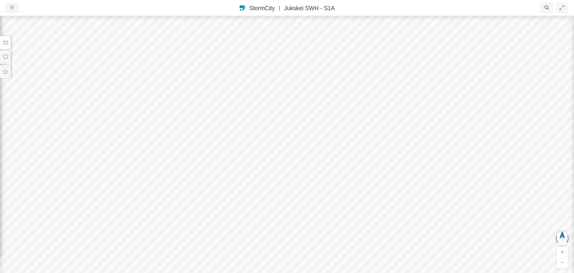
click at [362, 161] on div at bounding box center [287, 143] width 574 height 257
click at [1, 39] on button at bounding box center [5, 42] width 11 height 13
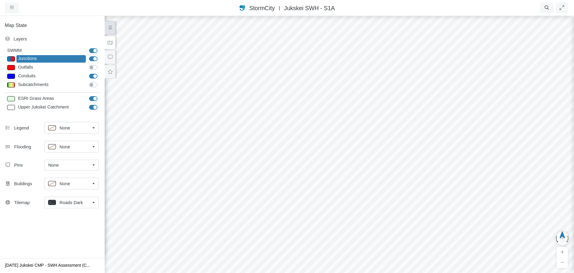
click at [55, 61] on div "Junctions" at bounding box center [50, 58] width 69 height 7
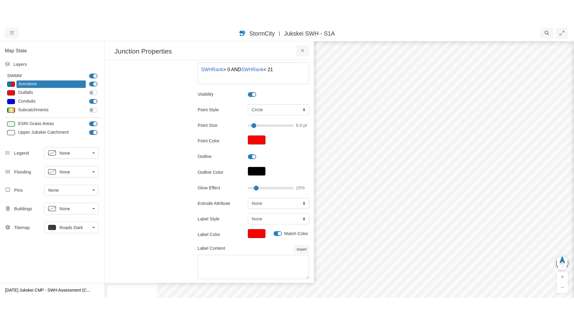
scroll to position [60, 0]
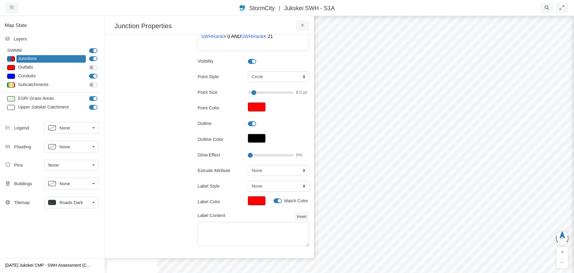
drag, startPoint x: 253, startPoint y: 155, endPoint x: 228, endPoint y: 155, distance: 24.5
type input "0"
click at [248, 155] on input "Glow Effect" at bounding box center [271, 155] width 46 height 7
type input "8"
click at [163, 154] on div "Sections [GEOGRAPHIC_DATA] SWH Sites Layer Details Refraction" at bounding box center [151, 116] width 83 height 273
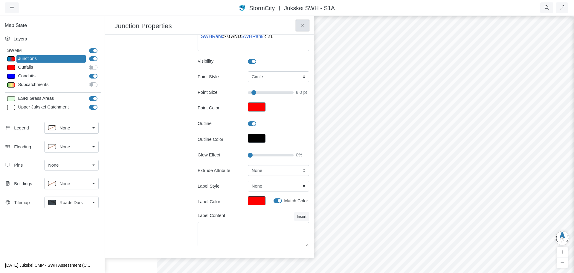
click at [302, 28] on icon at bounding box center [303, 25] width 6 height 4
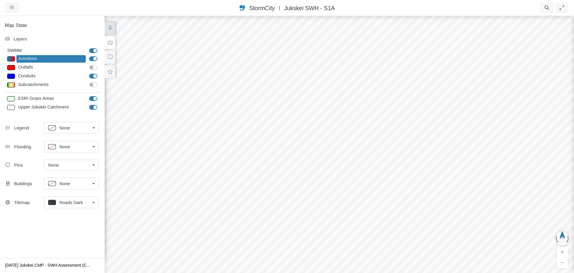
click at [228, 92] on div at bounding box center [339, 143] width 574 height 257
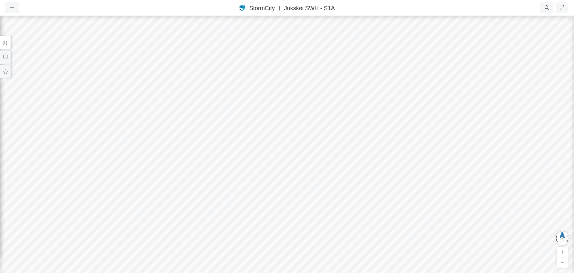
drag, startPoint x: 206, startPoint y: 165, endPoint x: 222, endPoint y: 146, distance: 25.7
click at [222, 146] on div at bounding box center [287, 143] width 574 height 257
drag, startPoint x: 200, startPoint y: 150, endPoint x: 262, endPoint y: 115, distance: 71.0
click at [262, 115] on div at bounding box center [287, 143] width 574 height 257
click at [560, 9] on icon "button" at bounding box center [562, 7] width 4 height 4
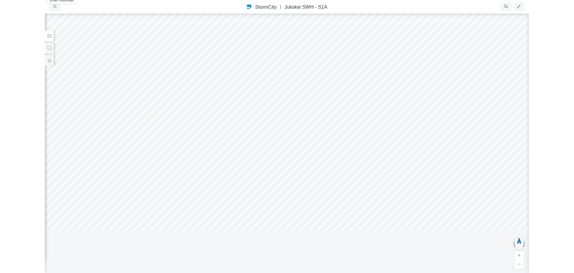
scroll to position [9, 0]
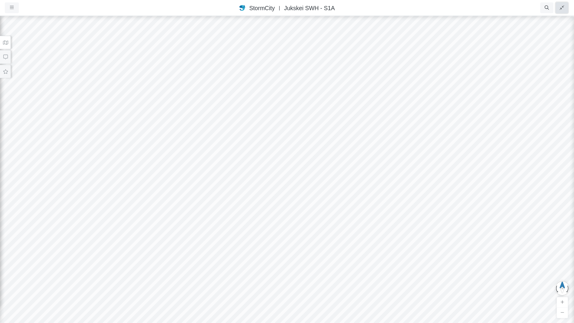
click at [565, 9] on button "button" at bounding box center [562, 7] width 12 height 11
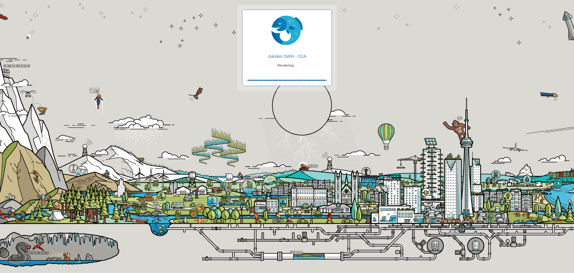
checkbox input "true"
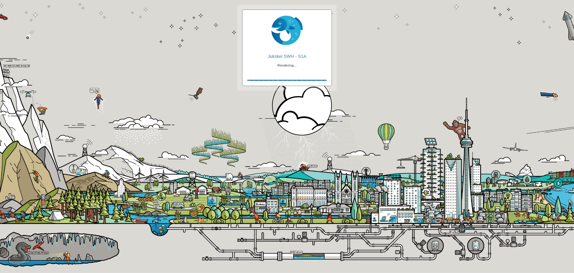
checkbox input "true"
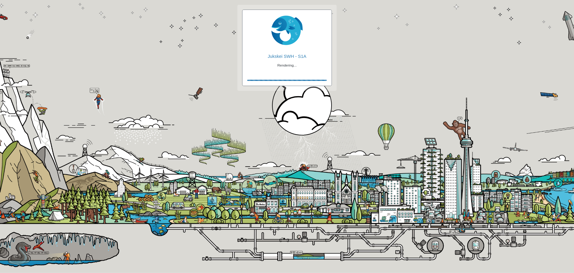
checkbox input "true"
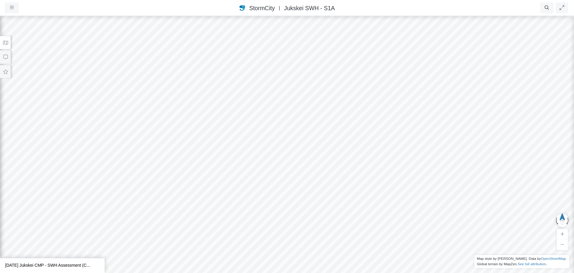
click at [9, 41] on button at bounding box center [5, 42] width 11 height 13
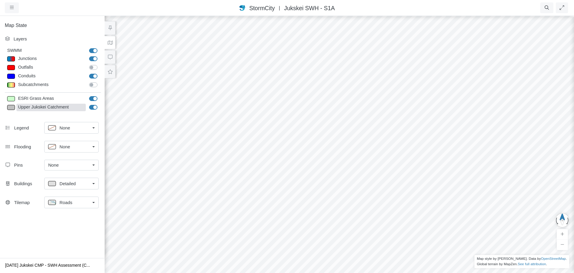
click at [72, 107] on div "Upper Jukskei Catchment" at bounding box center [50, 107] width 69 height 7
type input "Visible"
checkbox input "true"
type input "2"
type input "0"
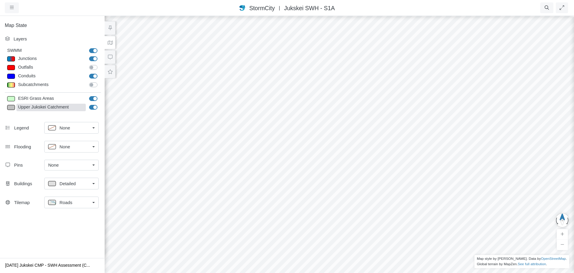
type input "2"
select select "None"
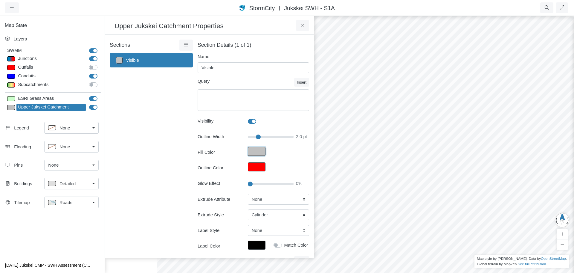
click at [249, 150] on button "Fill Color" at bounding box center [257, 151] width 18 height 9
type input "#c0c0c0ff"
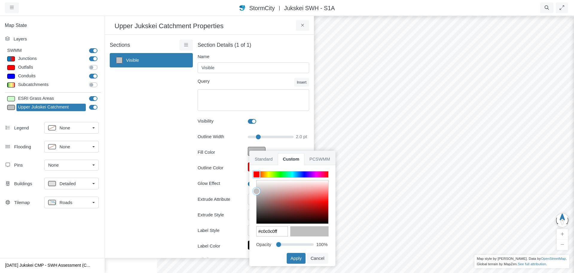
drag, startPoint x: 310, startPoint y: 245, endPoint x: 268, endPoint y: 251, distance: 42.7
type input "0"
click at [276, 247] on input "range" at bounding box center [294, 243] width 37 height 7
type input "#c0c0c000"
click at [297, 258] on button "Apply" at bounding box center [296, 257] width 19 height 11
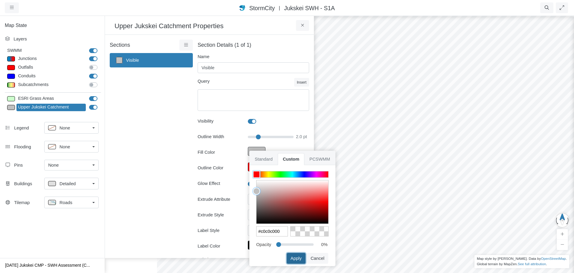
type input "2"
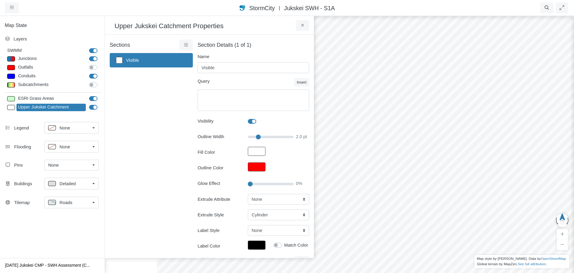
click at [76, 202] on div "Roads" at bounding box center [69, 201] width 42 height 7
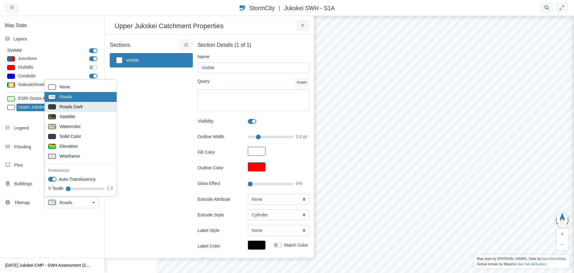
click at [80, 107] on span "Roads Dark" at bounding box center [71, 106] width 23 height 7
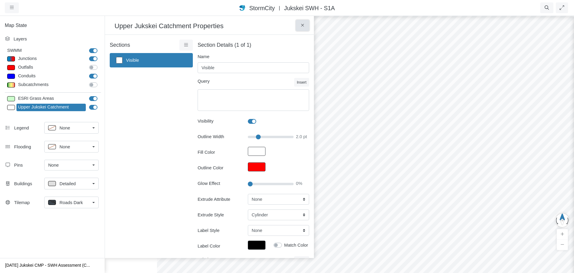
click at [305, 26] on icon at bounding box center [303, 25] width 6 height 4
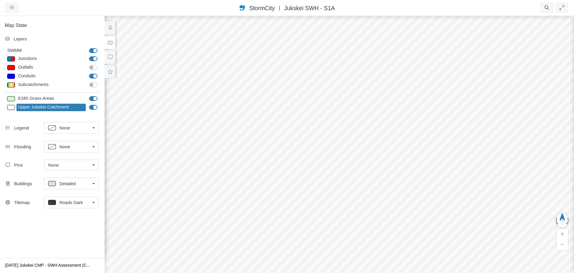
click at [142, 60] on div at bounding box center [339, 143] width 574 height 257
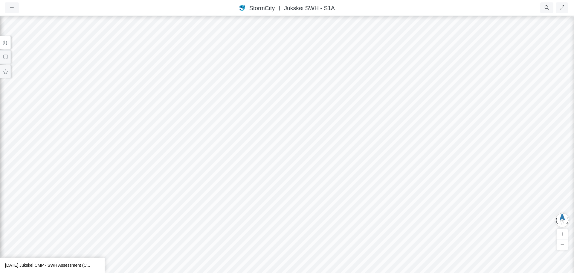
drag, startPoint x: 270, startPoint y: 164, endPoint x: 274, endPoint y: 108, distance: 55.7
click at [274, 108] on div at bounding box center [287, 143] width 574 height 257
drag, startPoint x: 265, startPoint y: 131, endPoint x: 267, endPoint y: 104, distance: 27.3
click at [267, 104] on div at bounding box center [287, 143] width 574 height 257
click at [255, 160] on div at bounding box center [287, 143] width 574 height 257
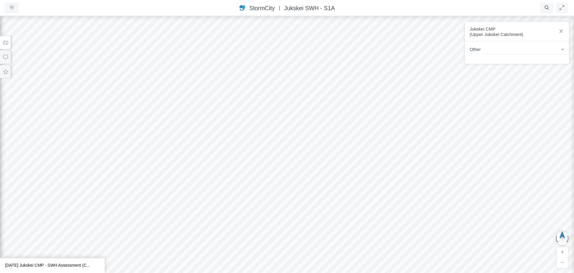
drag, startPoint x: 259, startPoint y: 169, endPoint x: 257, endPoint y: 178, distance: 9.4
click at [257, 178] on div at bounding box center [287, 143] width 574 height 257
click at [563, 239] on button "button" at bounding box center [563, 237] width 14 height 15
drag, startPoint x: 418, startPoint y: 220, endPoint x: 404, endPoint y: 222, distance: 14.2
click at [404, 222] on div at bounding box center [287, 143] width 574 height 257
